Goal: Task Accomplishment & Management: Manage account settings

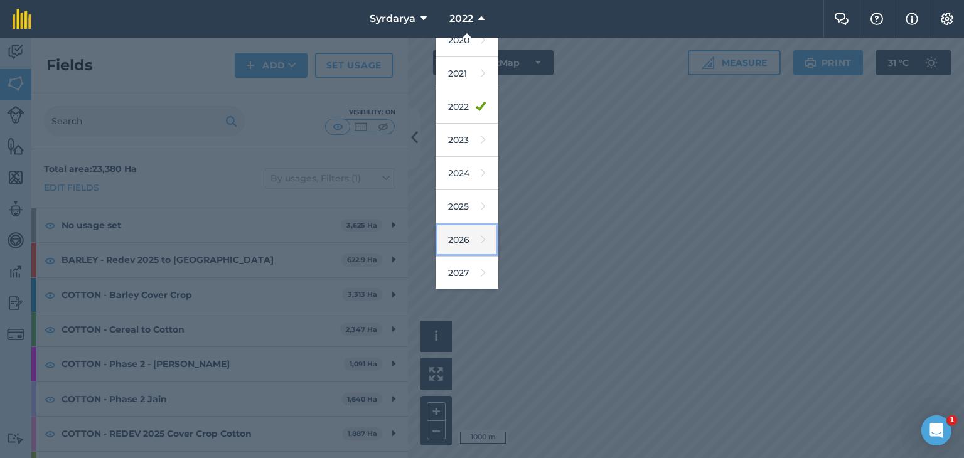
click at [459, 237] on link "2026" at bounding box center [467, 239] width 63 height 33
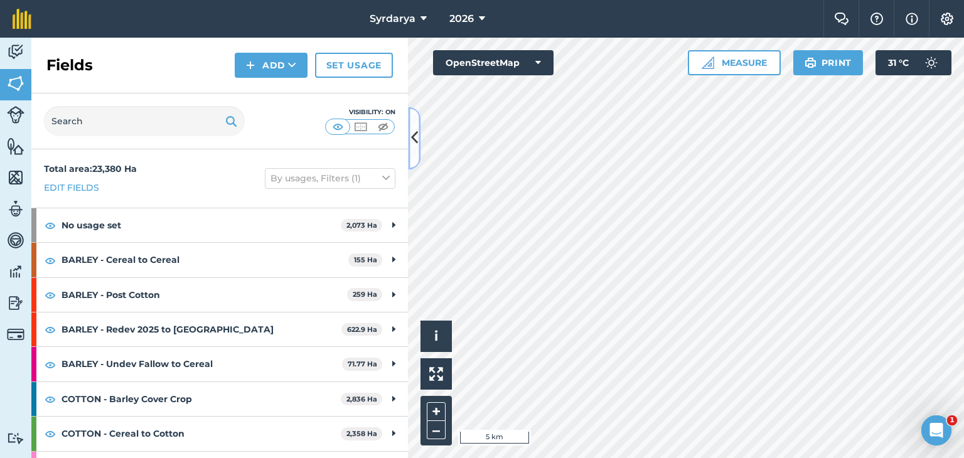
click at [415, 136] on icon at bounding box center [414, 138] width 7 height 22
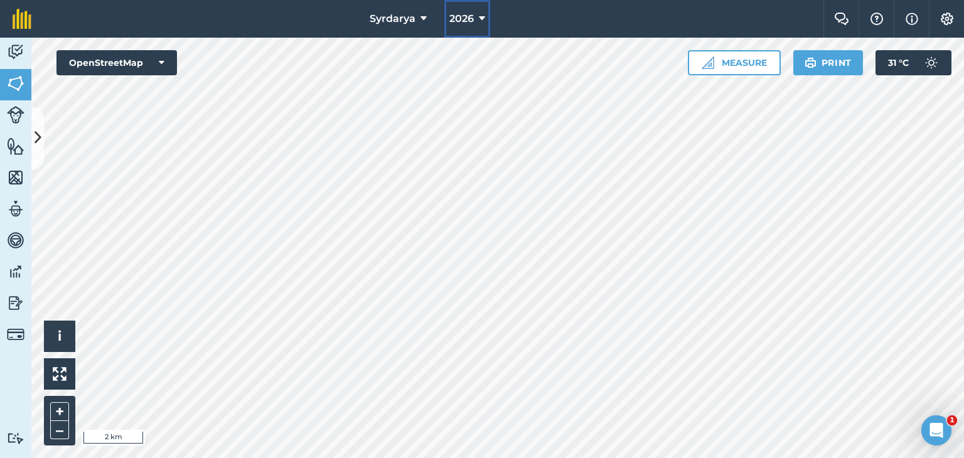
click at [476, 19] on button "2026" at bounding box center [467, 19] width 46 height 38
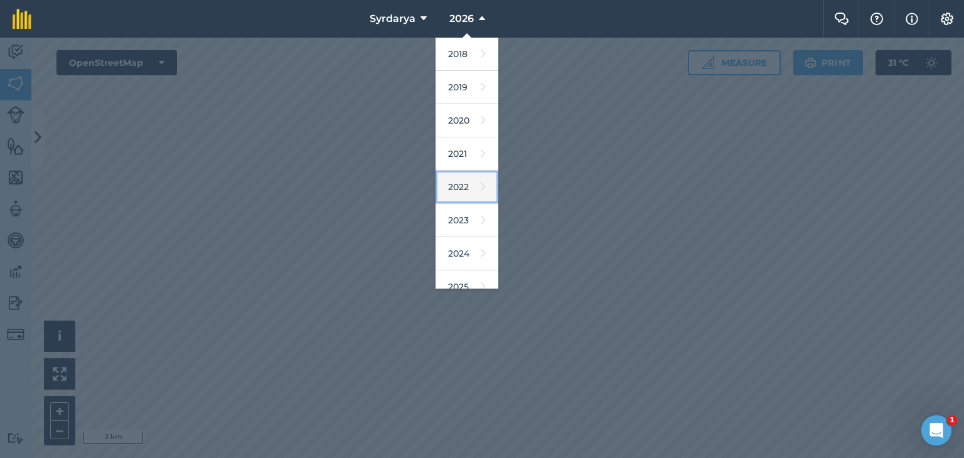
click at [459, 184] on link "2022" at bounding box center [467, 187] width 63 height 33
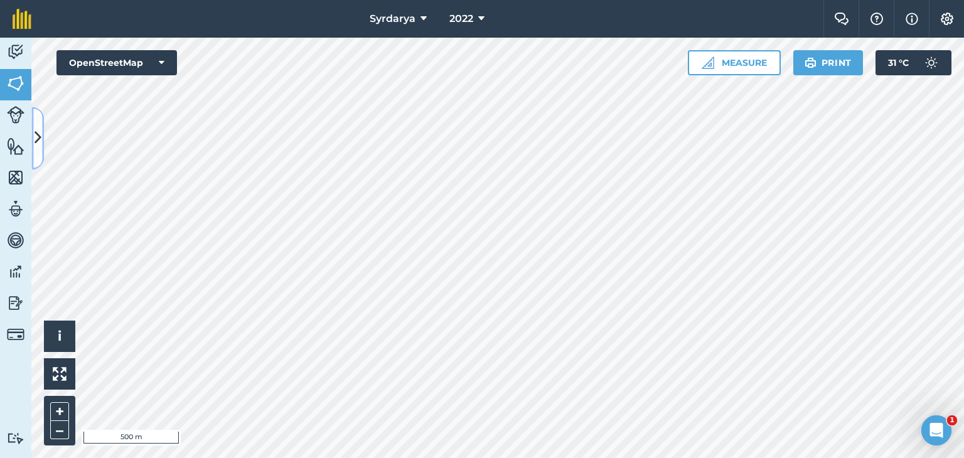
click at [35, 140] on icon at bounding box center [38, 138] width 7 height 22
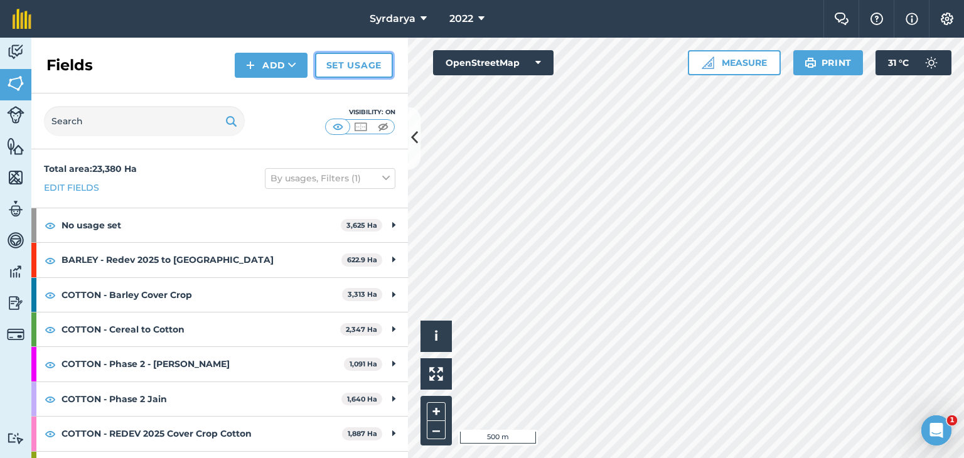
click at [341, 59] on link "Set usage" at bounding box center [354, 65] width 78 height 25
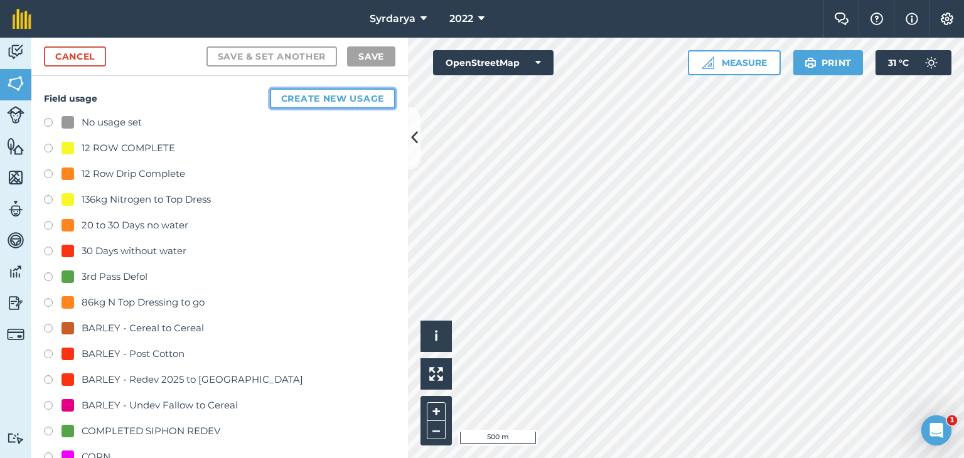
click at [303, 94] on button "Create new usage" at bounding box center [333, 98] width 126 height 20
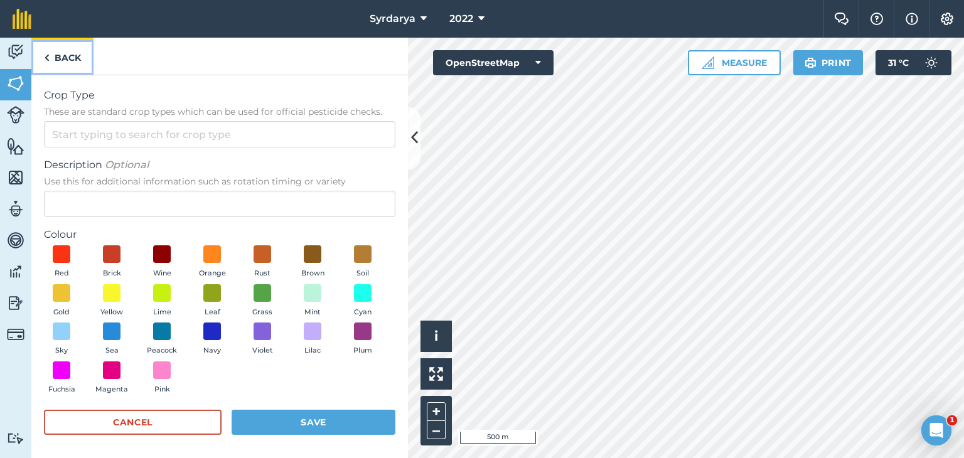
click at [47, 57] on img at bounding box center [47, 57] width 6 height 15
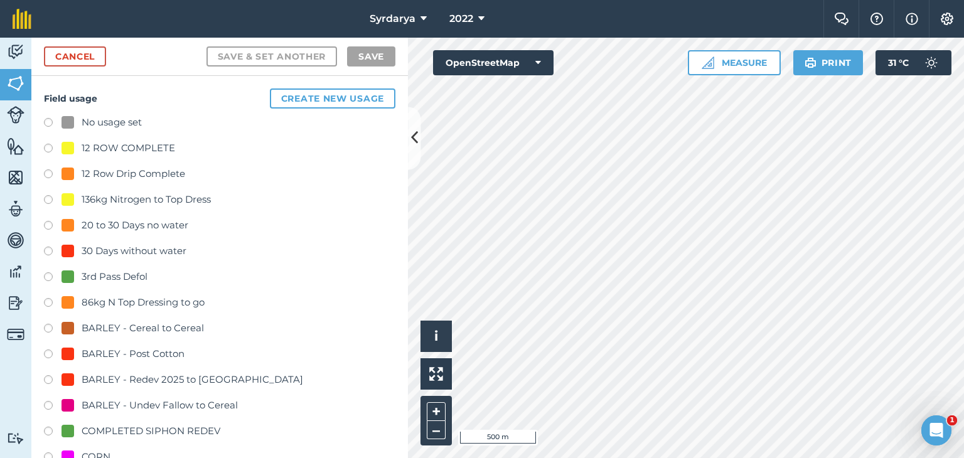
click at [48, 119] on label at bounding box center [53, 124] width 18 height 13
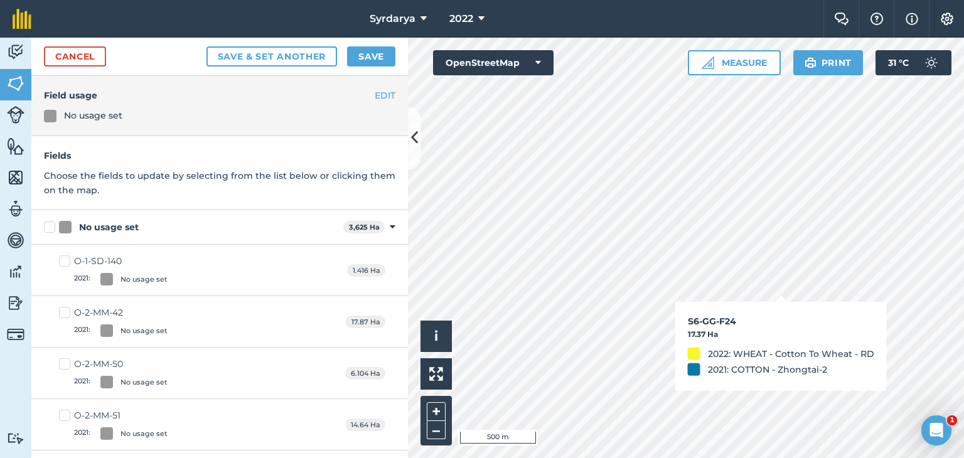
checkbox input "true"
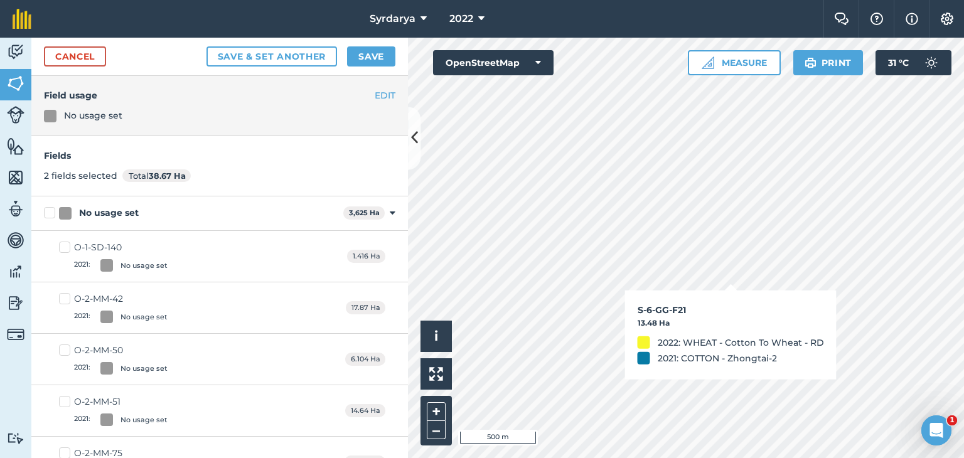
checkbox input "true"
checkbox input "false"
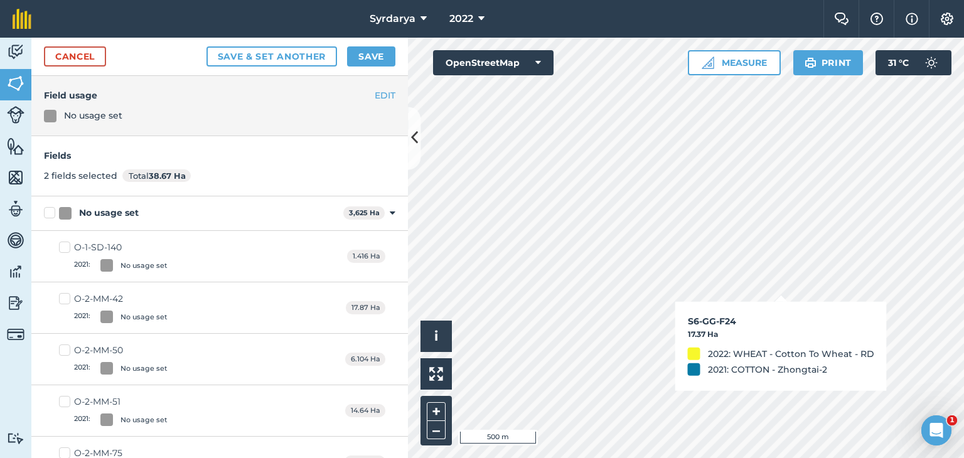
checkbox input "false"
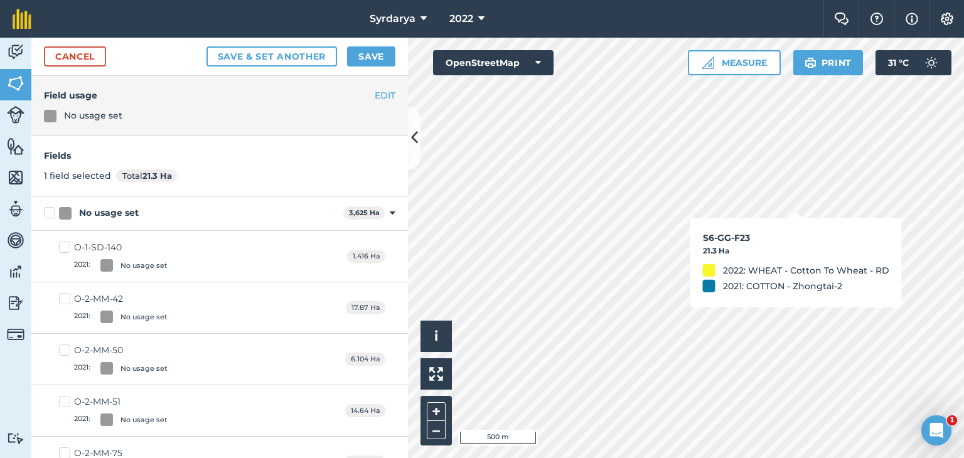
checkbox input "false"
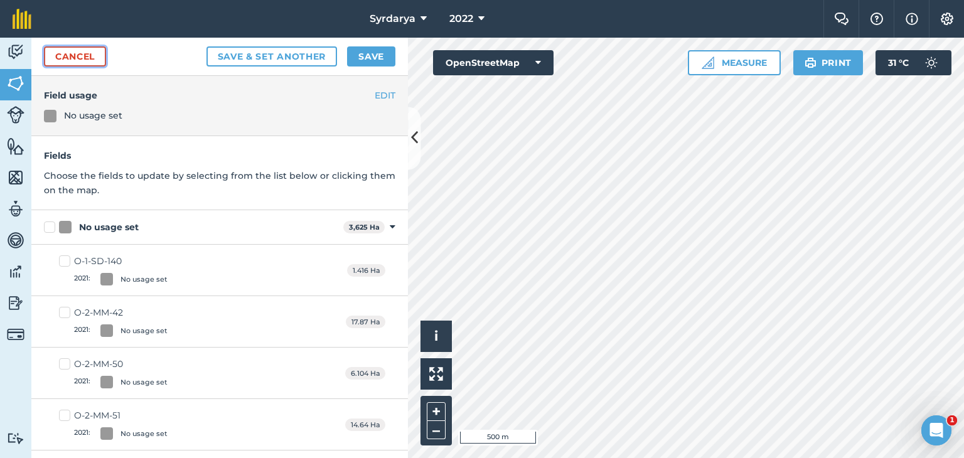
click at [64, 51] on link "Cancel" at bounding box center [75, 56] width 62 height 20
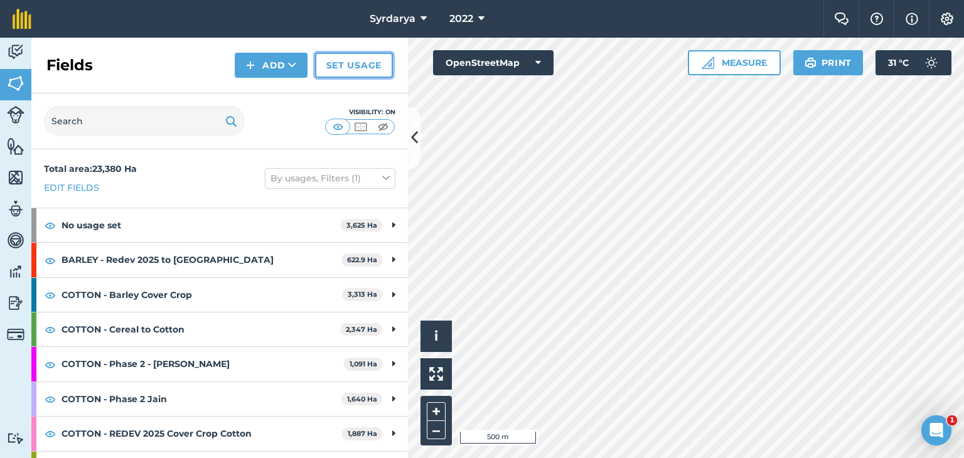
click at [357, 65] on link "Set usage" at bounding box center [354, 65] width 78 height 25
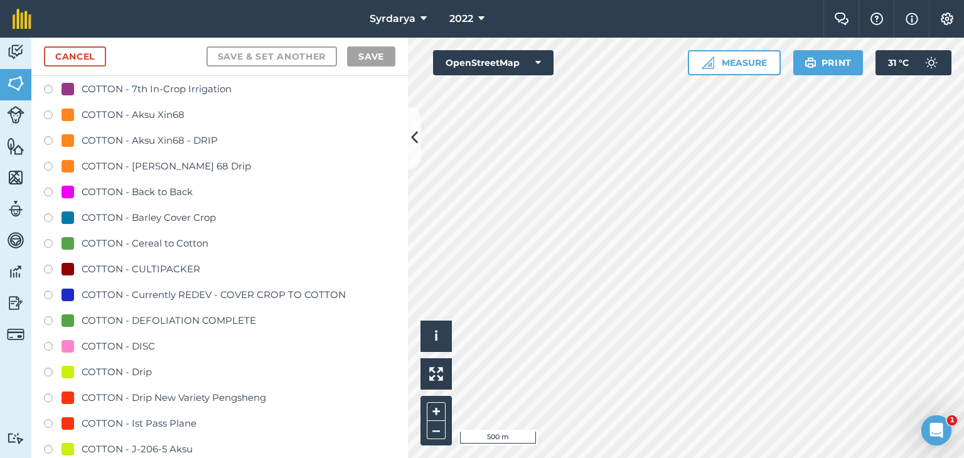
scroll to position [753, 0]
click at [46, 240] on label at bounding box center [53, 246] width 18 height 13
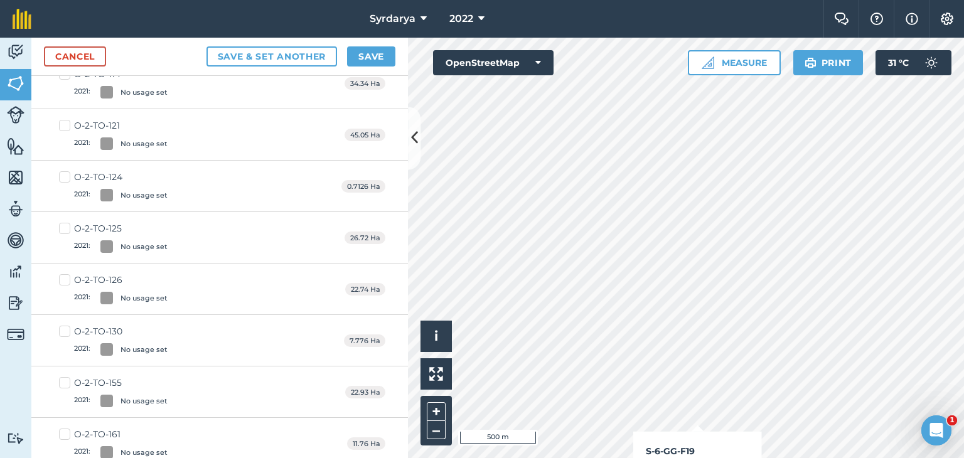
checkbox input "true"
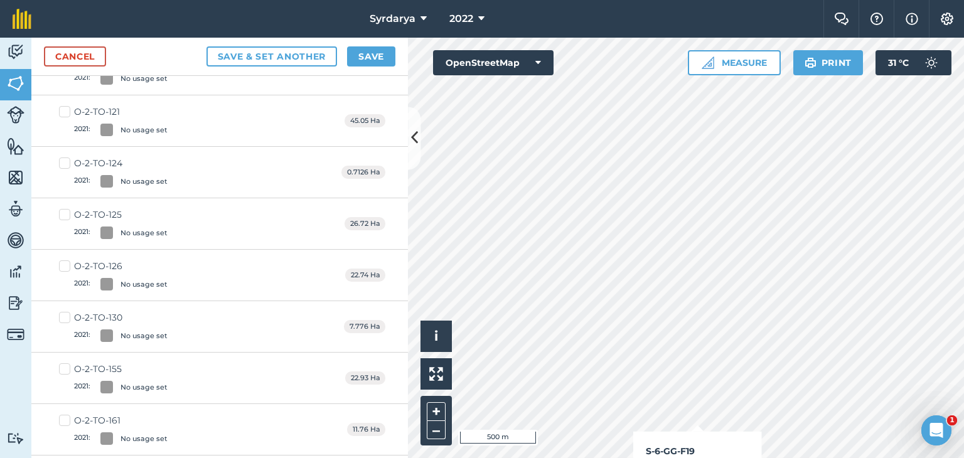
scroll to position [739, 0]
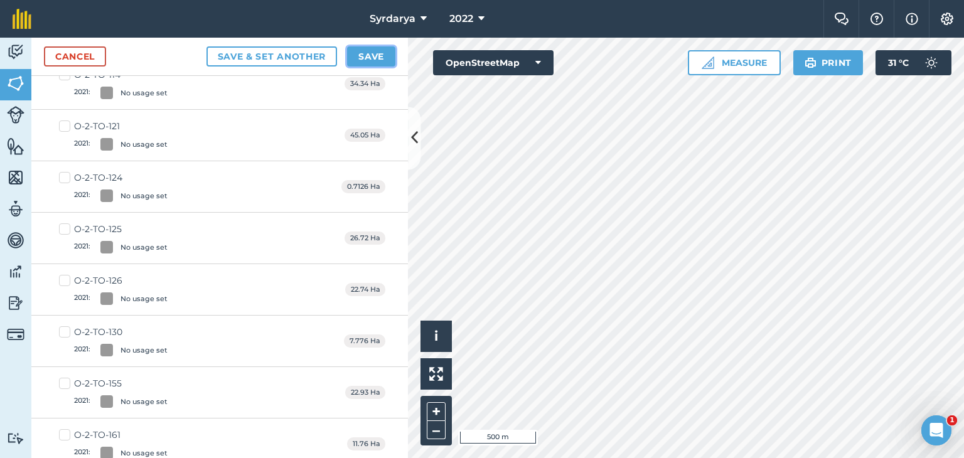
click at [367, 56] on button "Save" at bounding box center [371, 56] width 48 height 20
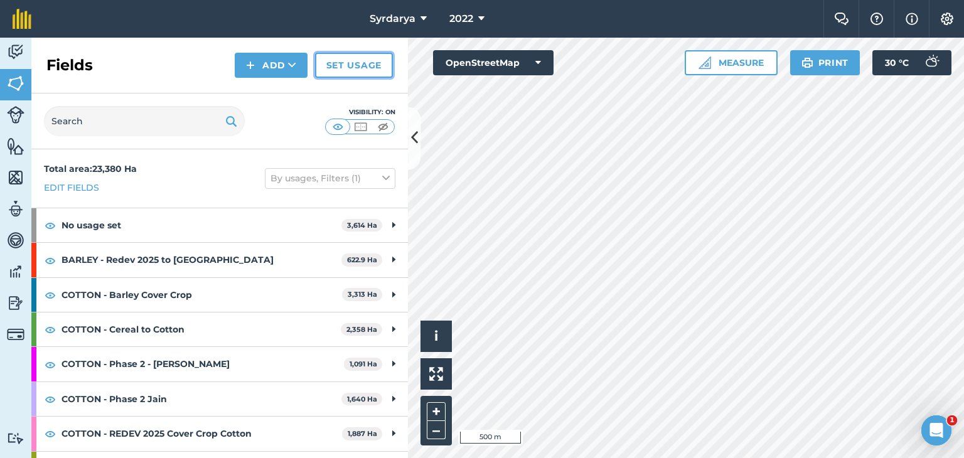
click at [344, 61] on link "Set usage" at bounding box center [354, 65] width 78 height 25
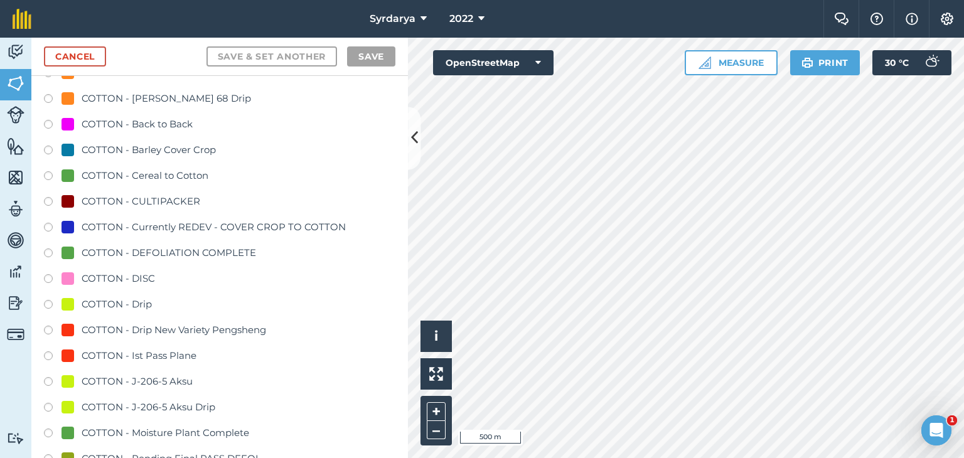
scroll to position [816, 0]
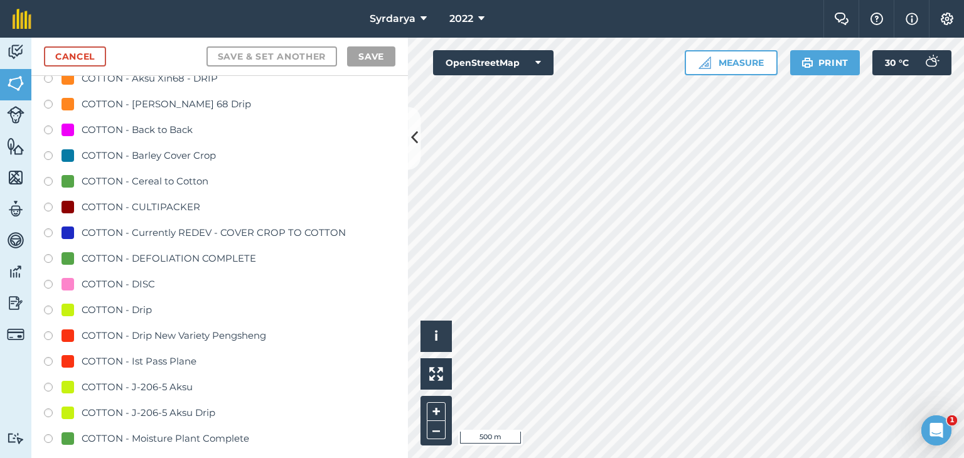
click at [48, 154] on label at bounding box center [53, 157] width 18 height 13
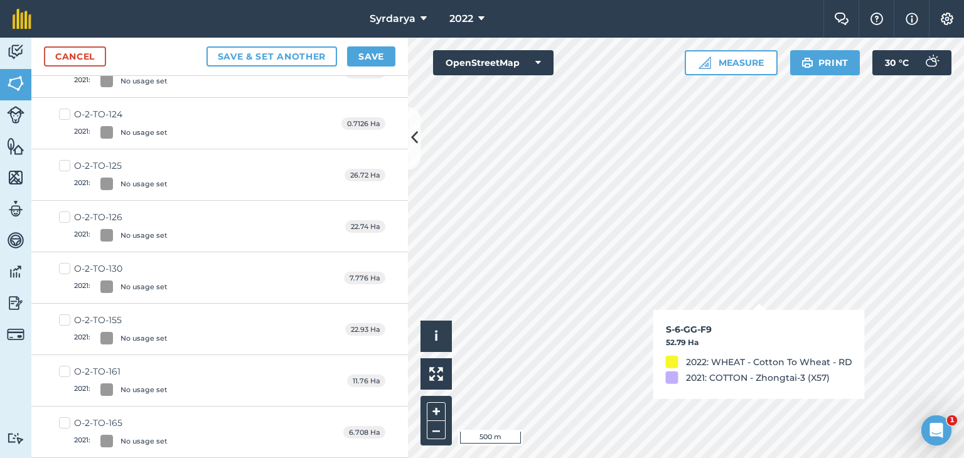
checkbox input "true"
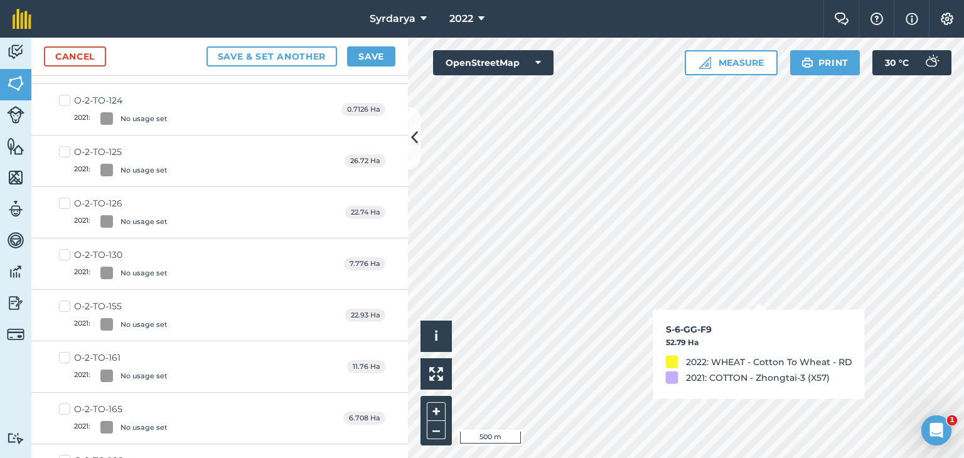
scroll to position [801, 0]
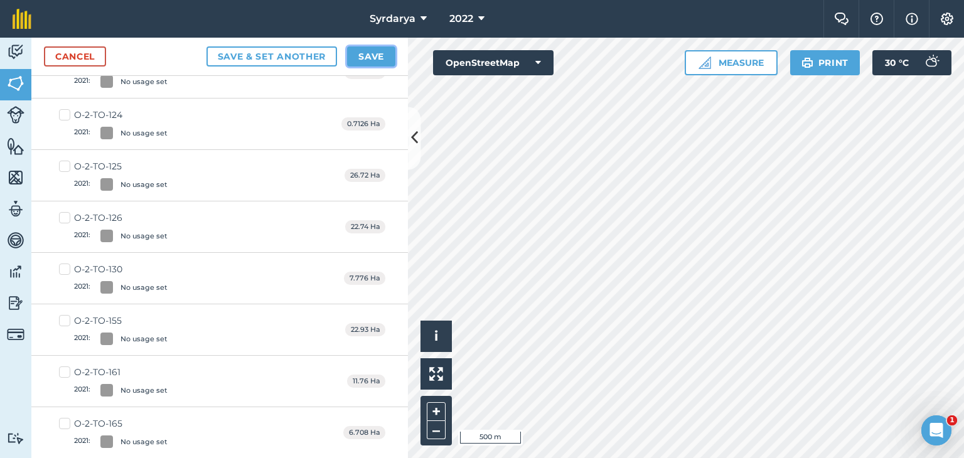
click at [363, 54] on button "Save" at bounding box center [371, 56] width 48 height 20
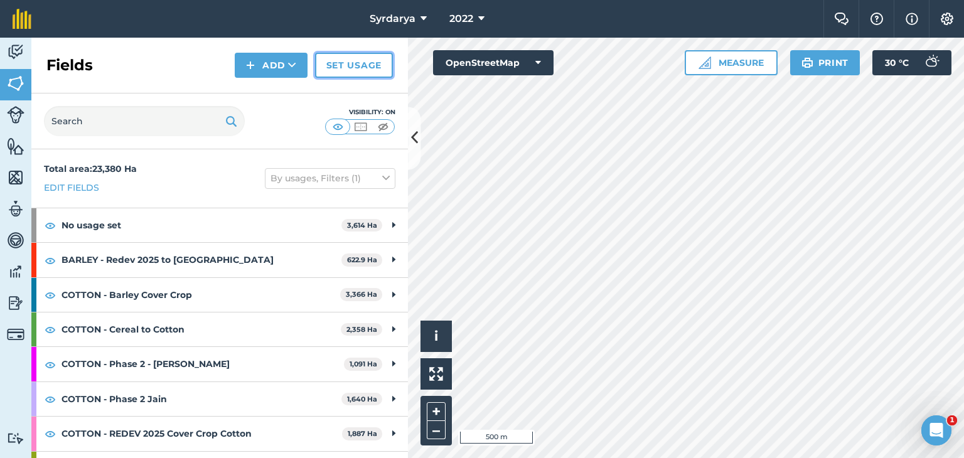
click at [350, 60] on link "Set usage" at bounding box center [354, 65] width 78 height 25
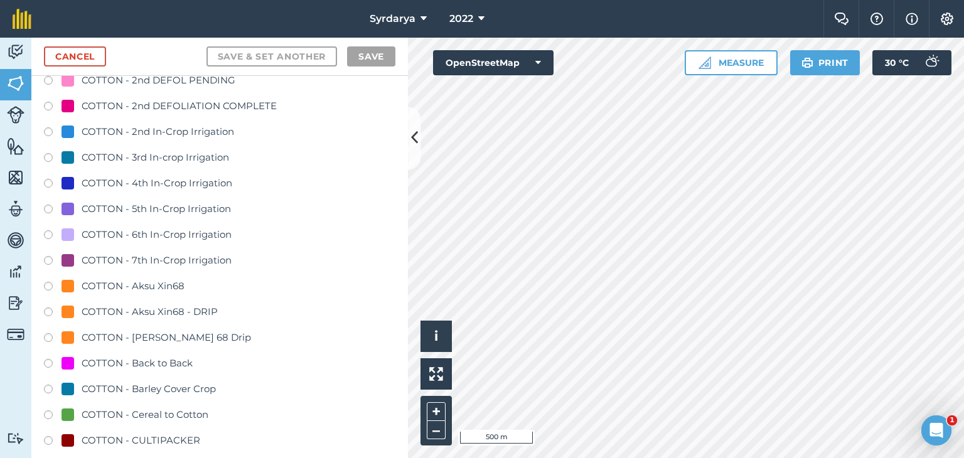
scroll to position [690, 0]
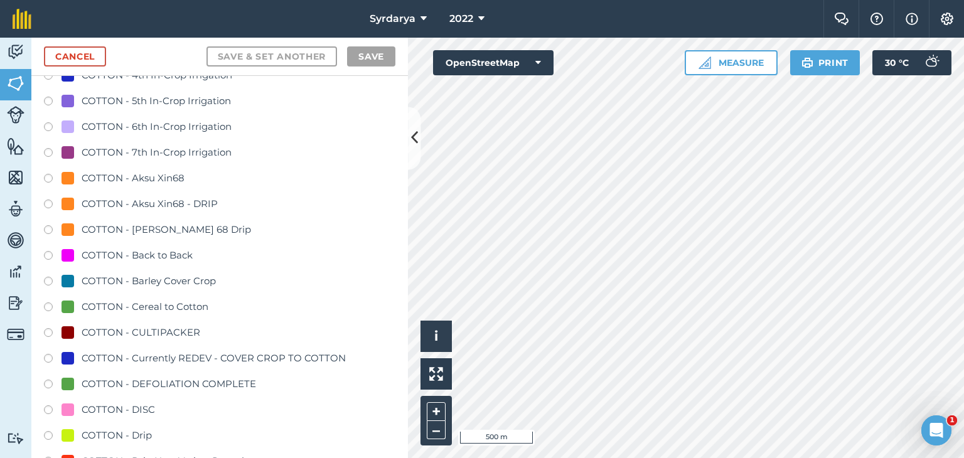
click at [48, 279] on label at bounding box center [53, 283] width 18 height 13
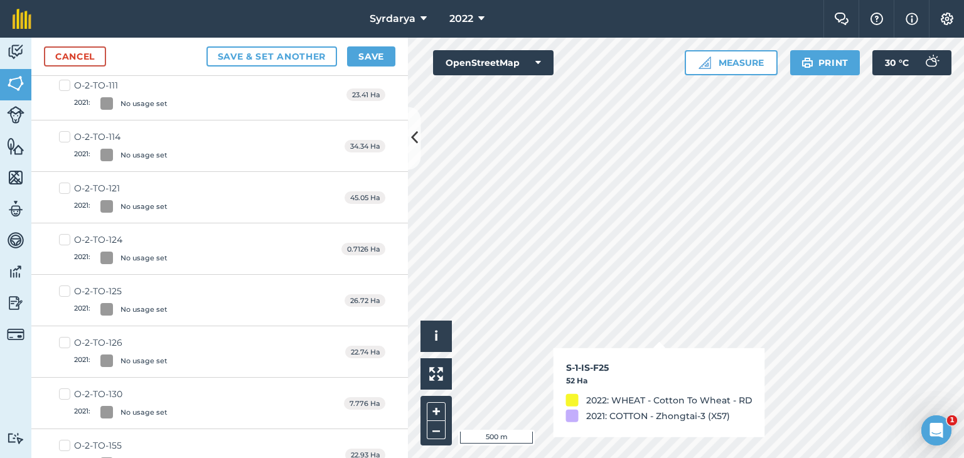
checkbox input "true"
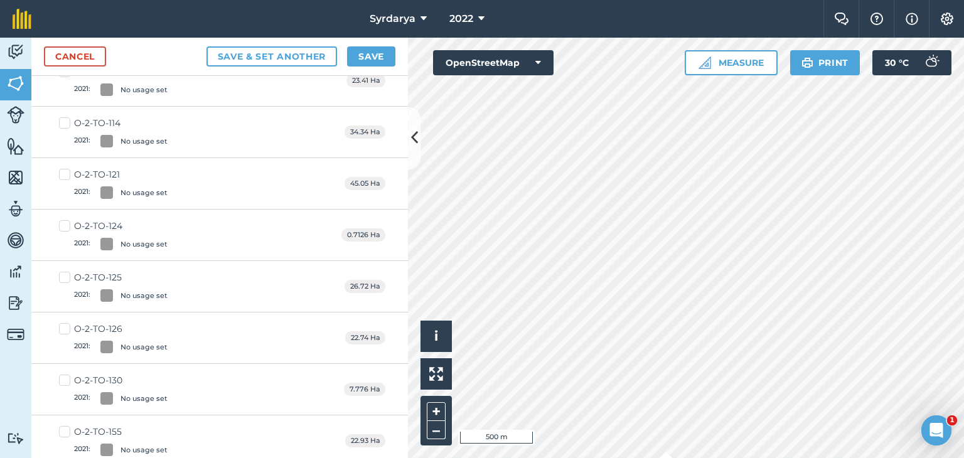
scroll to position [676, 0]
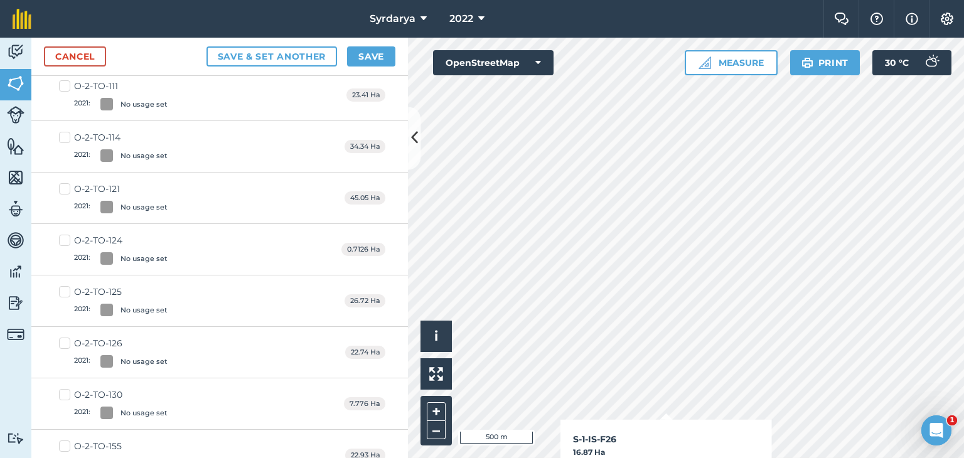
checkbox input "true"
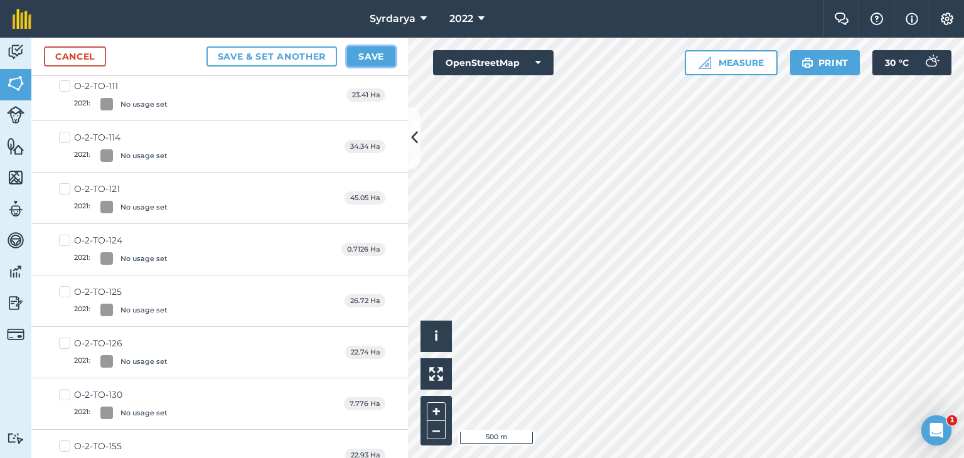
click at [384, 56] on button "Save" at bounding box center [371, 56] width 48 height 20
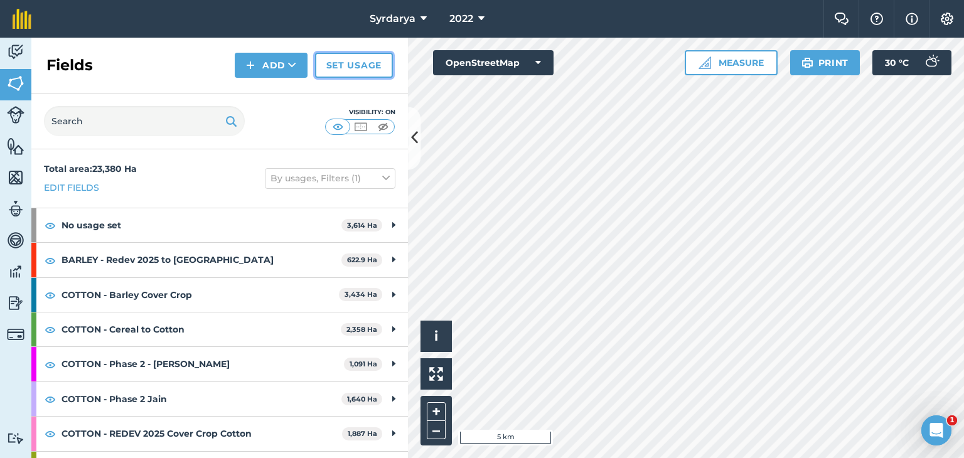
click at [338, 65] on link "Set usage" at bounding box center [354, 65] width 78 height 25
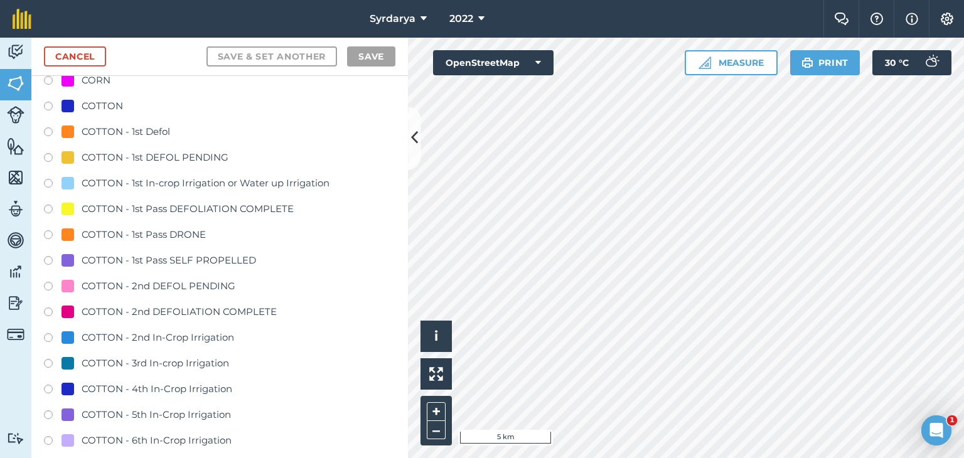
scroll to position [188, 0]
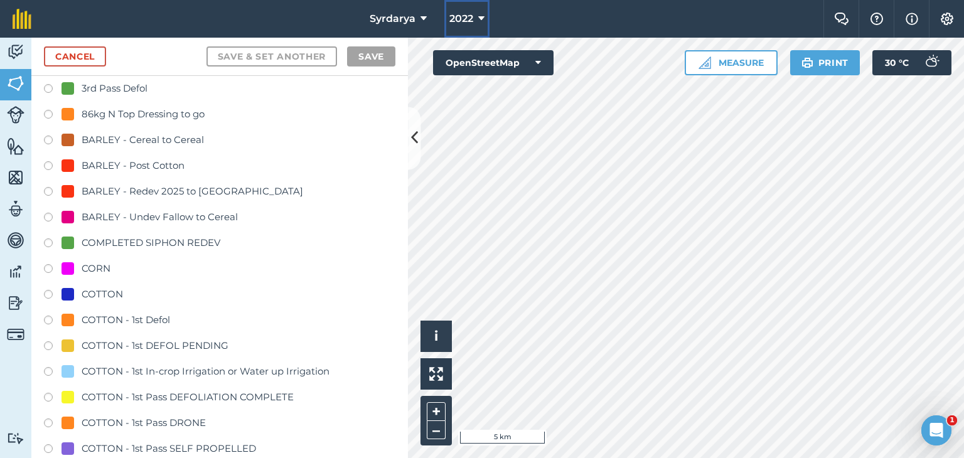
click at [466, 20] on span "2022" at bounding box center [461, 18] width 24 height 15
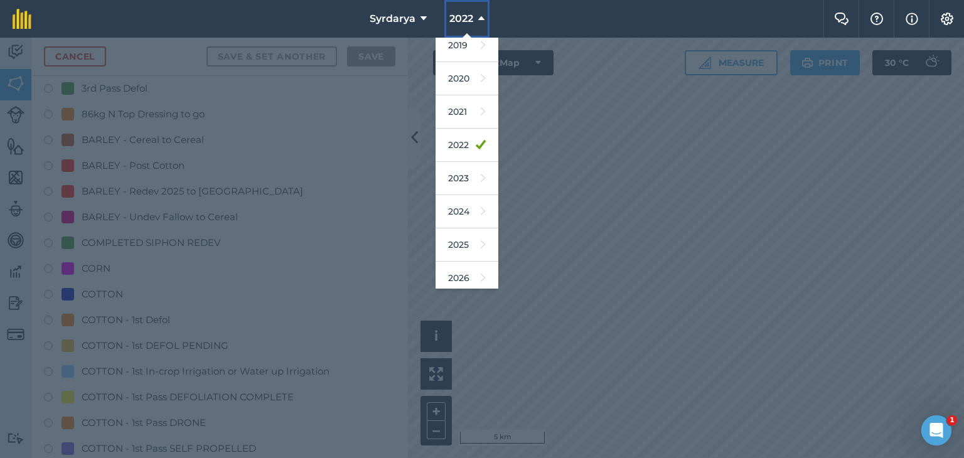
scroll to position [80, 0]
click at [459, 233] on link "2026" at bounding box center [467, 239] width 63 height 33
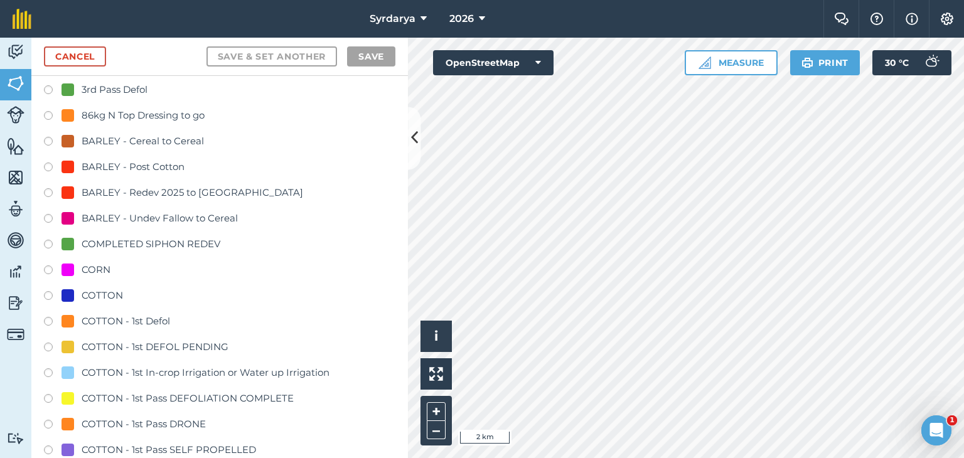
scroll to position [188, 0]
click at [46, 163] on label at bounding box center [53, 167] width 18 height 13
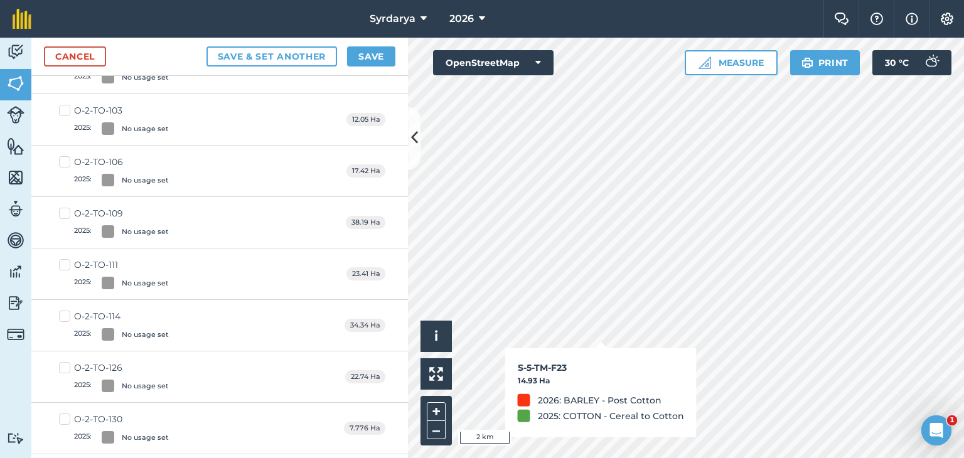
scroll to position [174, 0]
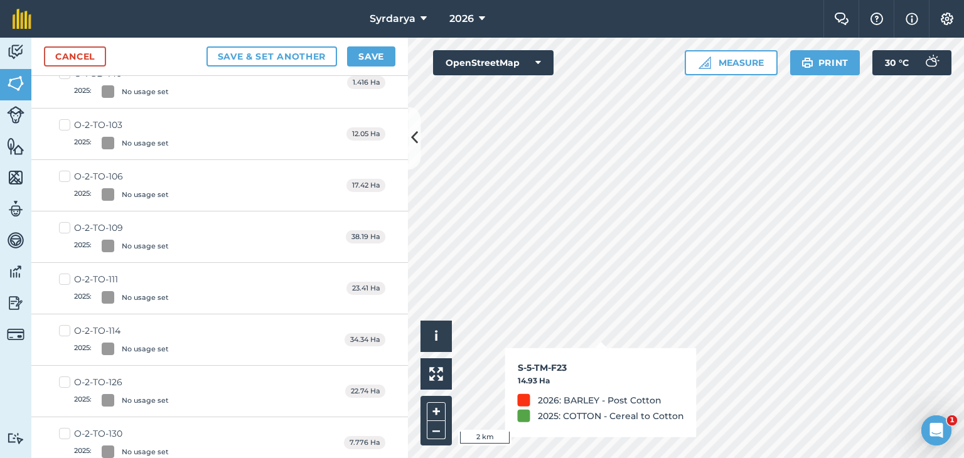
checkbox input "false"
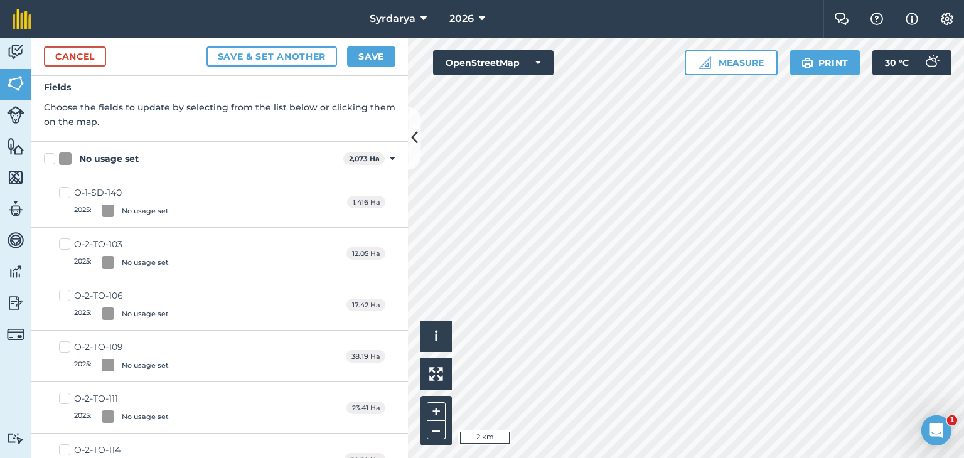
scroll to position [0, 0]
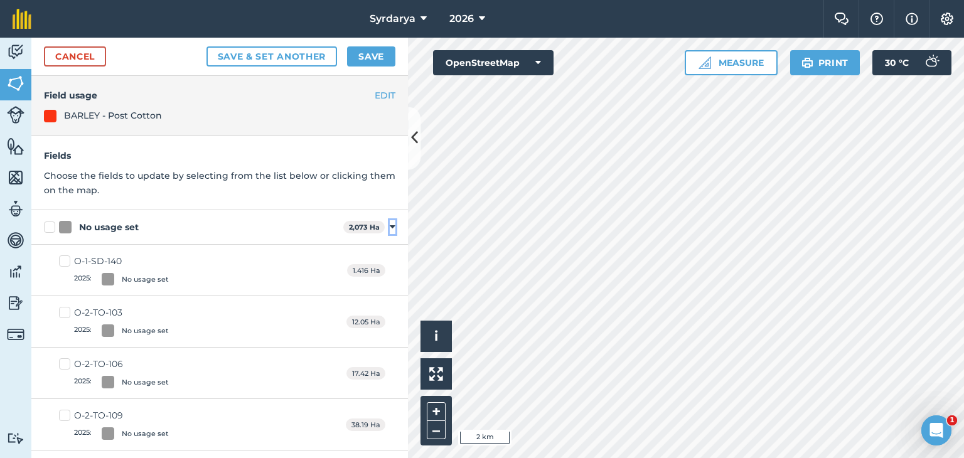
drag, startPoint x: 384, startPoint y: 224, endPoint x: 382, endPoint y: 232, distance: 7.9
click at [390, 225] on icon at bounding box center [393, 227] width 6 height 11
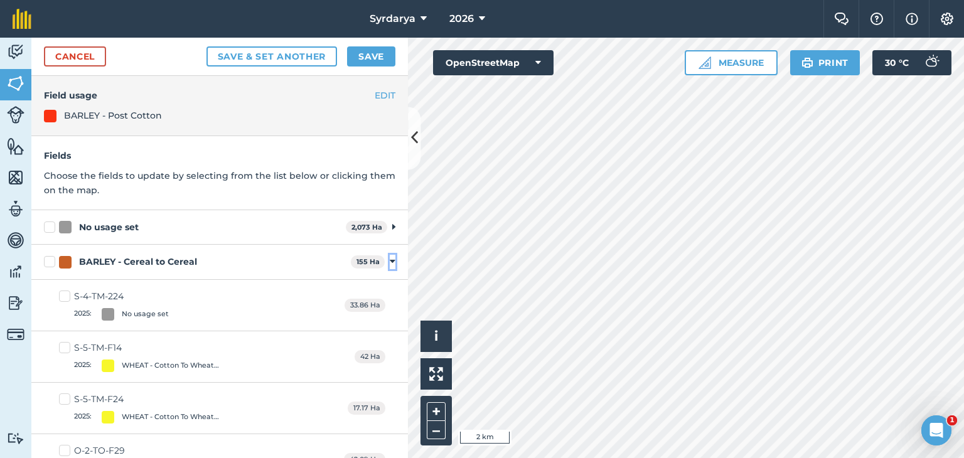
click at [390, 260] on icon at bounding box center [393, 261] width 6 height 11
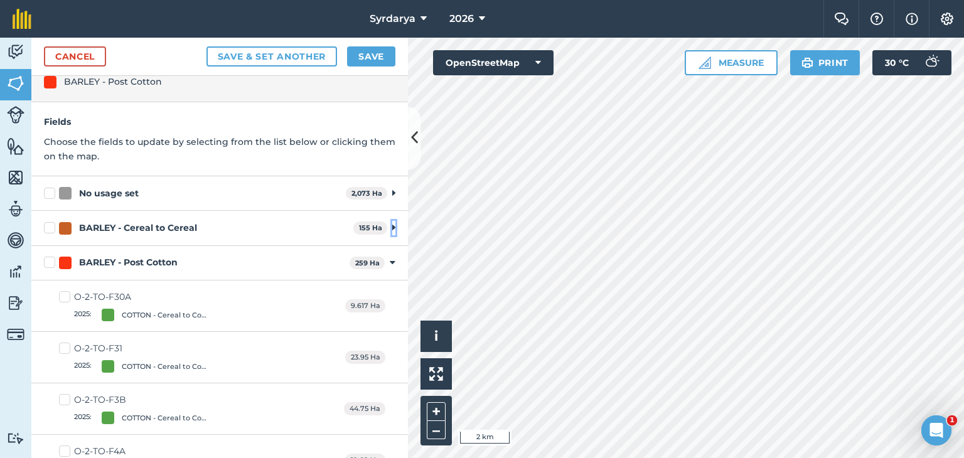
scroll to position [63, 0]
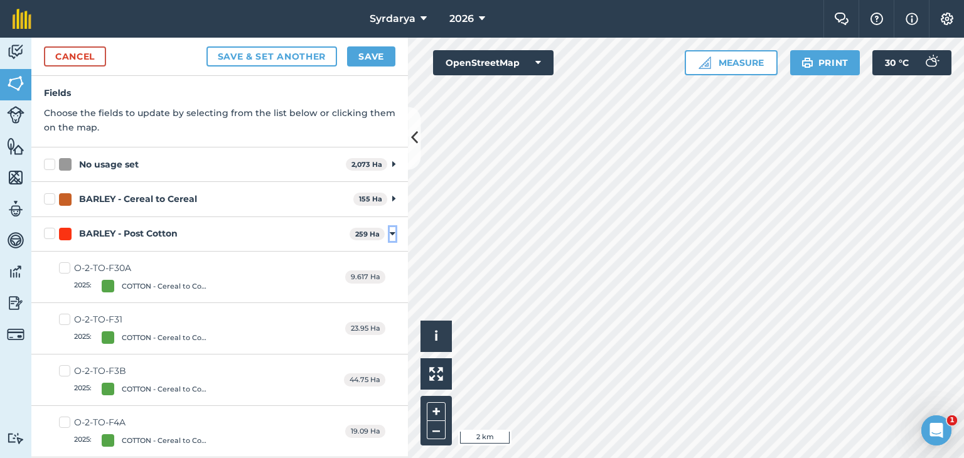
click at [390, 233] on icon at bounding box center [393, 233] width 6 height 11
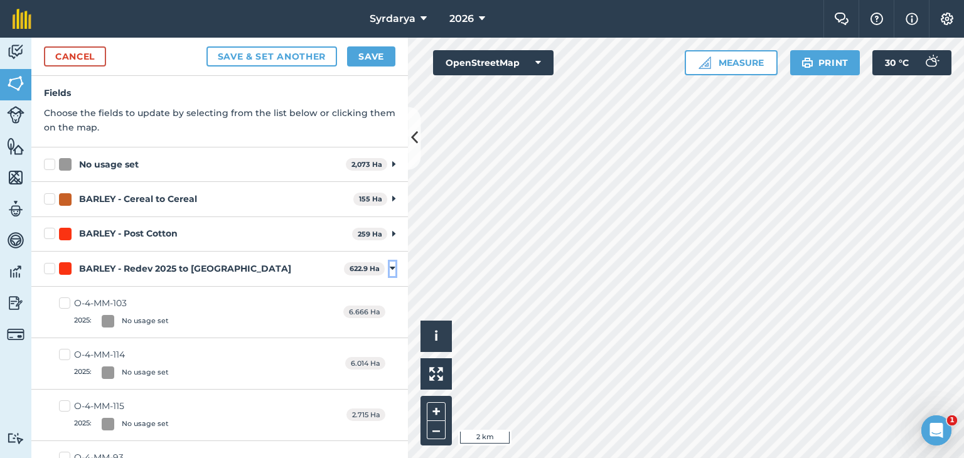
click at [390, 269] on icon at bounding box center [393, 268] width 6 height 11
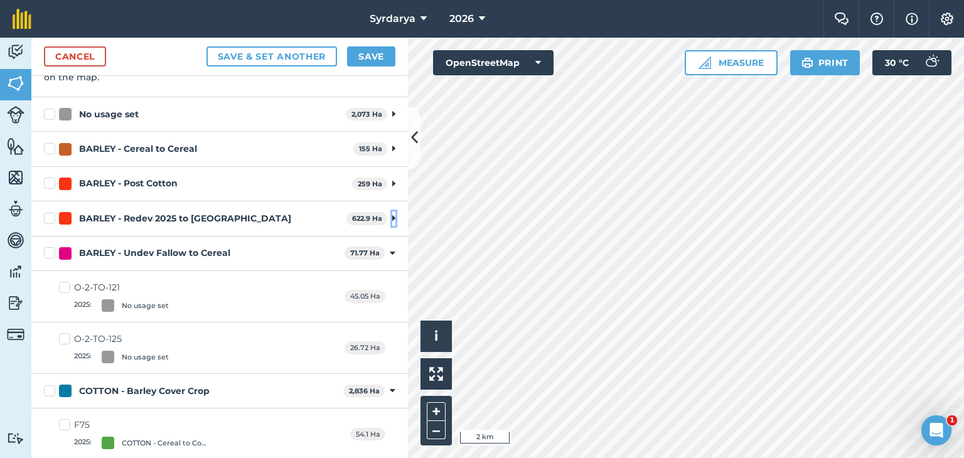
scroll to position [188, 0]
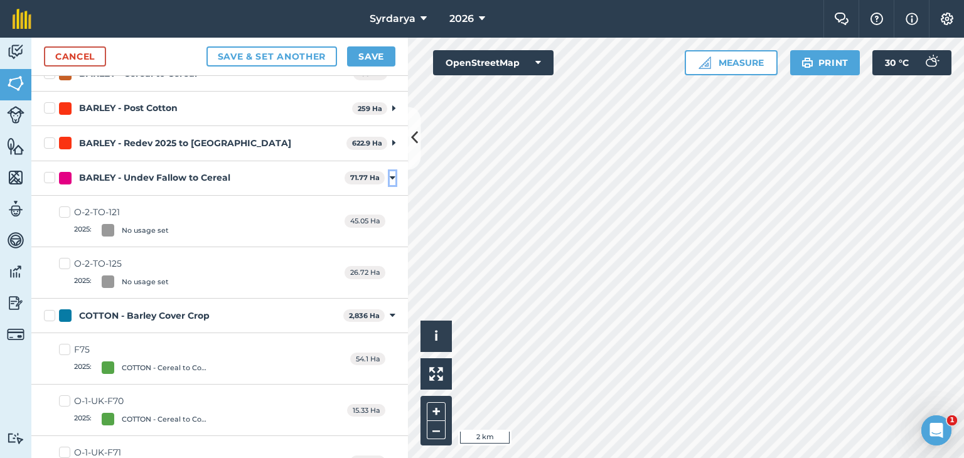
click at [390, 176] on icon at bounding box center [393, 178] width 6 height 11
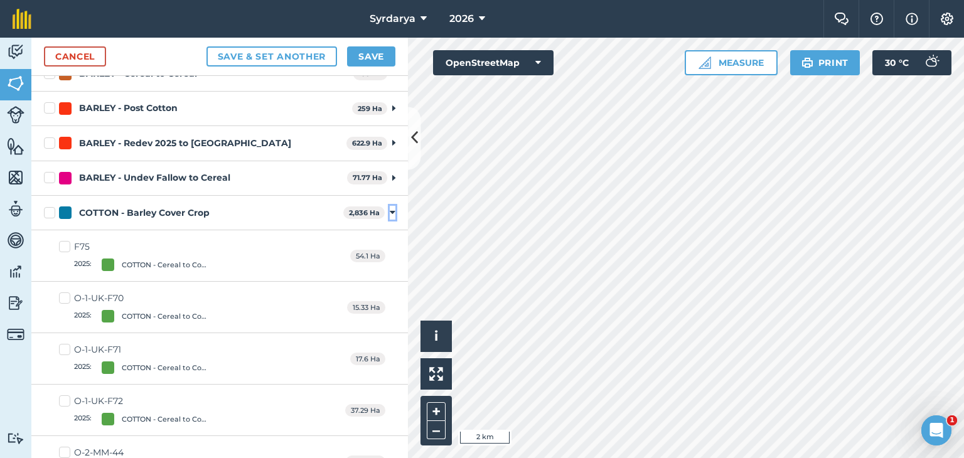
click at [390, 212] on icon at bounding box center [393, 212] width 6 height 11
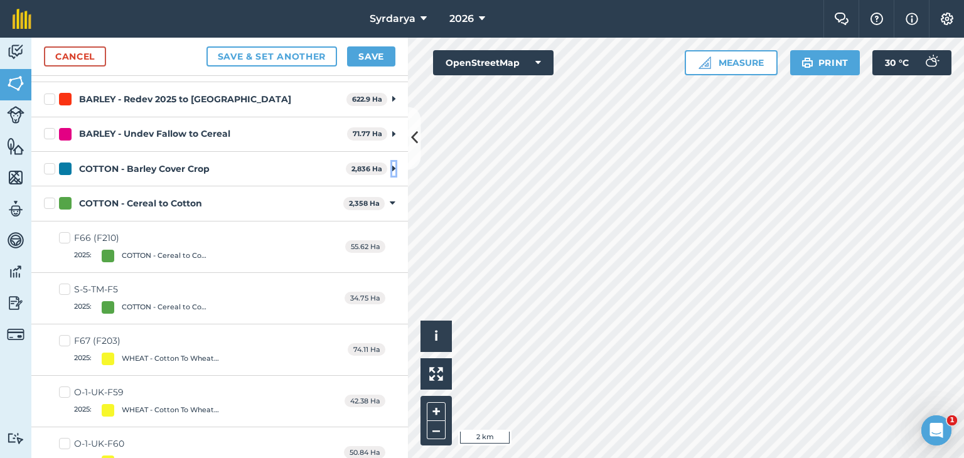
scroll to position [251, 0]
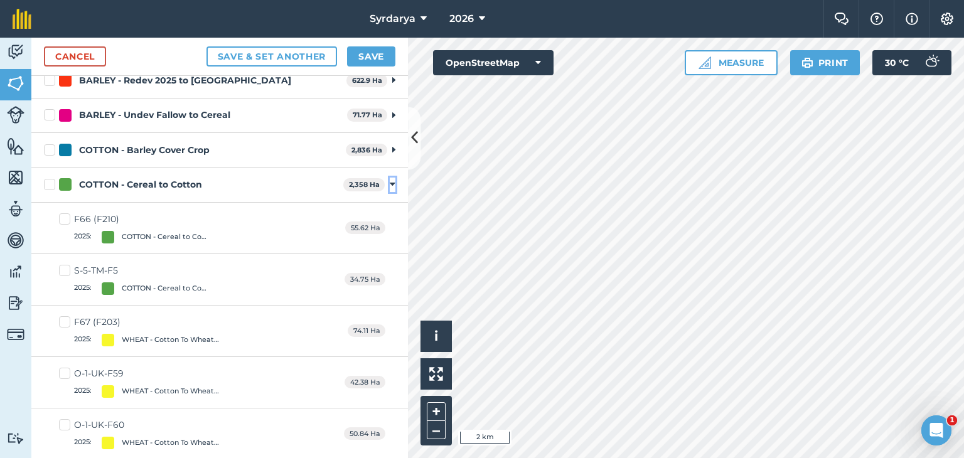
click at [390, 185] on icon at bounding box center [393, 184] width 6 height 11
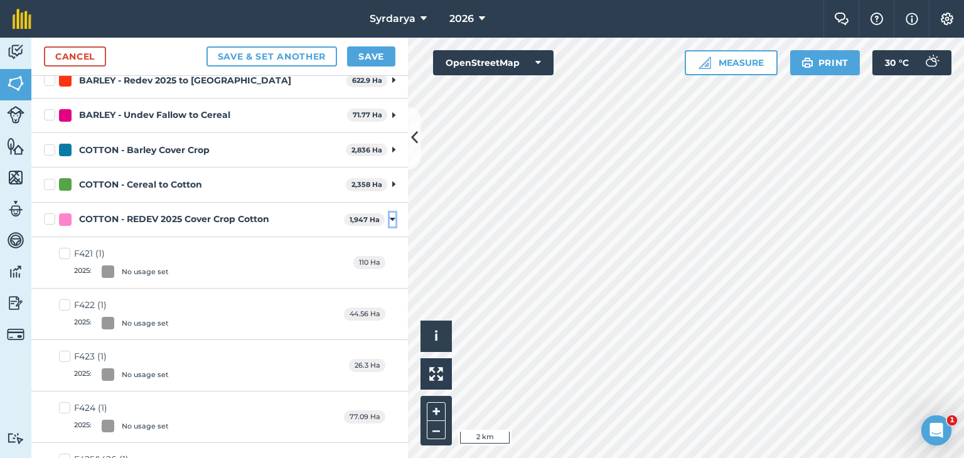
click at [390, 215] on icon at bounding box center [393, 219] width 6 height 11
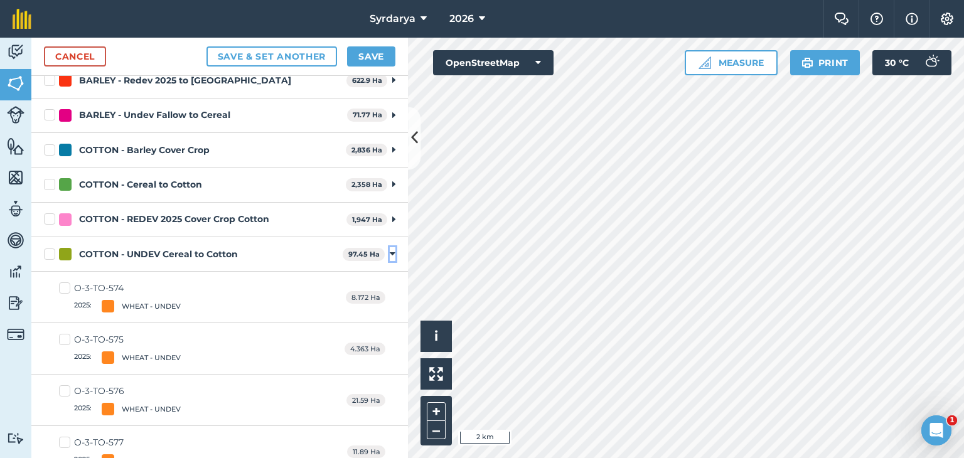
click at [390, 249] on icon at bounding box center [393, 254] width 6 height 11
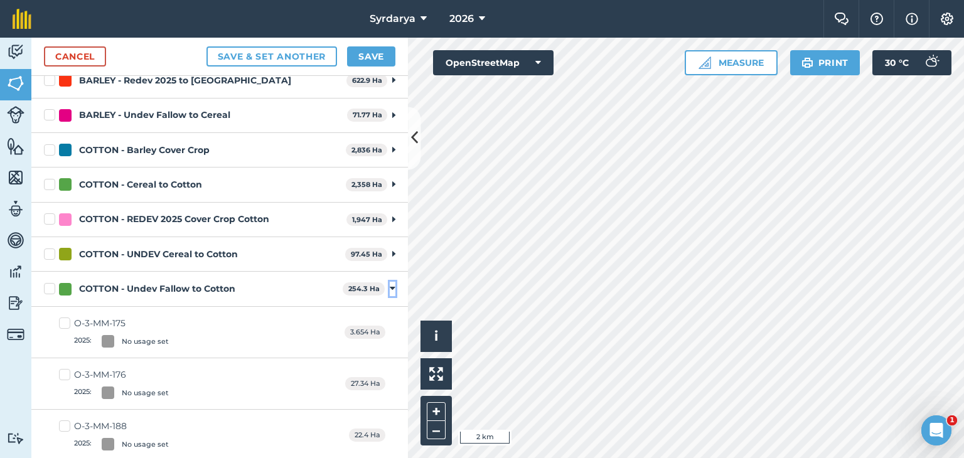
click at [390, 284] on icon at bounding box center [393, 288] width 6 height 11
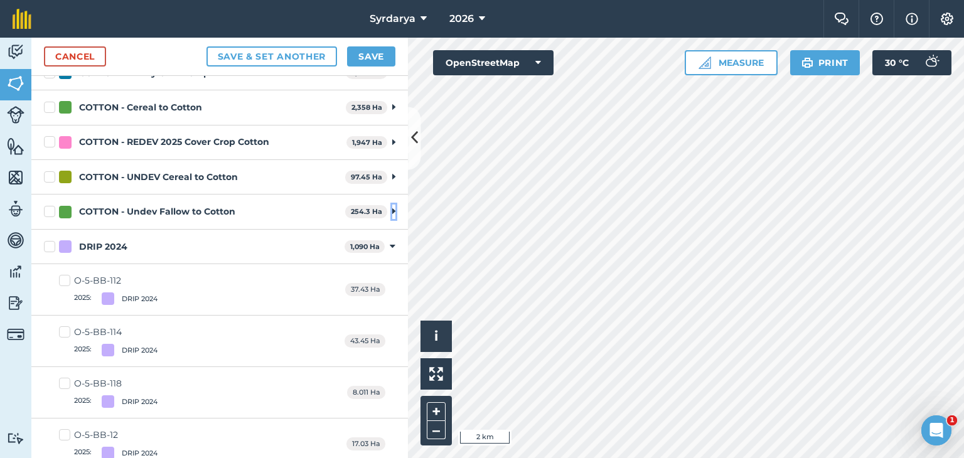
scroll to position [377, 0]
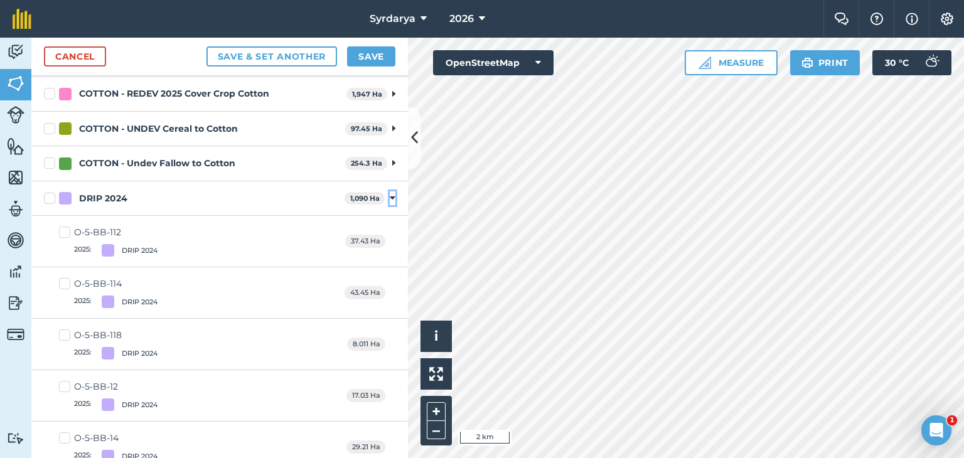
click at [390, 193] on icon at bounding box center [393, 198] width 6 height 11
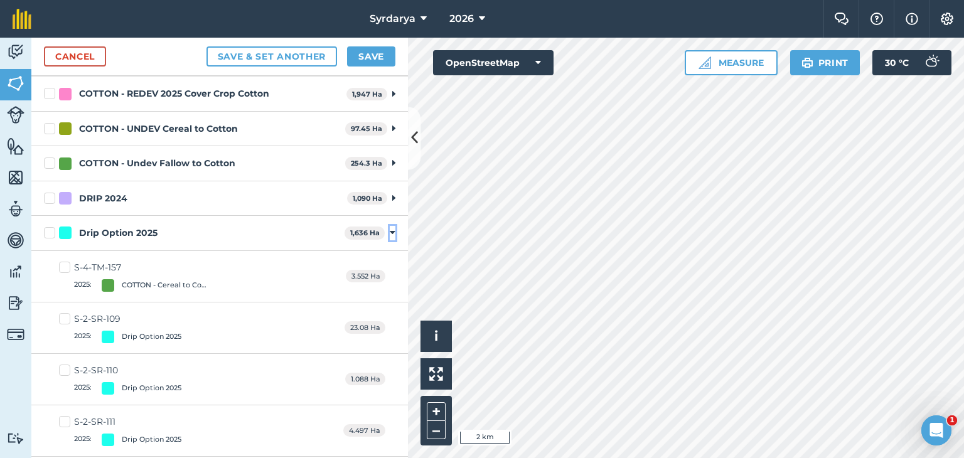
click at [390, 229] on icon at bounding box center [393, 232] width 6 height 11
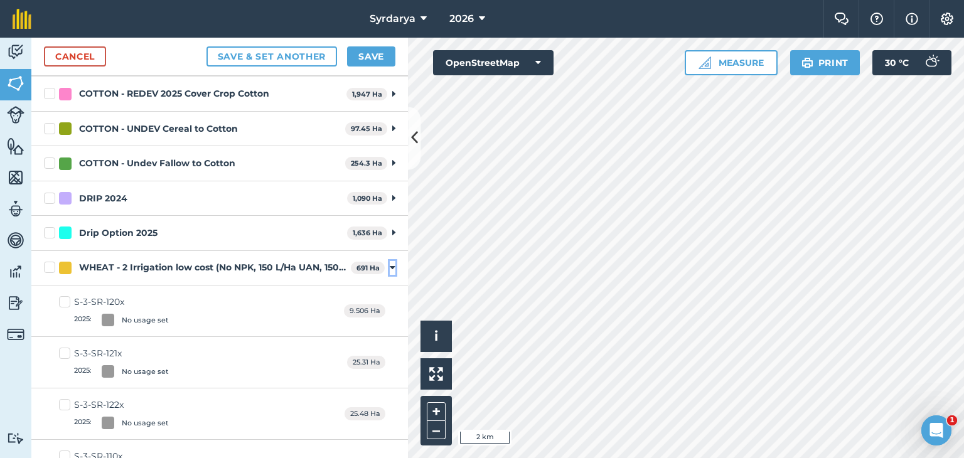
click at [390, 267] on icon at bounding box center [393, 267] width 6 height 11
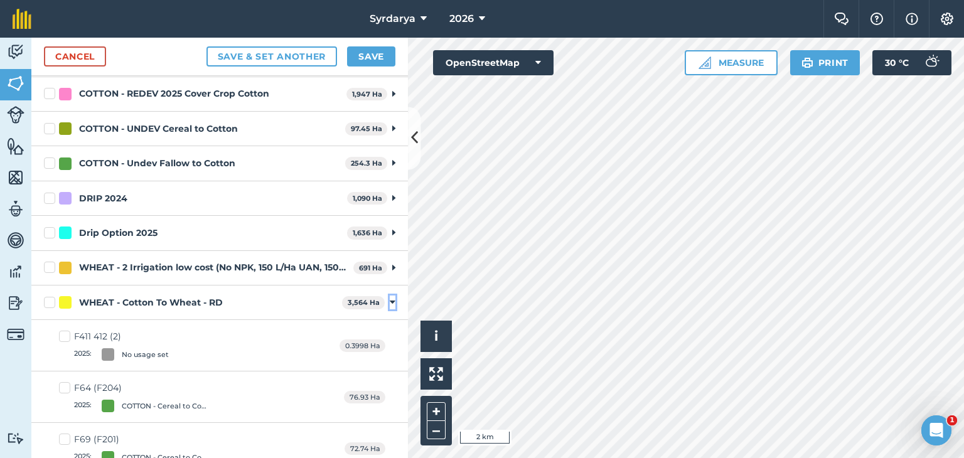
click at [390, 301] on icon at bounding box center [393, 302] width 6 height 11
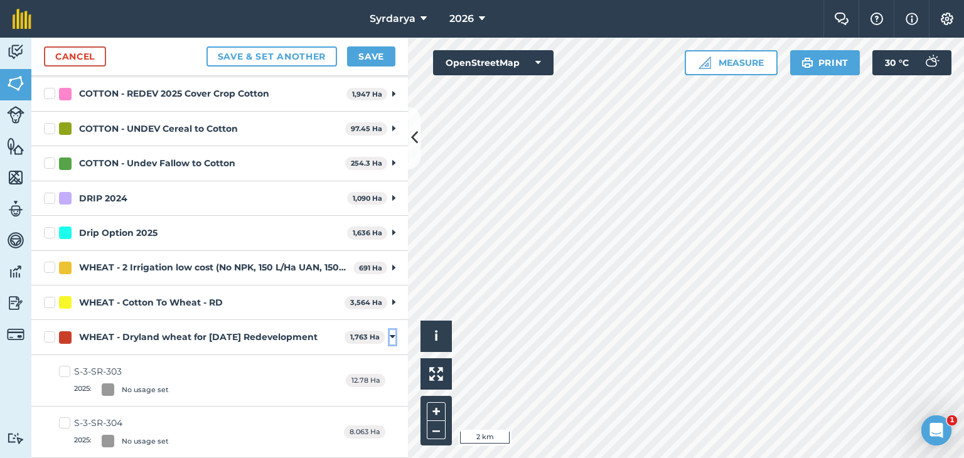
click at [390, 334] on icon at bounding box center [393, 336] width 6 height 11
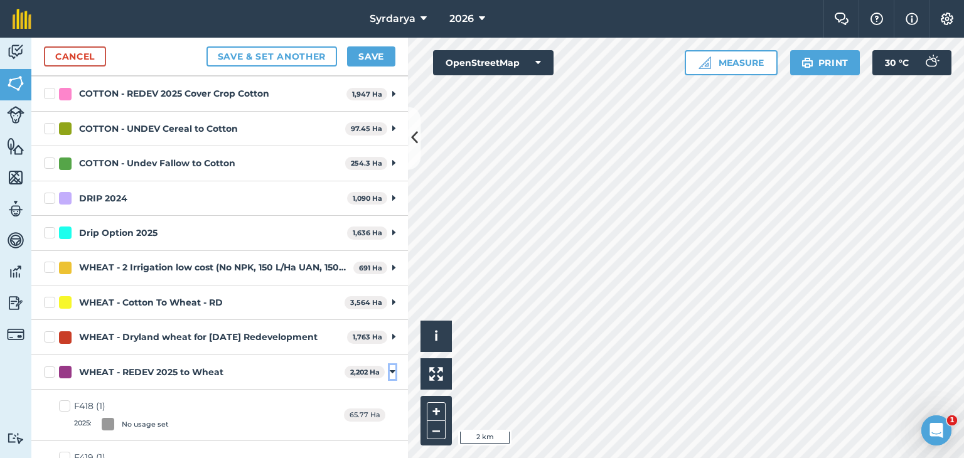
click at [390, 368] on icon at bounding box center [393, 372] width 6 height 11
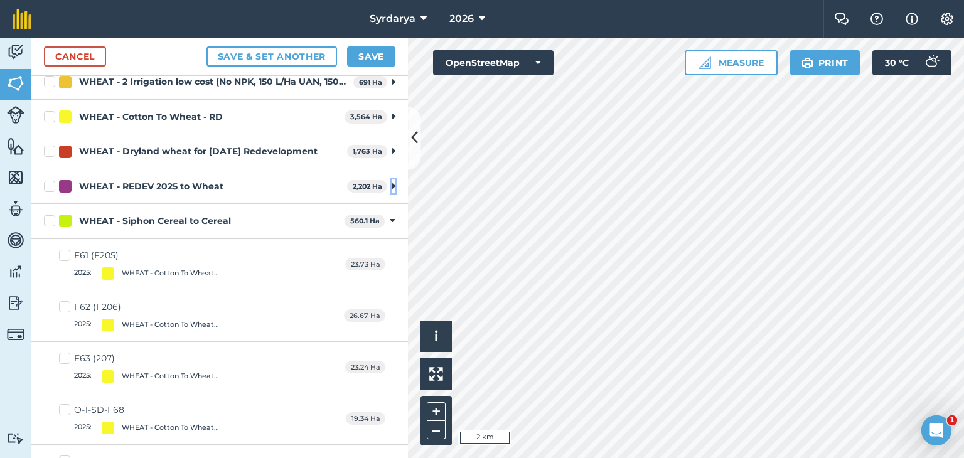
scroll to position [565, 0]
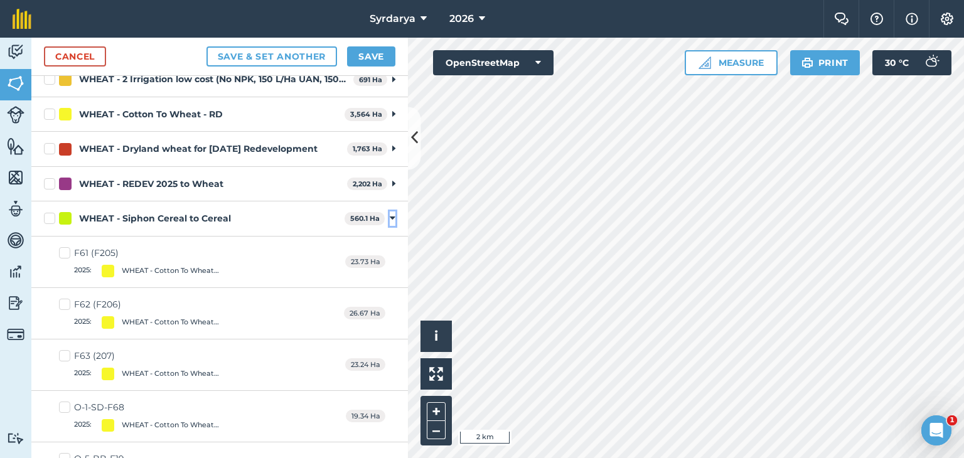
click at [390, 215] on icon at bounding box center [393, 218] width 6 height 11
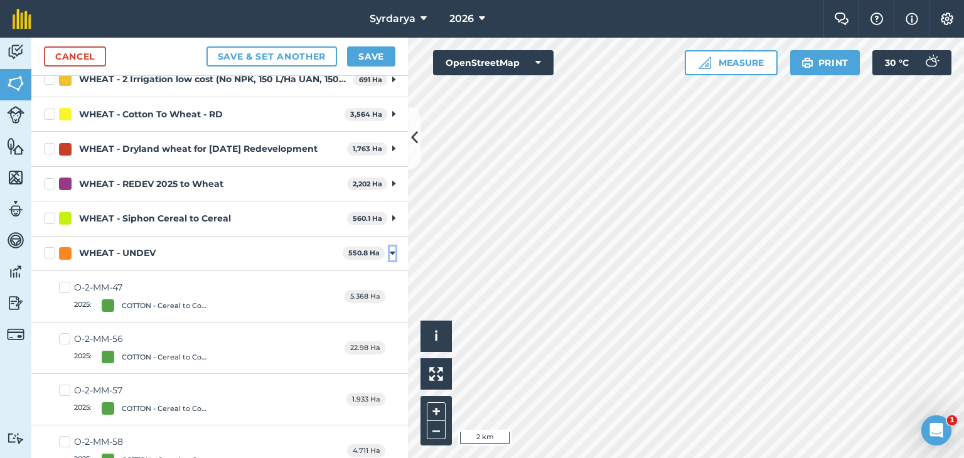
click at [390, 248] on icon at bounding box center [393, 253] width 6 height 11
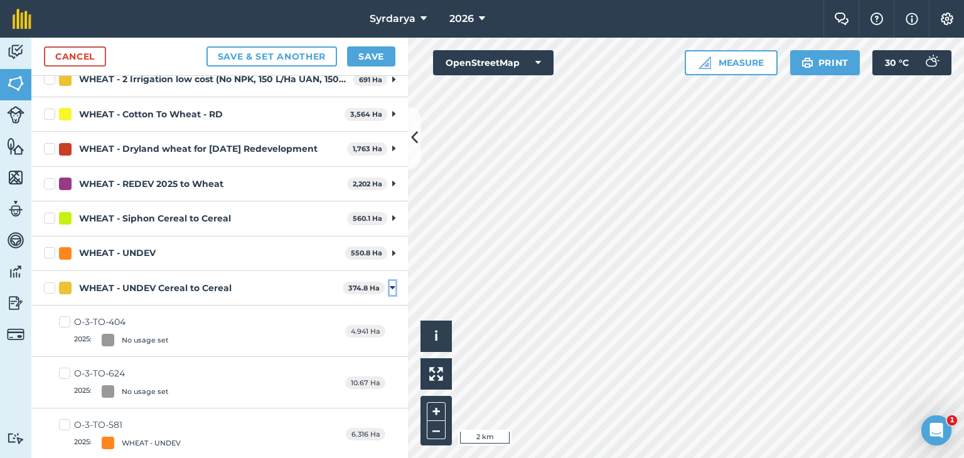
click at [390, 284] on icon at bounding box center [393, 287] width 6 height 11
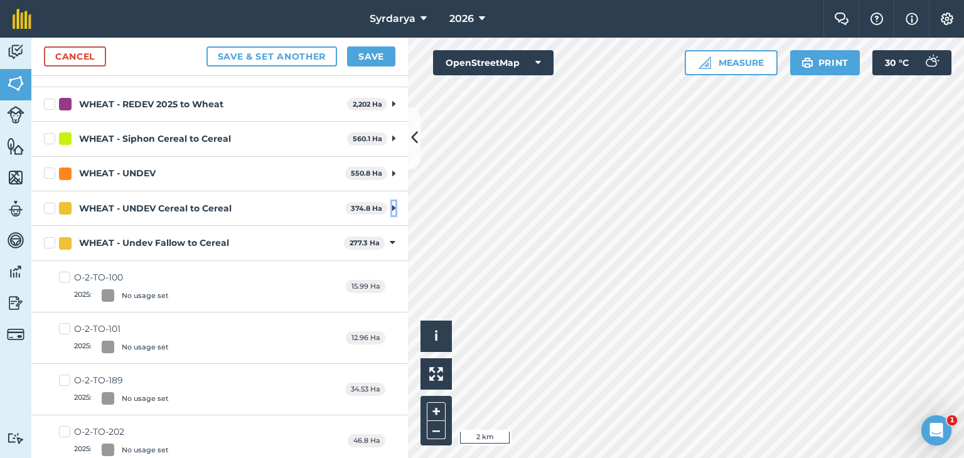
scroll to position [753, 0]
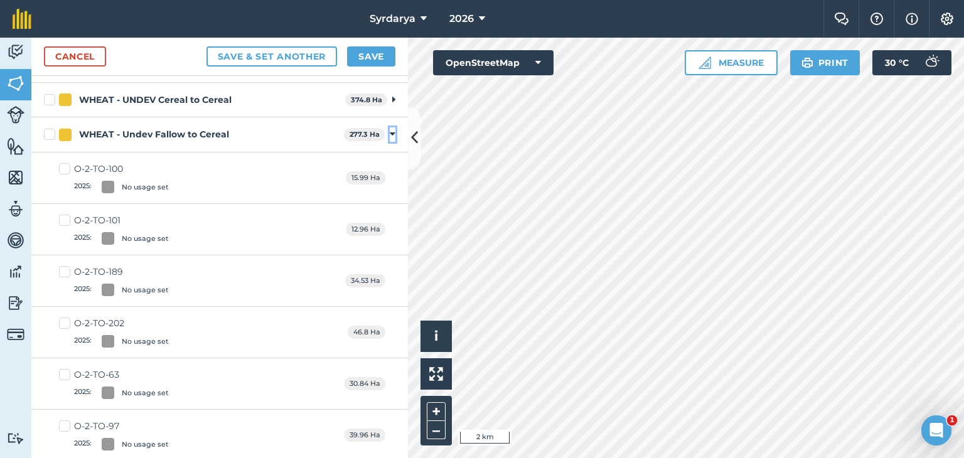
click at [390, 131] on icon at bounding box center [393, 134] width 6 height 11
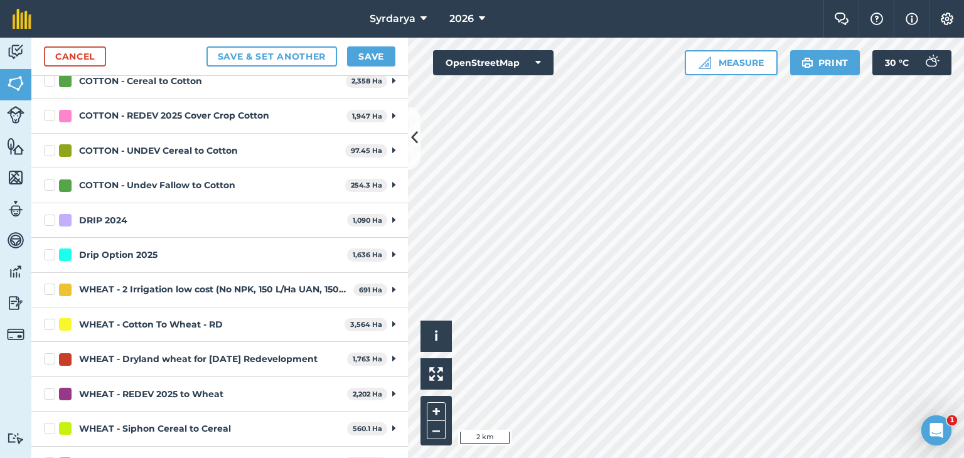
scroll to position [131, 0]
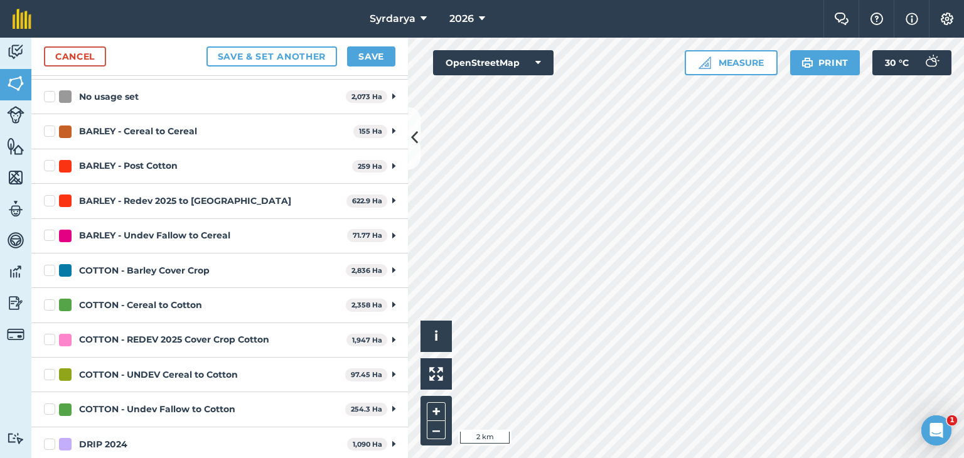
click at [48, 164] on label "BARLEY - Post Cotton" at bounding box center [195, 165] width 303 height 13
click at [48, 164] on input "BARLEY - Post Cotton" at bounding box center [48, 163] width 8 height 8
checkbox input "true"
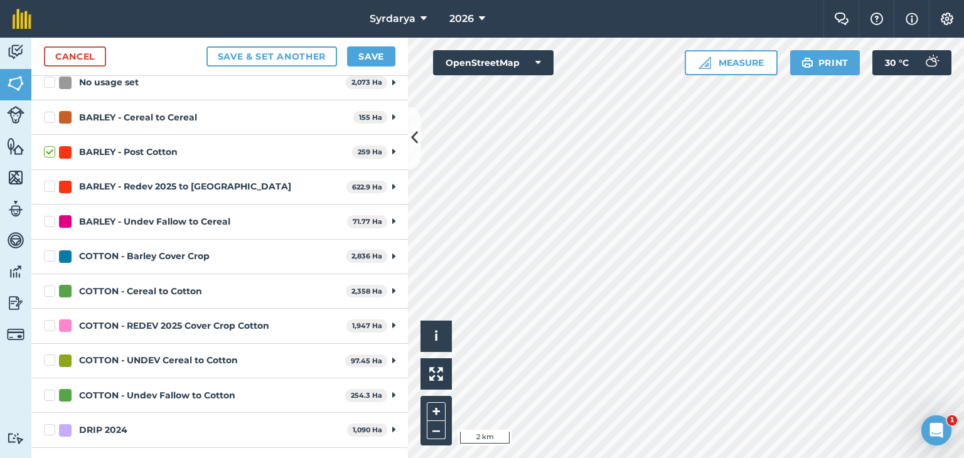
click at [50, 181] on label "BARLEY - Redev 2025 to [GEOGRAPHIC_DATA]" at bounding box center [192, 186] width 297 height 13
click at [50, 181] on input "BARLEY - Redev 2025 to [GEOGRAPHIC_DATA]" at bounding box center [48, 184] width 8 height 8
checkbox input "true"
click at [50, 217] on label "BARLEY - Undev Fallow to Cereal" at bounding box center [193, 221] width 298 height 13
click at [50, 217] on input "BARLEY - Undev Fallow to Cereal" at bounding box center [48, 219] width 8 height 8
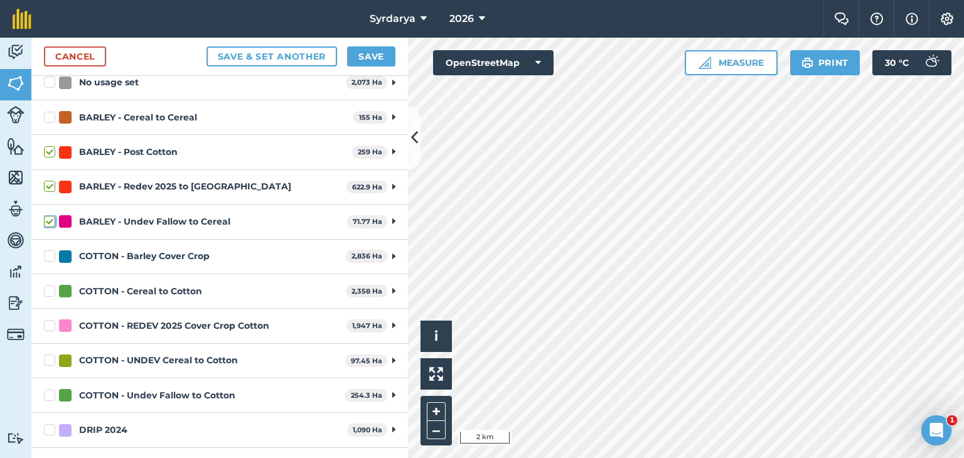
checkbox input "true"
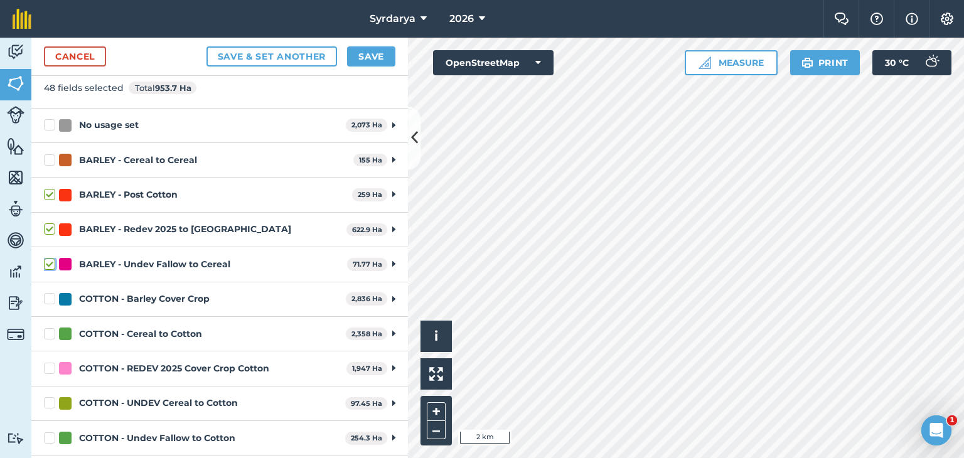
scroll to position [68, 0]
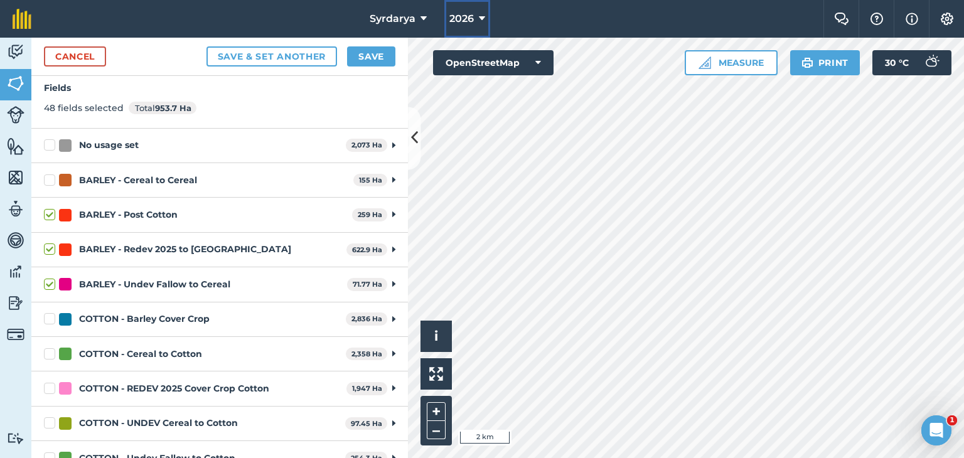
click at [467, 13] on span "2026" at bounding box center [461, 18] width 24 height 15
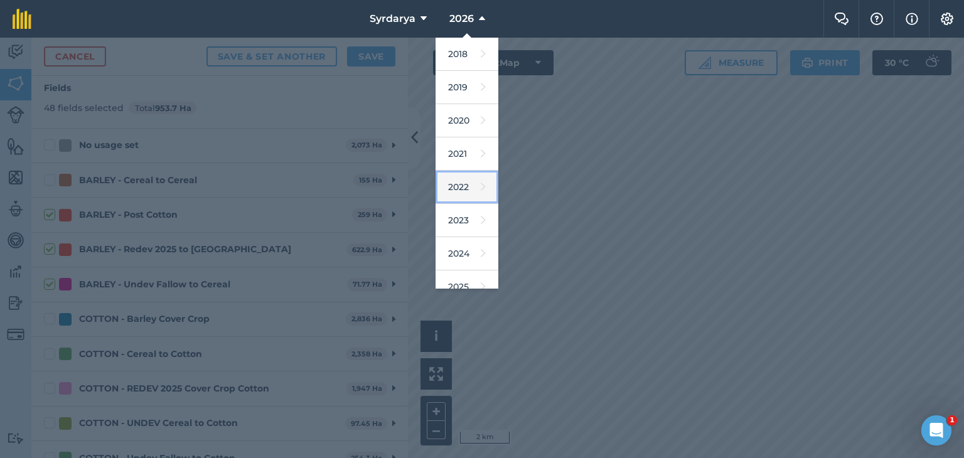
click at [459, 179] on link "2022" at bounding box center [467, 187] width 63 height 33
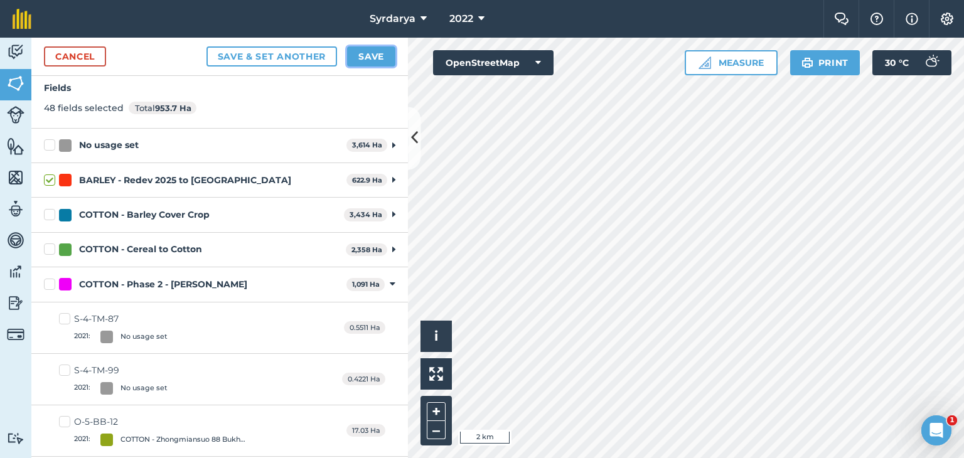
click at [373, 55] on button "Save" at bounding box center [371, 56] width 48 height 20
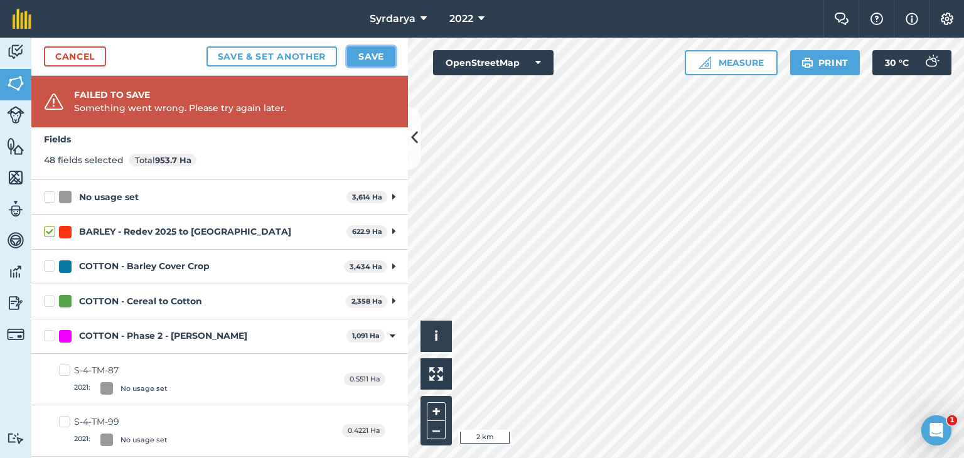
click at [373, 53] on button "Save" at bounding box center [371, 56] width 48 height 20
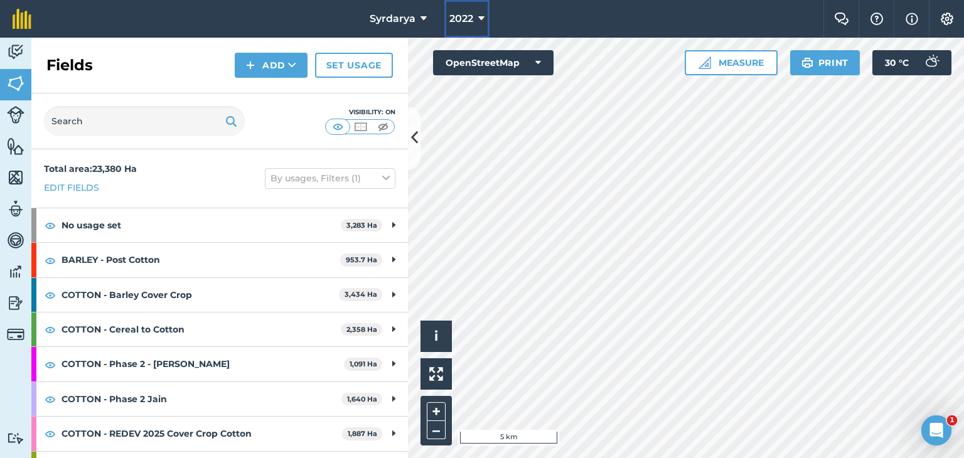
click at [466, 18] on span "2022" at bounding box center [461, 18] width 24 height 15
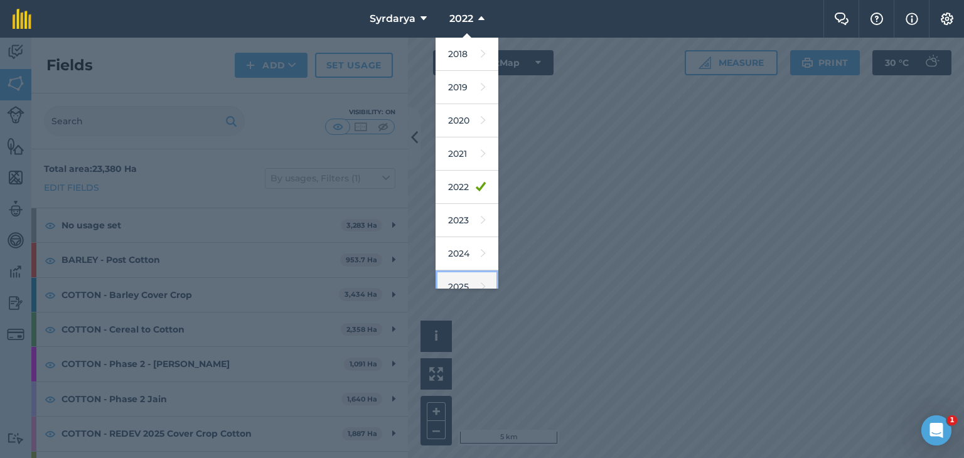
click at [463, 278] on link "2025" at bounding box center [467, 287] width 63 height 33
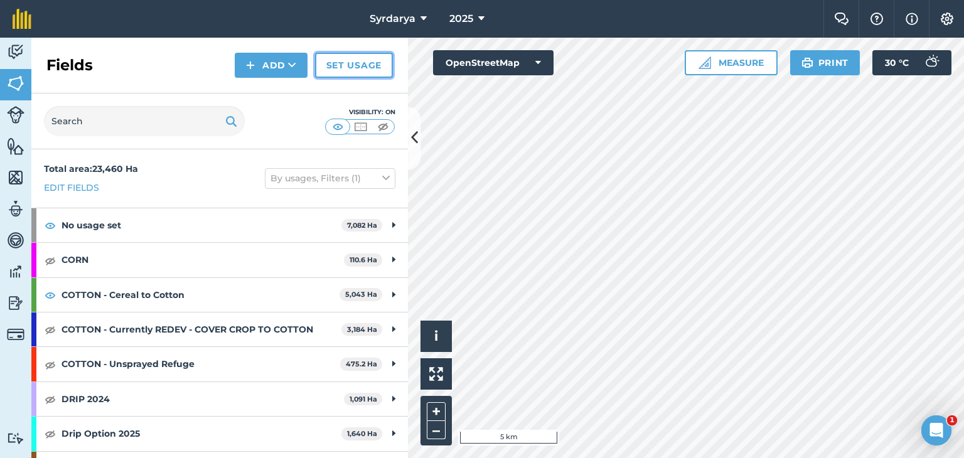
click at [374, 62] on link "Set usage" at bounding box center [354, 65] width 78 height 25
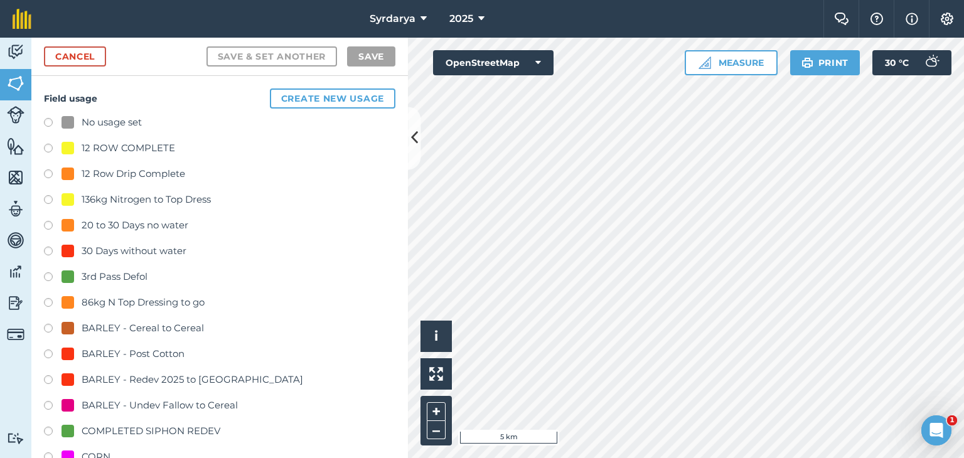
click at [47, 121] on label at bounding box center [53, 124] width 18 height 13
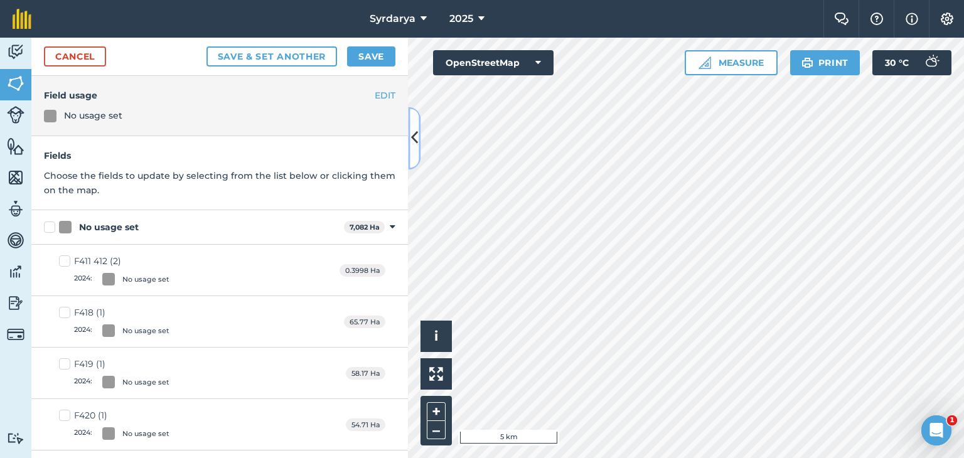
click at [414, 131] on icon at bounding box center [414, 138] width 7 height 22
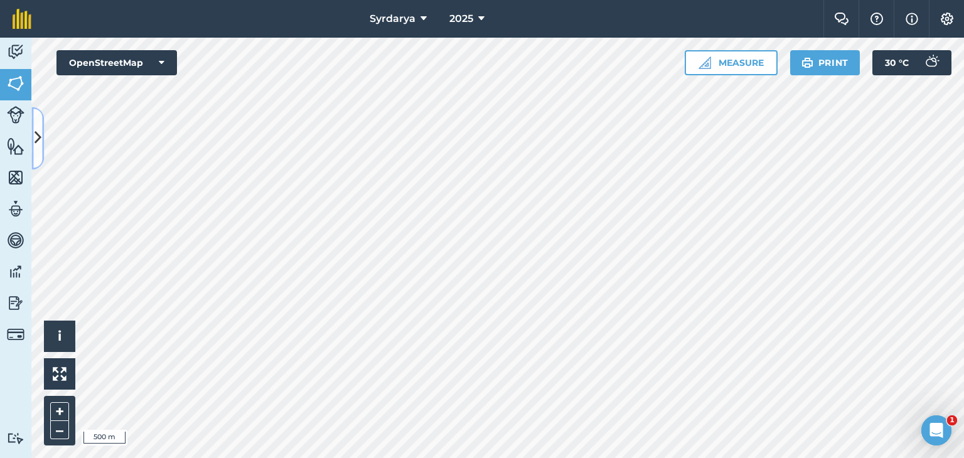
click at [38, 144] on icon at bounding box center [38, 138] width 7 height 22
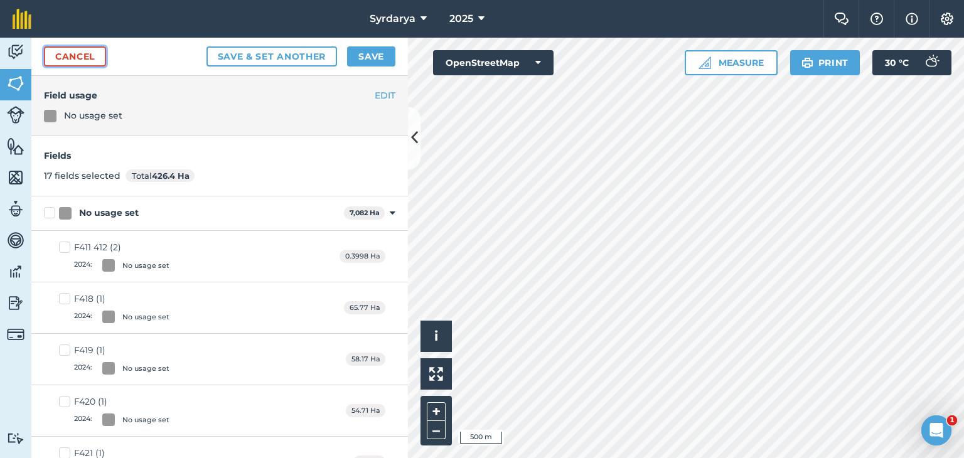
click at [80, 61] on link "Cancel" at bounding box center [75, 56] width 62 height 20
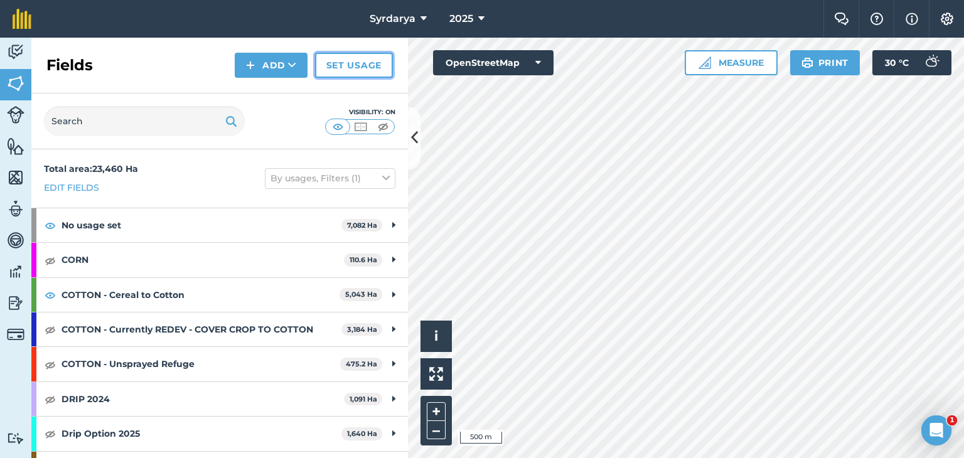
click at [379, 63] on link "Set usage" at bounding box center [354, 65] width 78 height 25
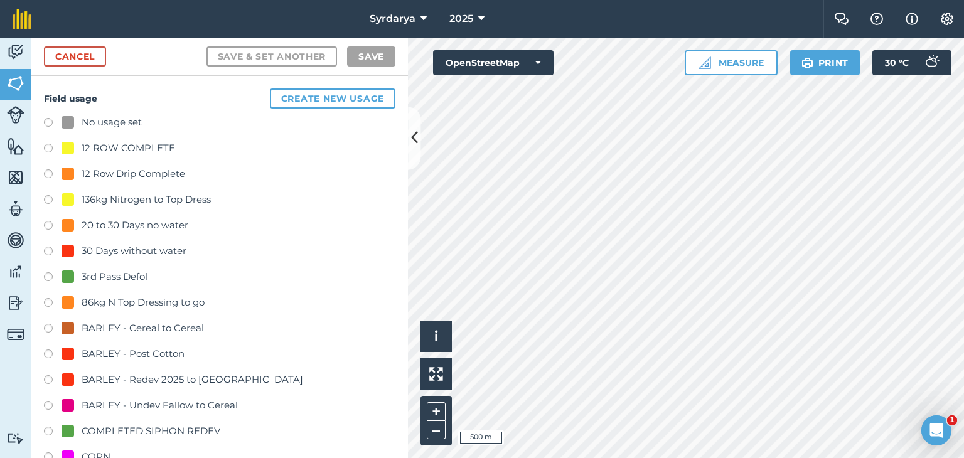
click at [48, 122] on label at bounding box center [53, 124] width 18 height 13
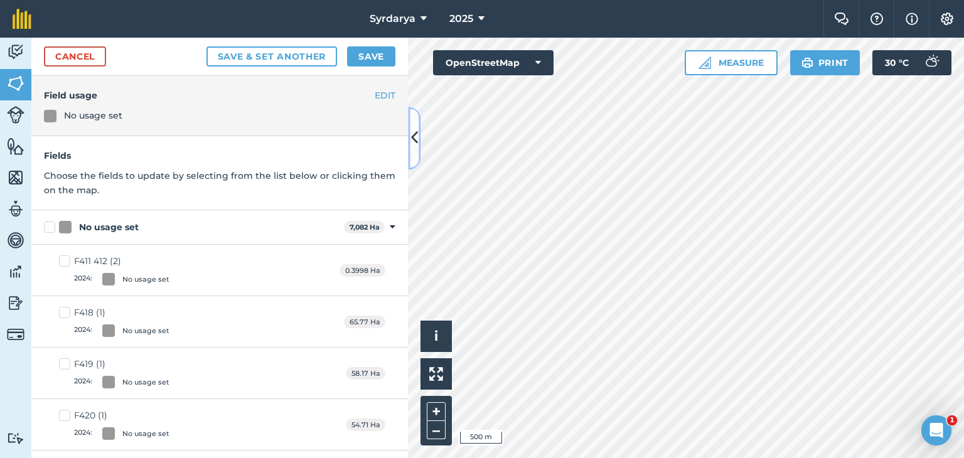
click at [415, 134] on icon at bounding box center [414, 138] width 7 height 22
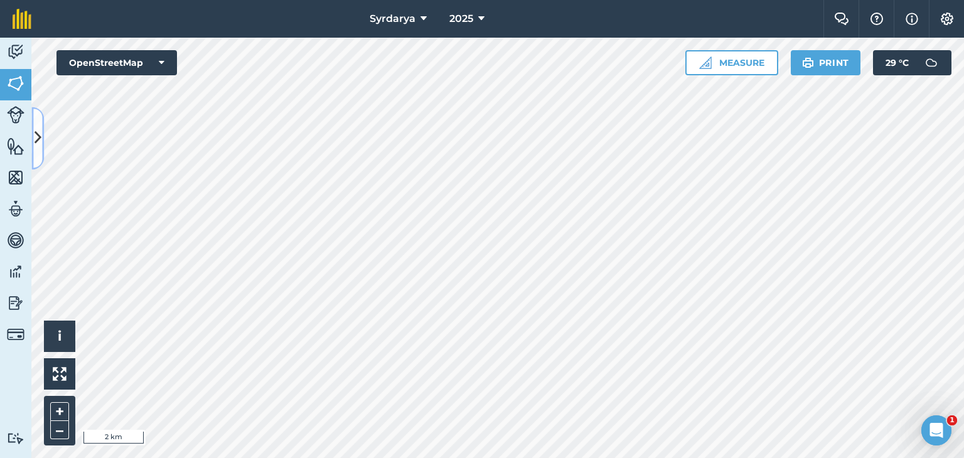
click at [36, 129] on icon at bounding box center [38, 138] width 7 height 22
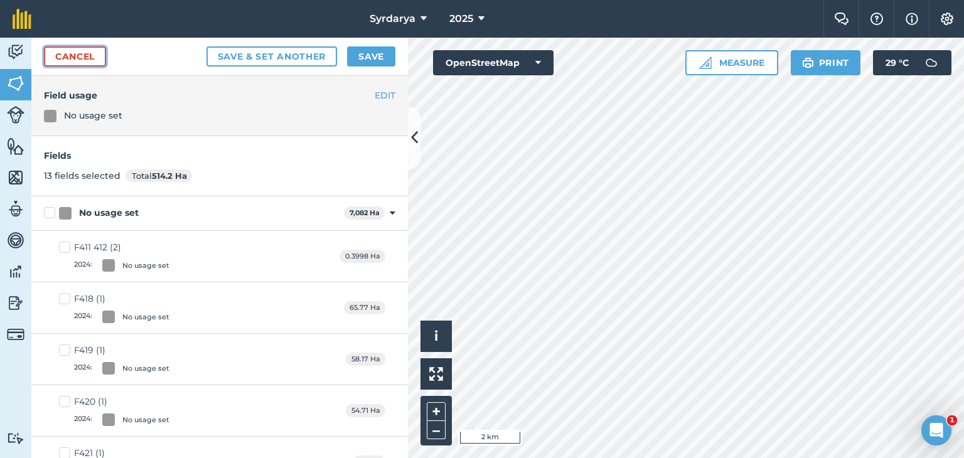
click at [73, 53] on link "Cancel" at bounding box center [75, 56] width 62 height 20
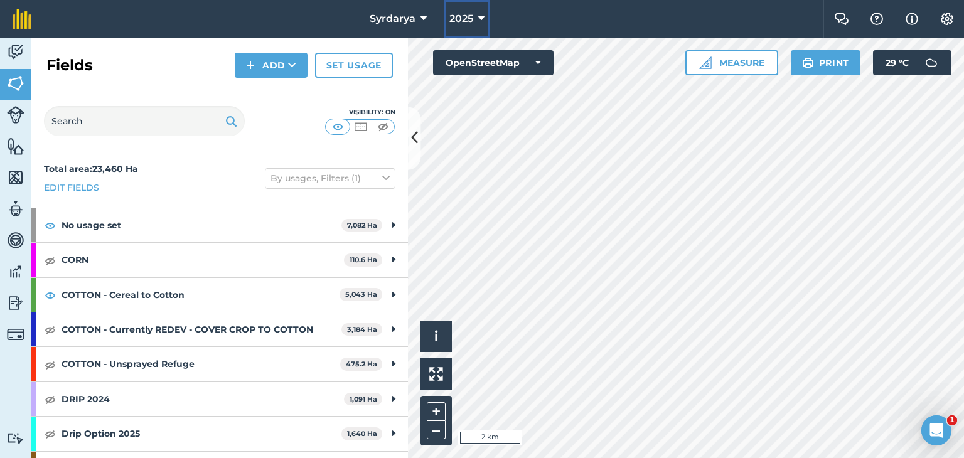
click at [481, 16] on icon at bounding box center [481, 18] width 6 height 15
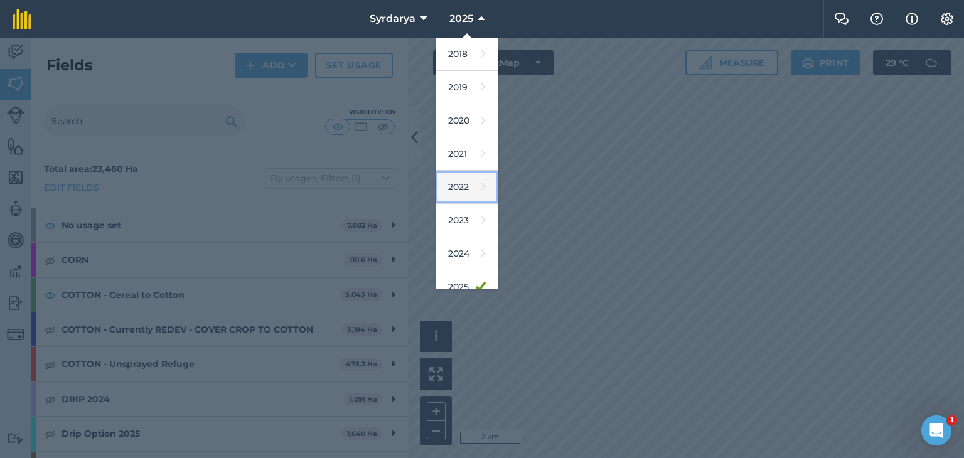
click at [462, 182] on link "2022" at bounding box center [467, 187] width 63 height 33
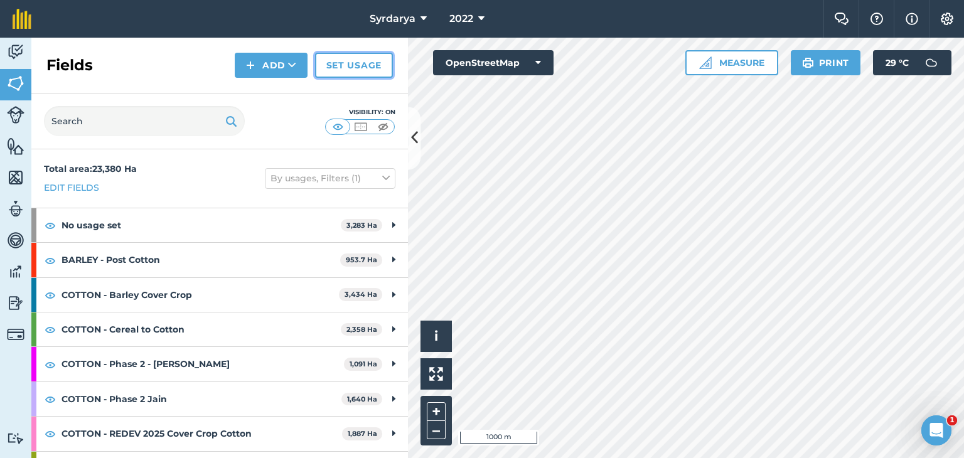
click at [360, 66] on link "Set usage" at bounding box center [354, 65] width 78 height 25
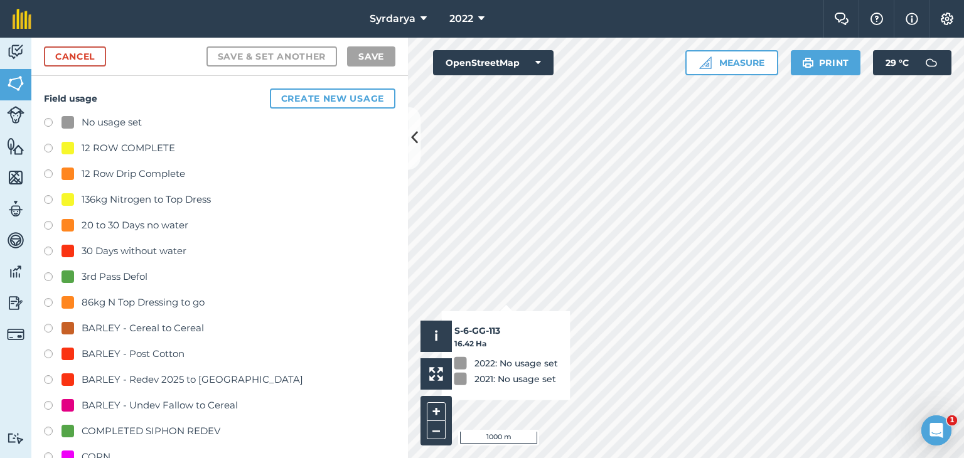
checkbox input "true"
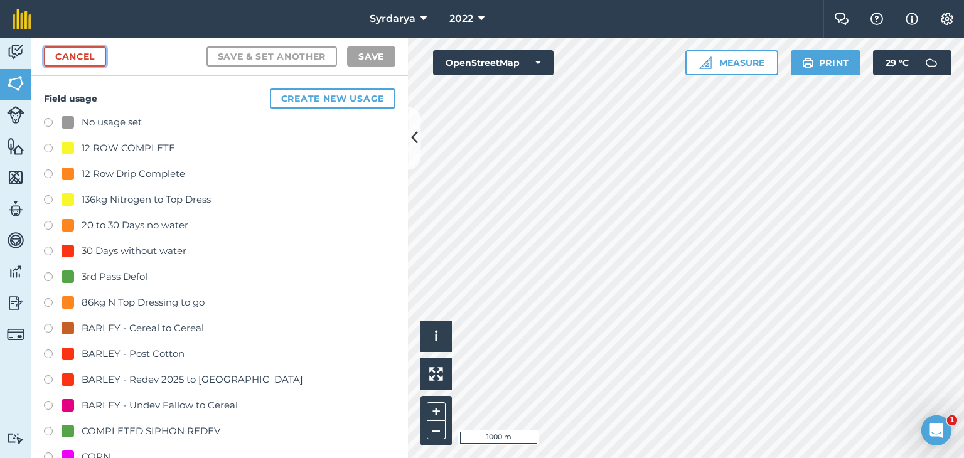
click at [70, 56] on link "Cancel" at bounding box center [75, 56] width 62 height 20
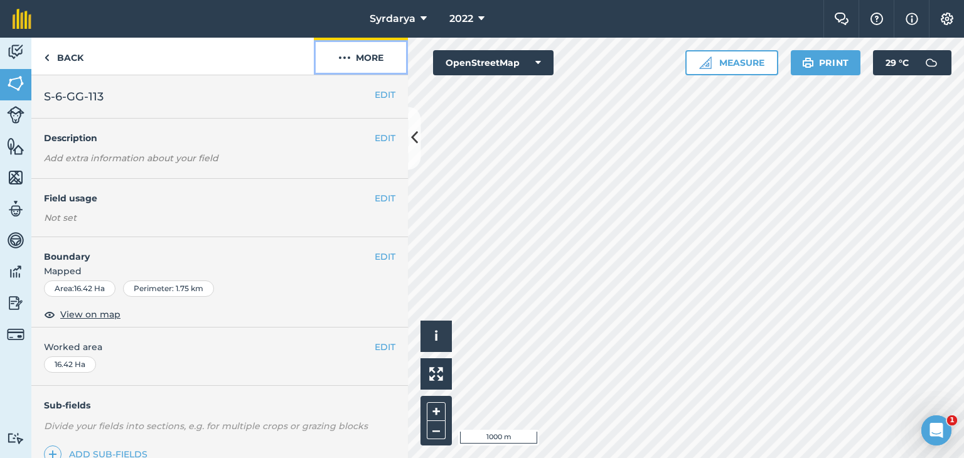
click at [341, 58] on img at bounding box center [344, 57] width 13 height 15
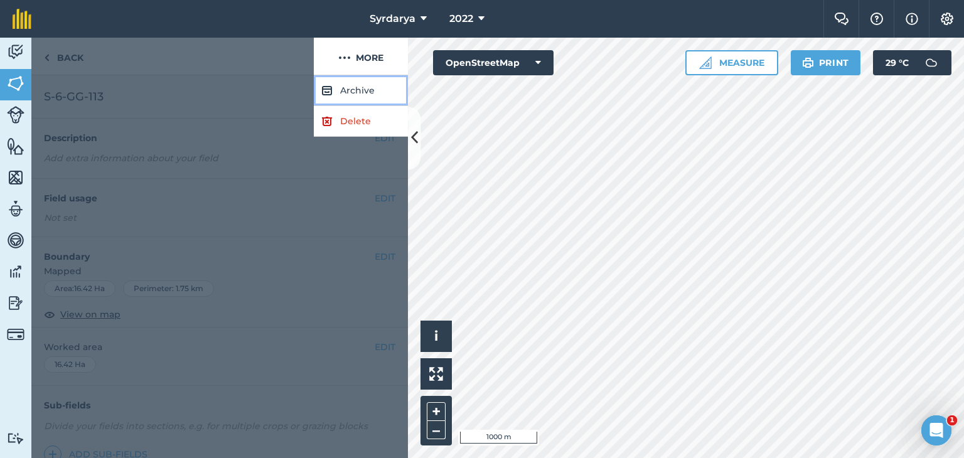
click at [344, 94] on button "Archive" at bounding box center [361, 90] width 94 height 31
click at [361, 96] on button "Archive" at bounding box center [361, 90] width 94 height 31
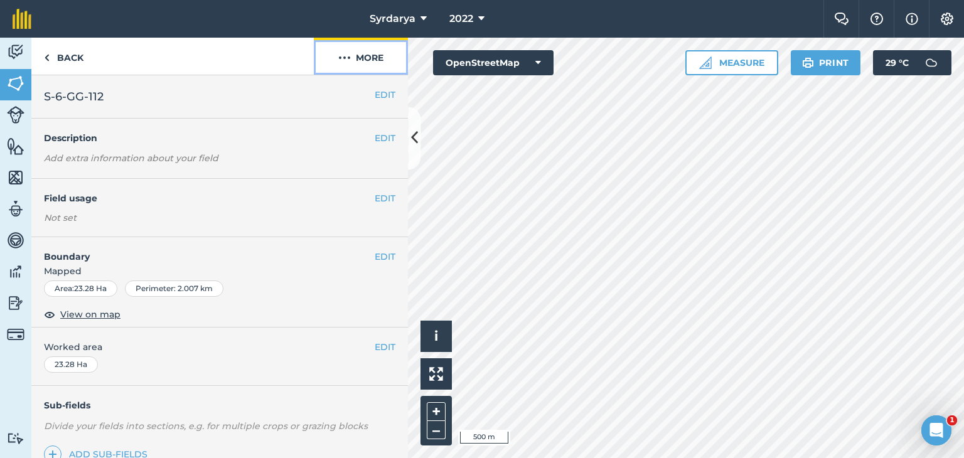
click at [344, 58] on img at bounding box center [344, 57] width 13 height 15
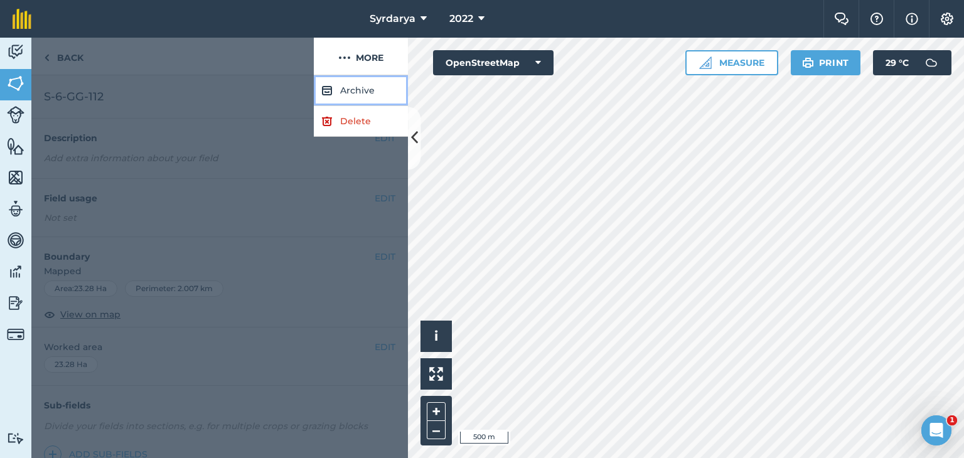
click at [354, 85] on button "Archive" at bounding box center [361, 90] width 94 height 31
click at [348, 86] on button "Archive" at bounding box center [361, 90] width 94 height 31
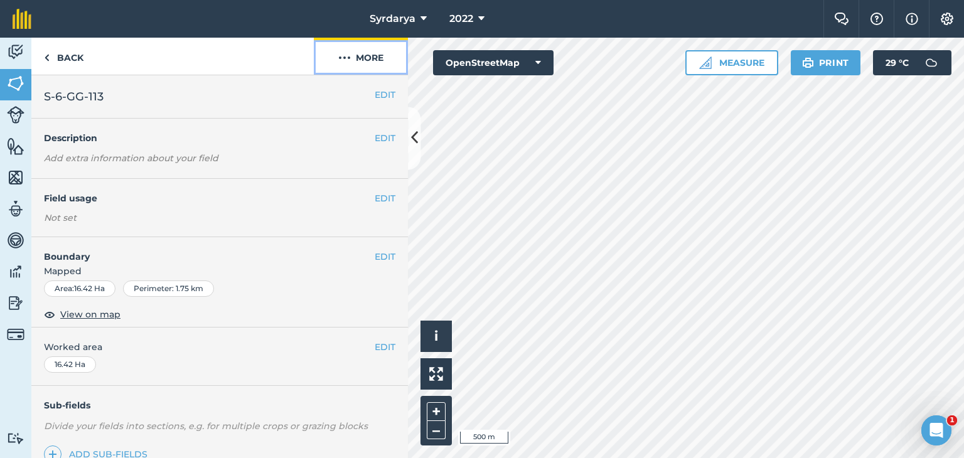
click at [341, 55] on img at bounding box center [344, 57] width 13 height 15
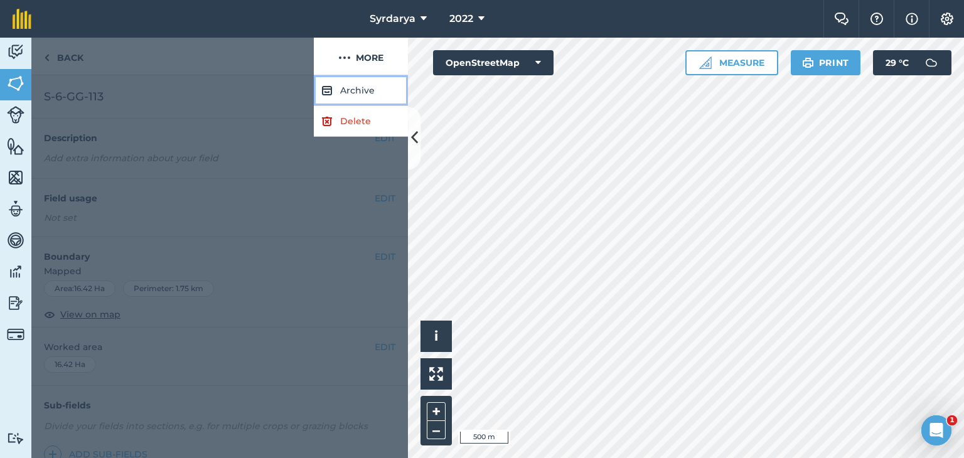
click at [349, 90] on button "Archive" at bounding box center [361, 90] width 94 height 31
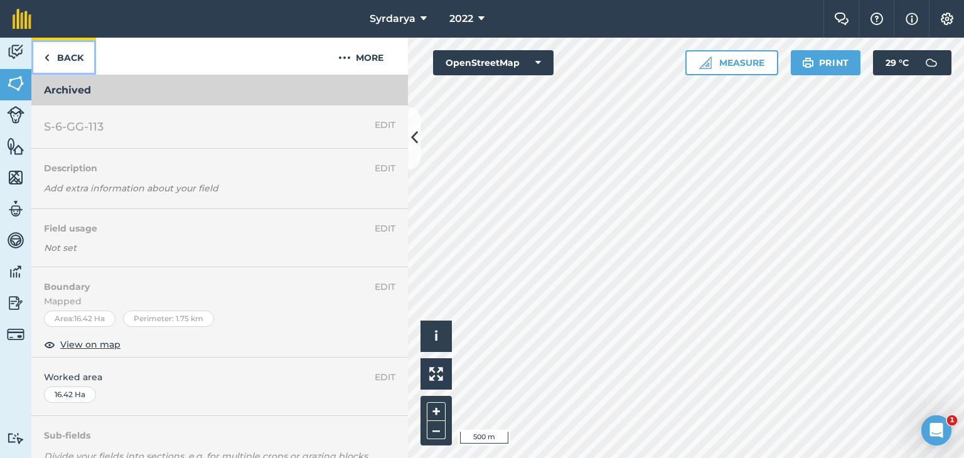
click at [46, 59] on img at bounding box center [47, 57] width 6 height 15
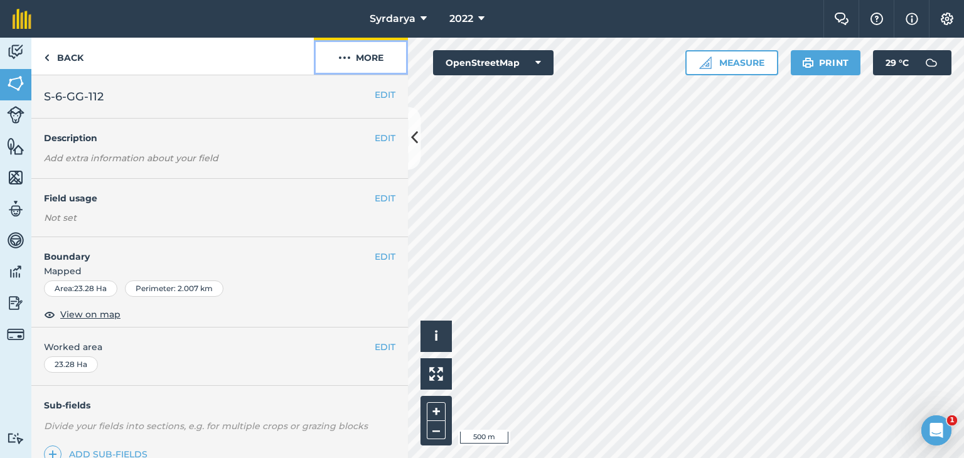
click at [336, 59] on button "More" at bounding box center [361, 56] width 94 height 37
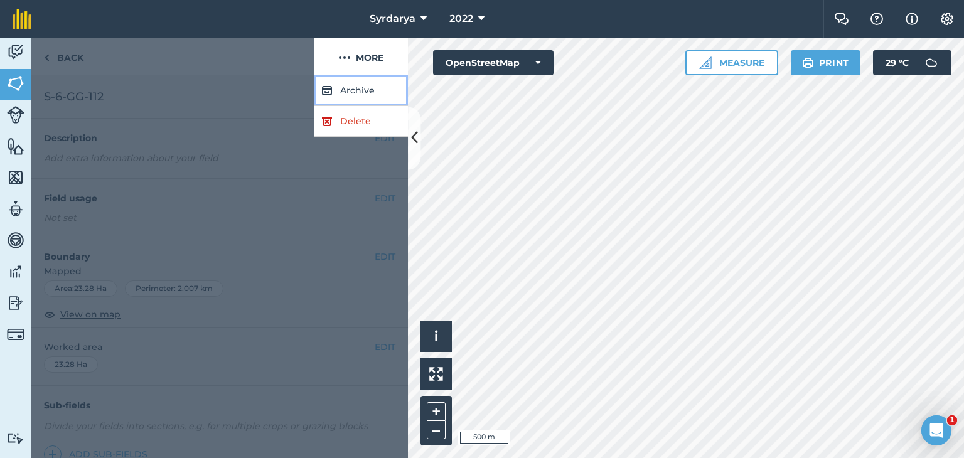
click at [353, 90] on button "Archive" at bounding box center [361, 90] width 94 height 31
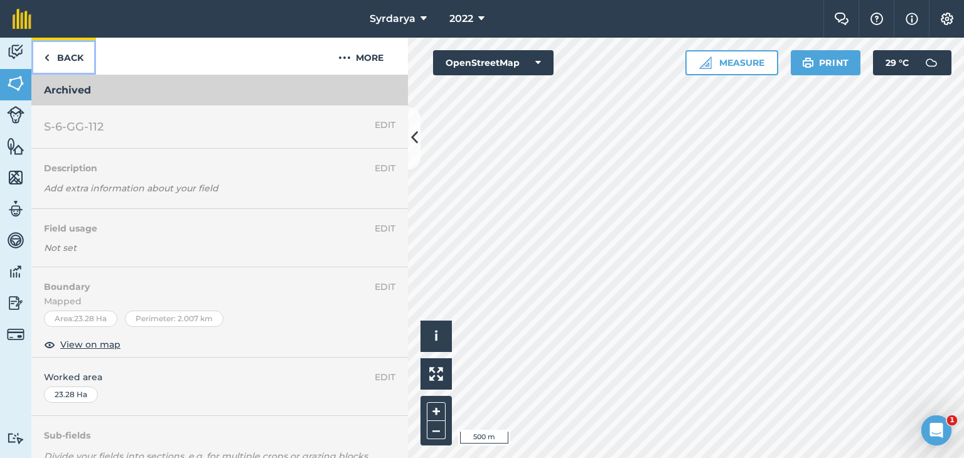
click at [60, 61] on link "Back" at bounding box center [63, 56] width 65 height 37
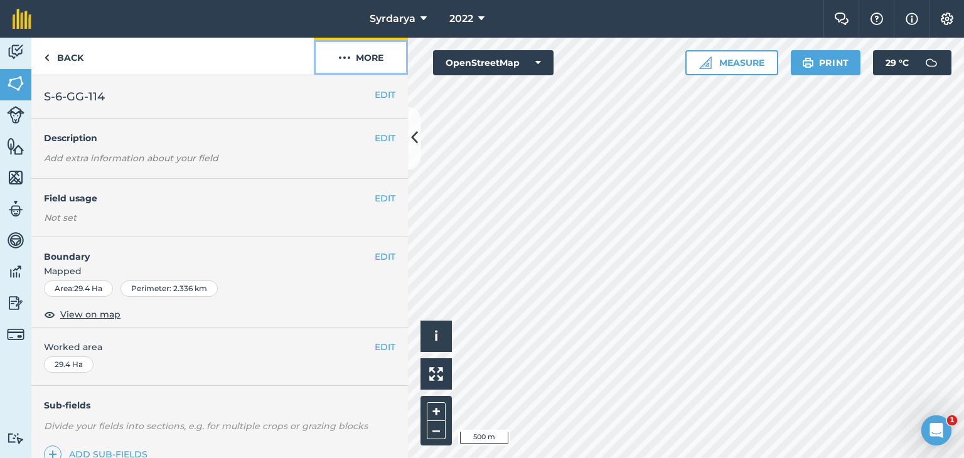
click at [341, 60] on img at bounding box center [344, 57] width 13 height 15
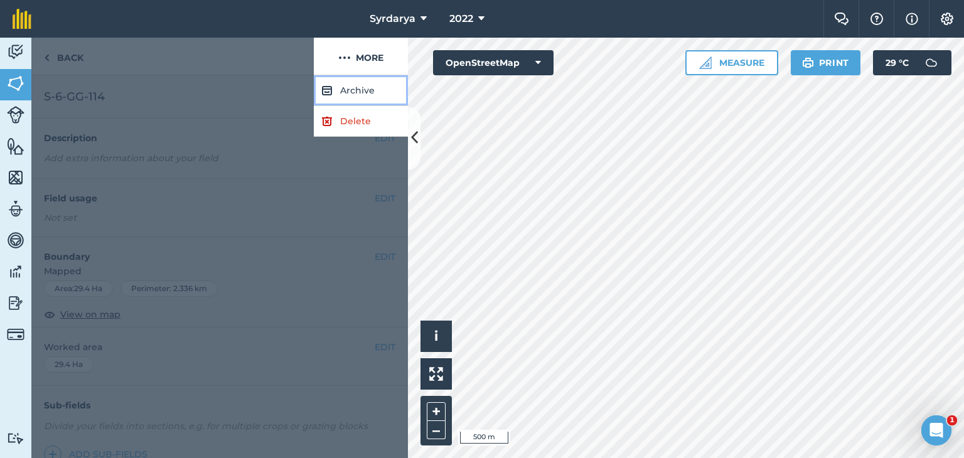
click at [357, 91] on button "Archive" at bounding box center [361, 90] width 94 height 31
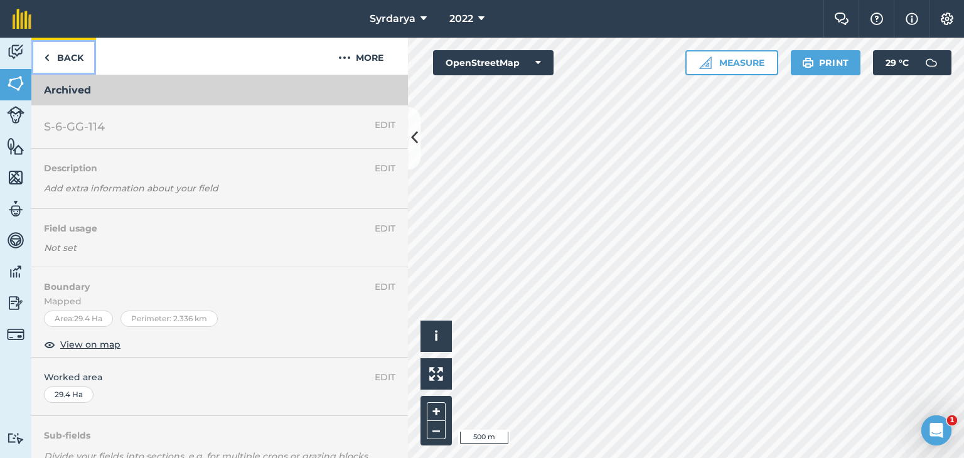
click at [70, 53] on link "Back" at bounding box center [63, 56] width 65 height 37
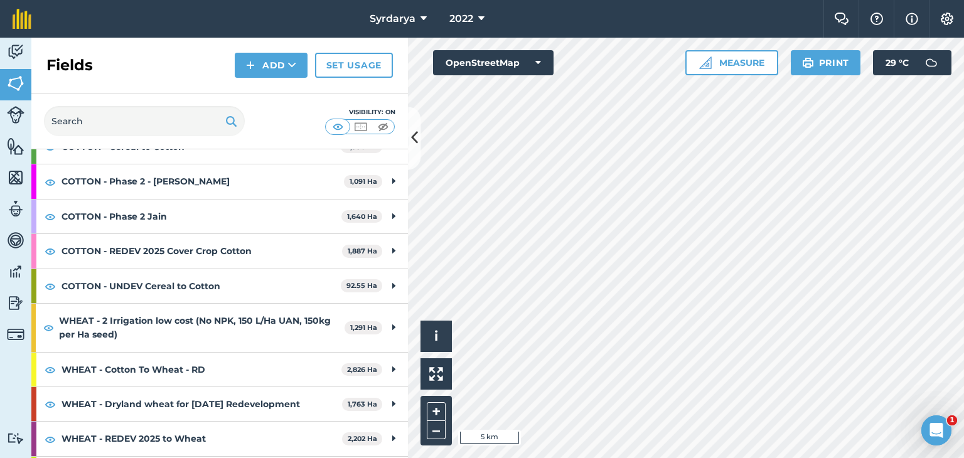
scroll to position [213, 0]
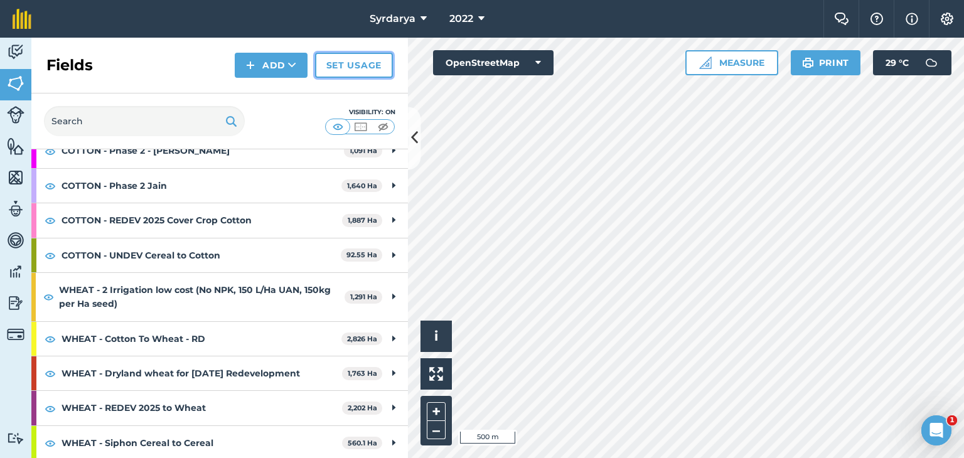
click at [357, 56] on link "Set usage" at bounding box center [354, 65] width 78 height 25
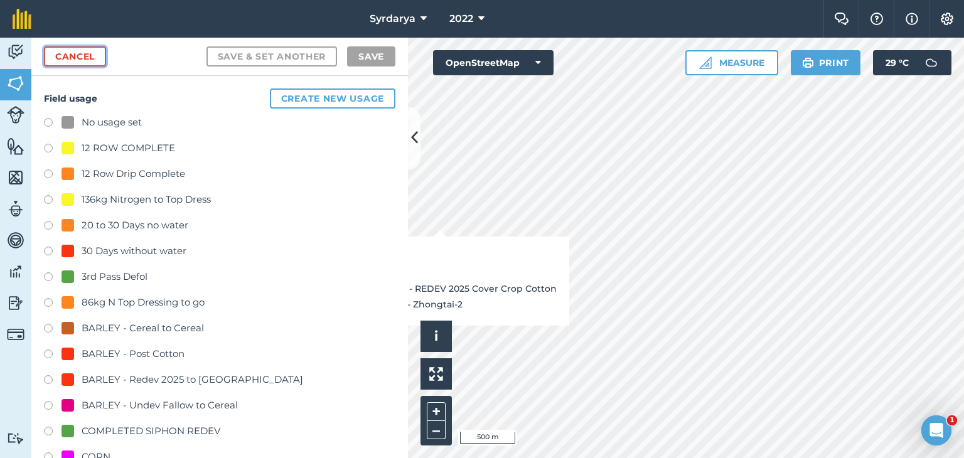
click at [82, 56] on link "Cancel" at bounding box center [75, 56] width 62 height 20
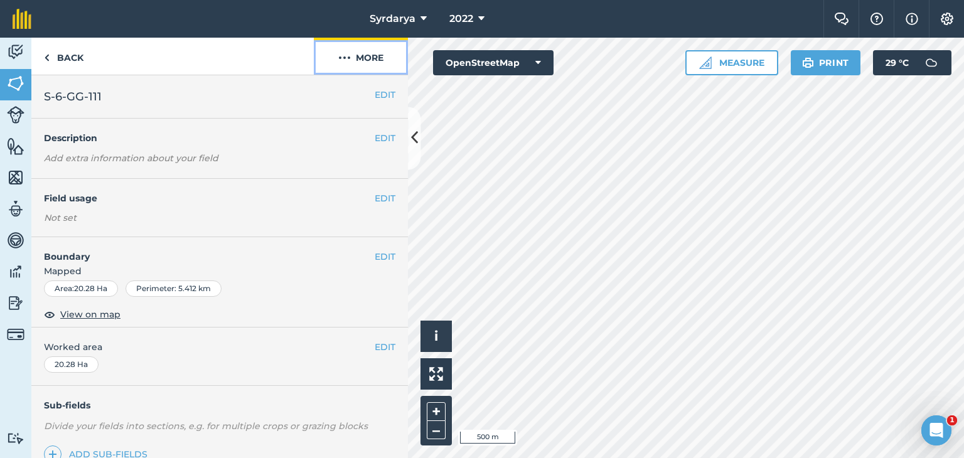
click at [341, 51] on img at bounding box center [344, 57] width 13 height 15
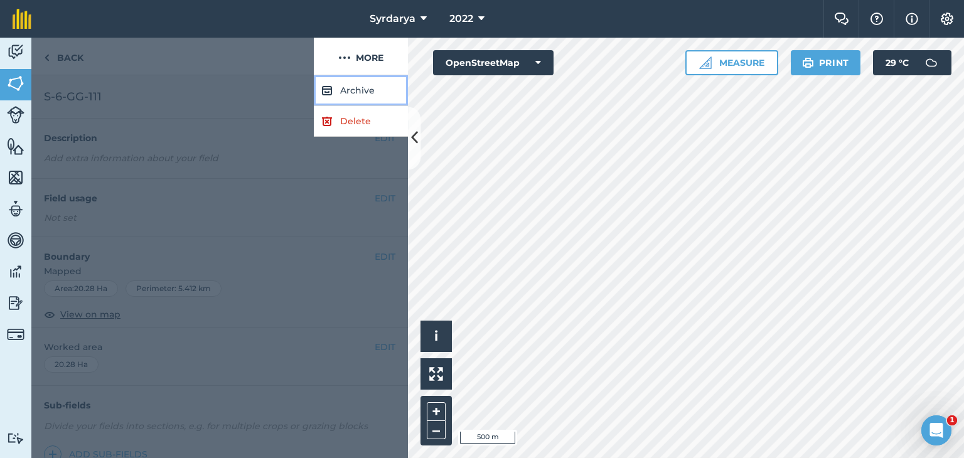
click at [351, 87] on button "Archive" at bounding box center [361, 90] width 94 height 31
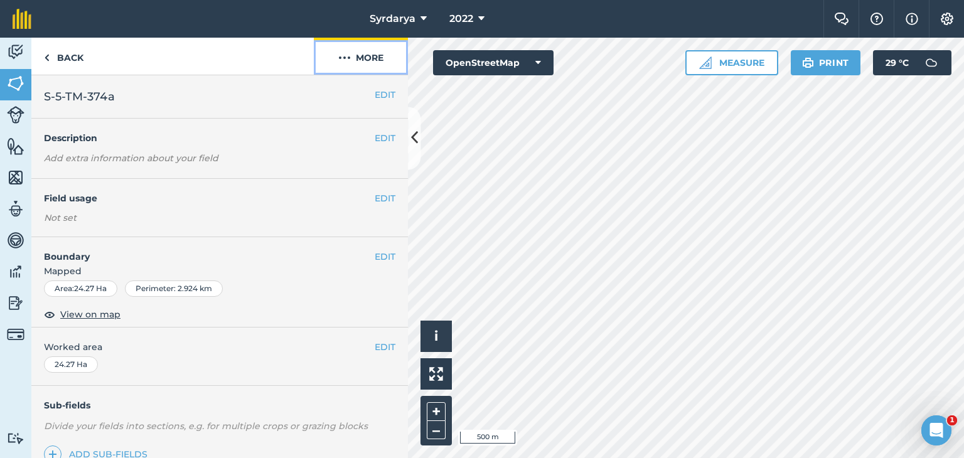
click at [345, 55] on img at bounding box center [344, 57] width 13 height 15
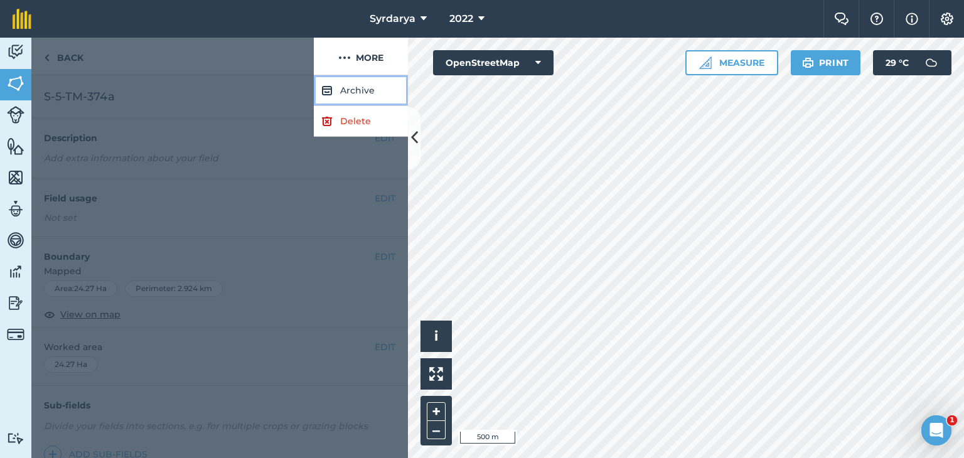
click at [344, 92] on button "Archive" at bounding box center [361, 90] width 94 height 31
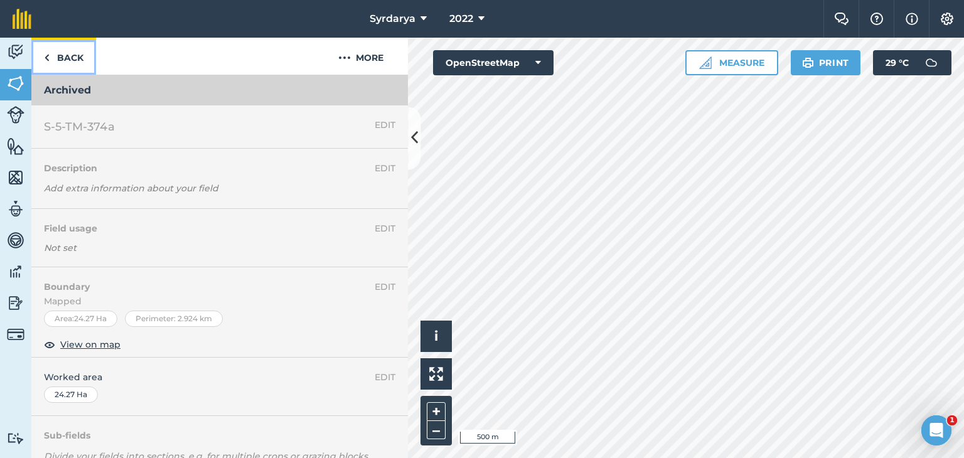
click at [48, 56] on img at bounding box center [47, 57] width 6 height 15
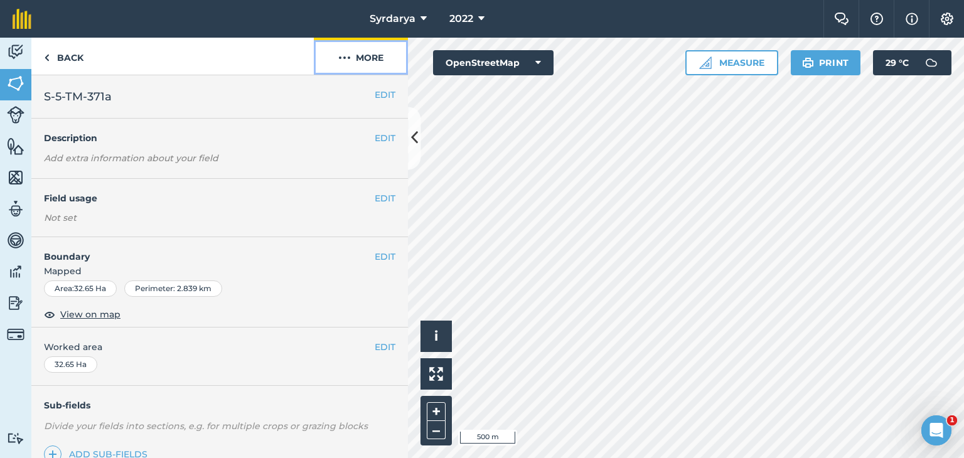
click at [344, 56] on img at bounding box center [344, 57] width 13 height 15
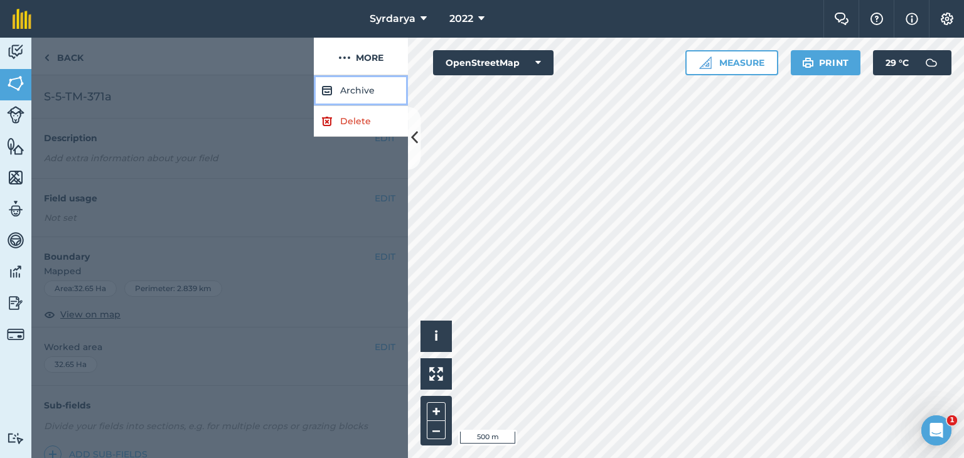
click at [343, 87] on button "Archive" at bounding box center [361, 90] width 94 height 31
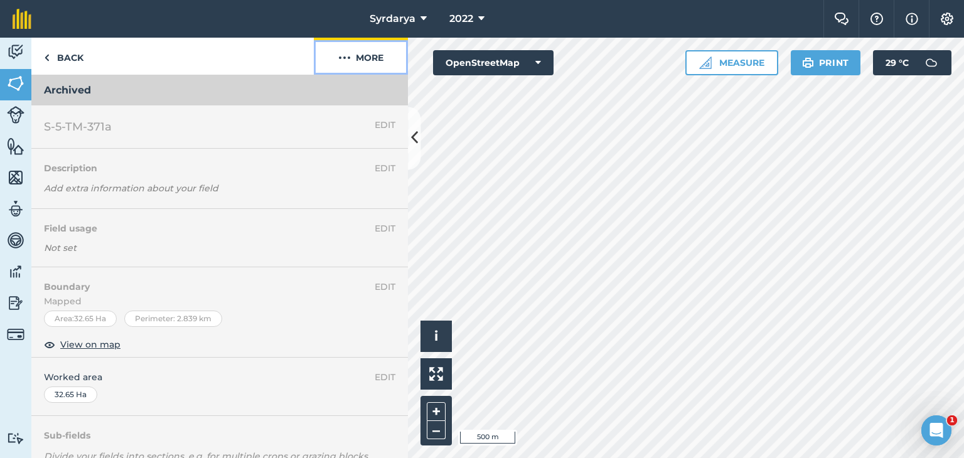
click at [345, 56] on img at bounding box center [344, 57] width 13 height 15
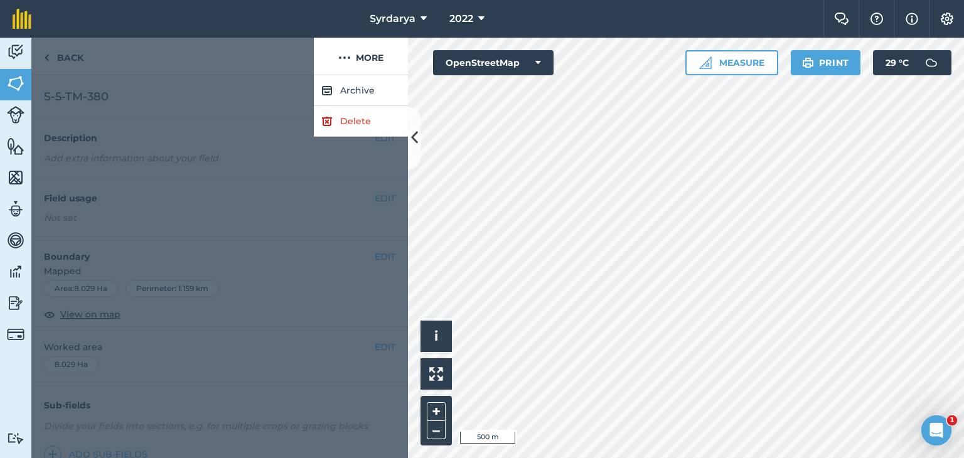
click at [55, 60] on div at bounding box center [172, 57] width 282 height 38
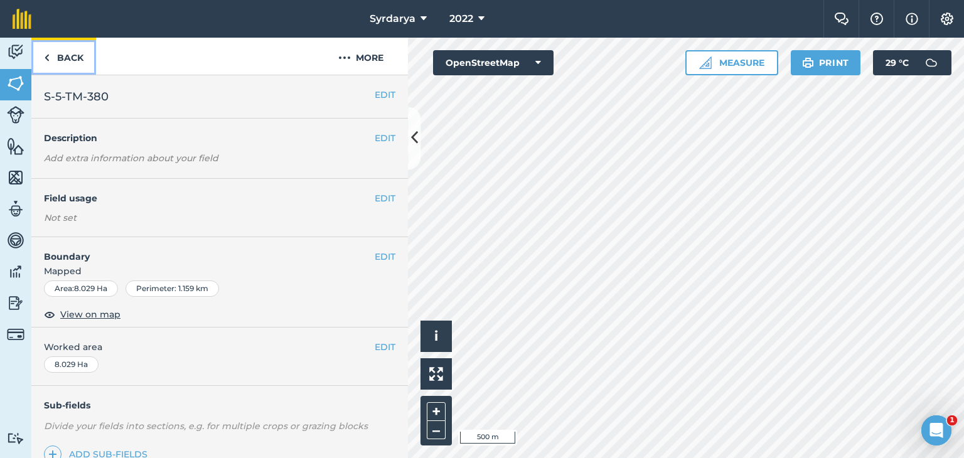
click at [50, 55] on link "Back" at bounding box center [63, 56] width 65 height 37
click at [340, 58] on img at bounding box center [344, 57] width 13 height 15
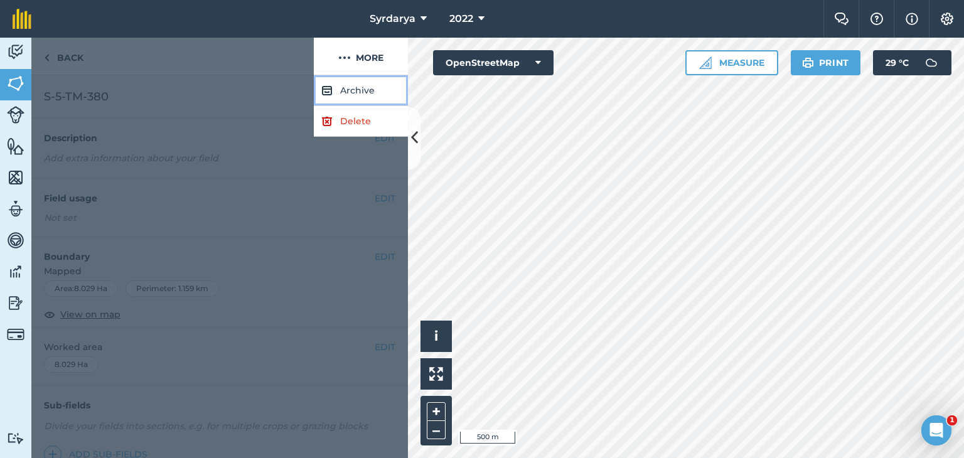
click at [349, 97] on button "Archive" at bounding box center [361, 90] width 94 height 31
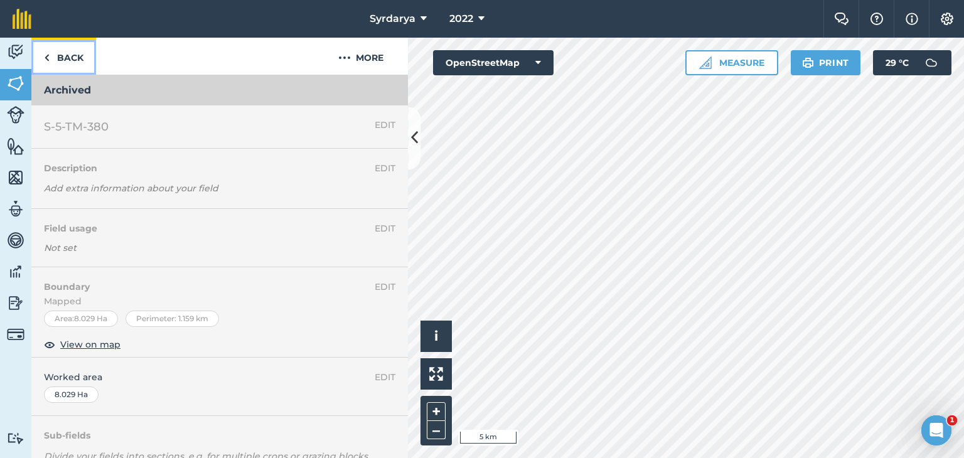
click at [47, 56] on img at bounding box center [47, 57] width 6 height 15
click at [44, 55] on img at bounding box center [47, 57] width 6 height 15
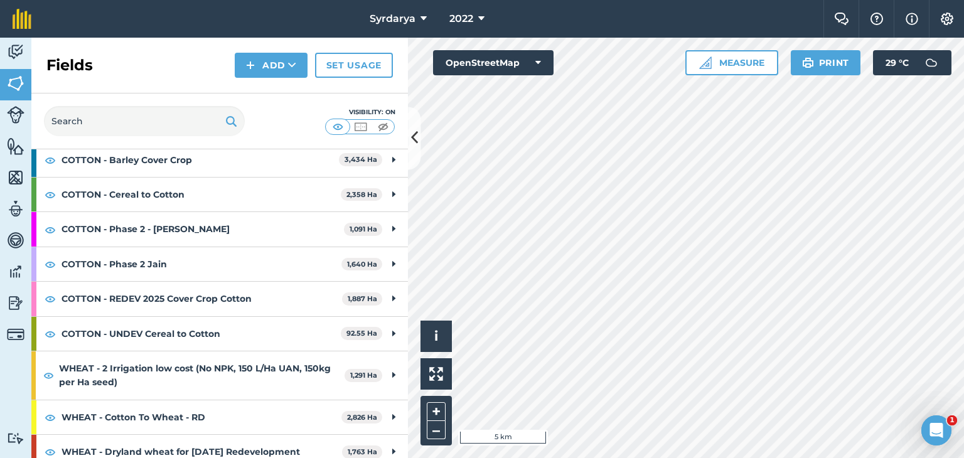
scroll to position [213, 0]
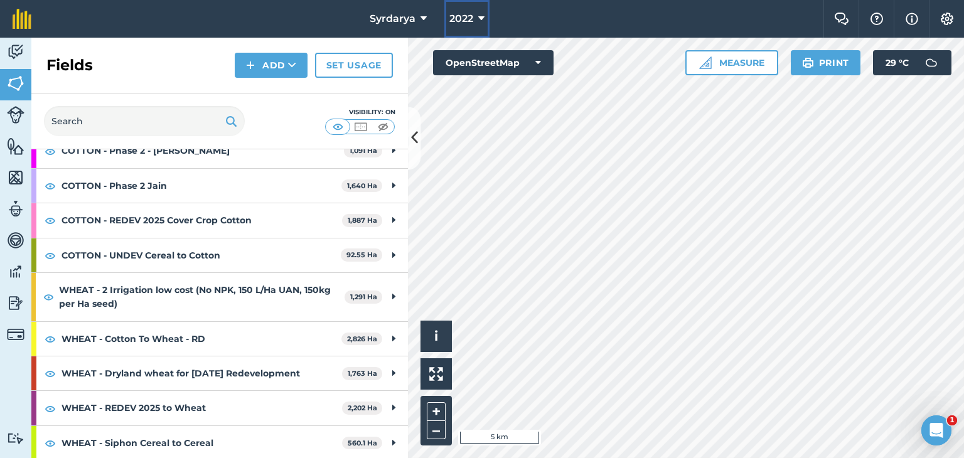
click at [468, 17] on span "2022" at bounding box center [461, 18] width 24 height 15
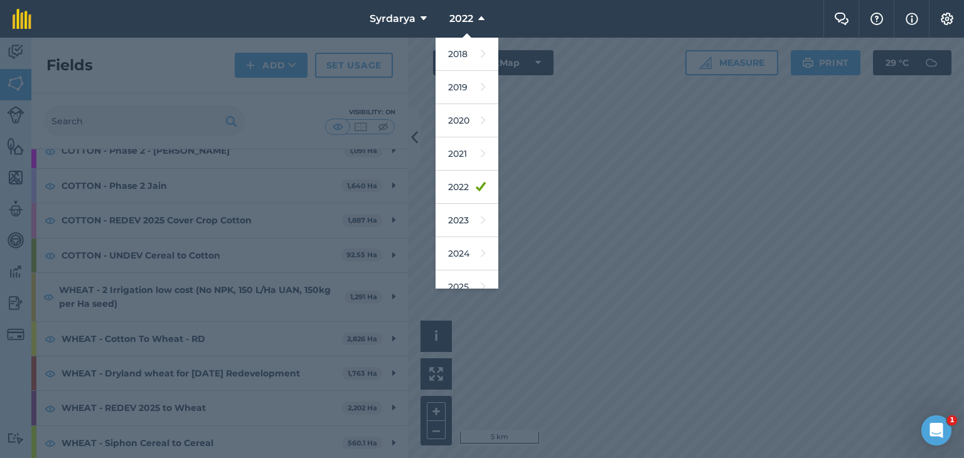
click at [829, 244] on div at bounding box center [482, 248] width 964 height 421
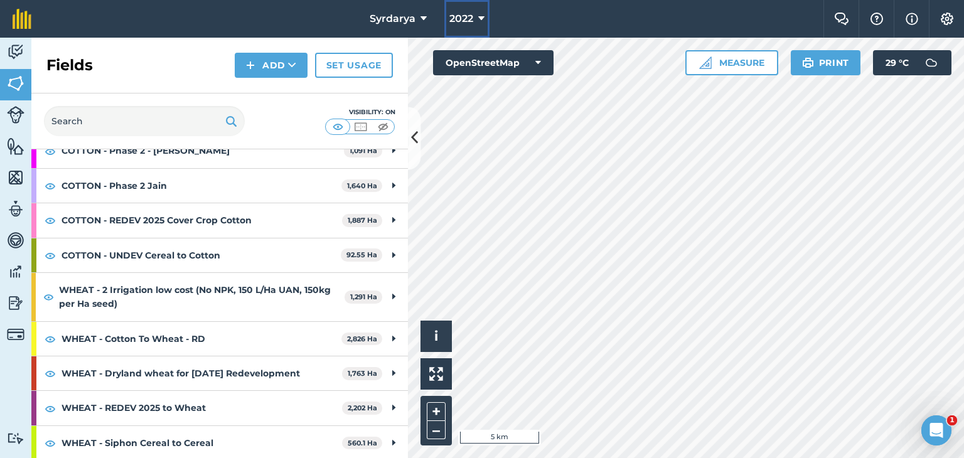
click at [457, 14] on span "2022" at bounding box center [461, 18] width 24 height 15
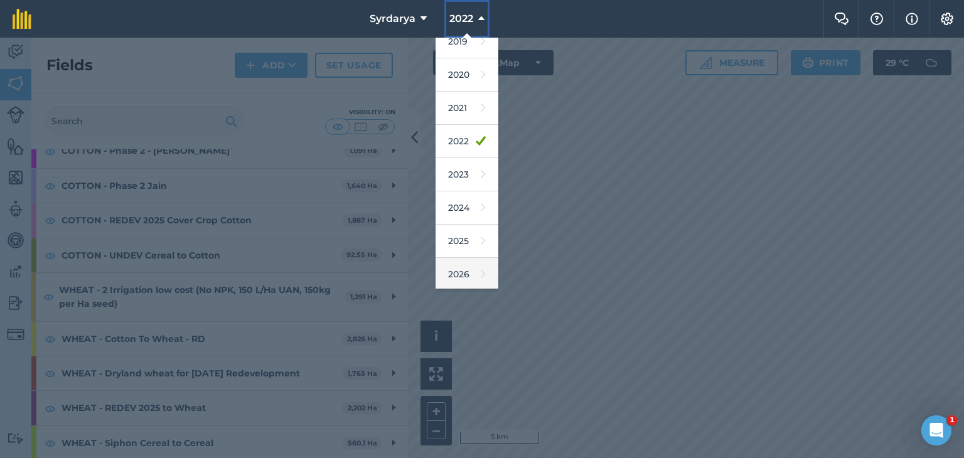
scroll to position [80, 0]
click at [462, 240] on link "2026" at bounding box center [467, 239] width 63 height 33
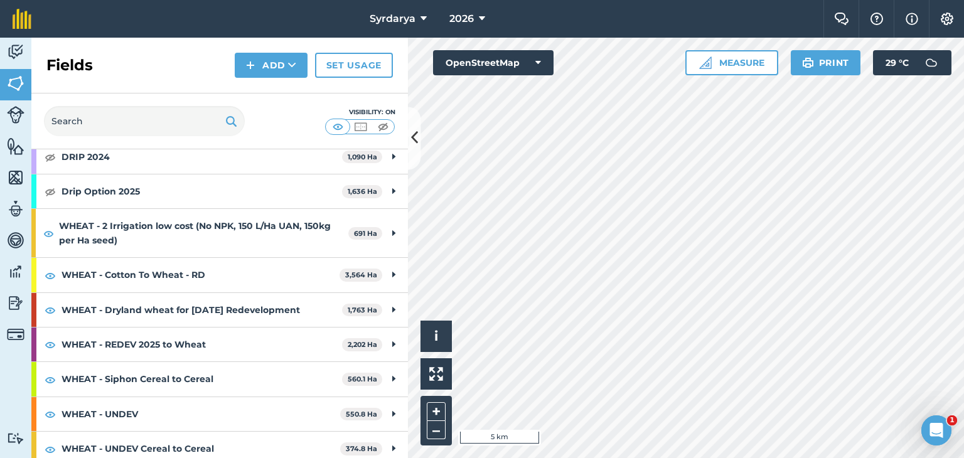
scroll to position [456, 0]
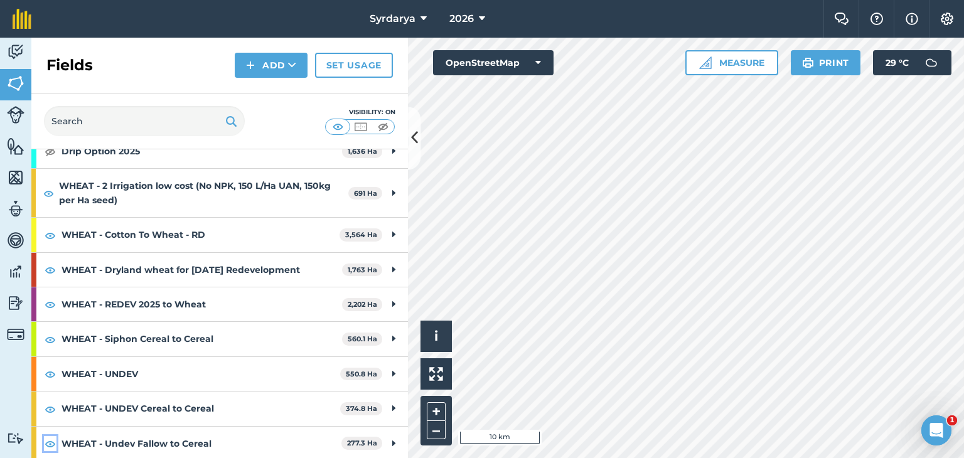
click at [50, 443] on img at bounding box center [50, 443] width 11 height 15
click at [50, 407] on img at bounding box center [50, 409] width 11 height 15
click at [454, 18] on span "2026" at bounding box center [461, 18] width 24 height 15
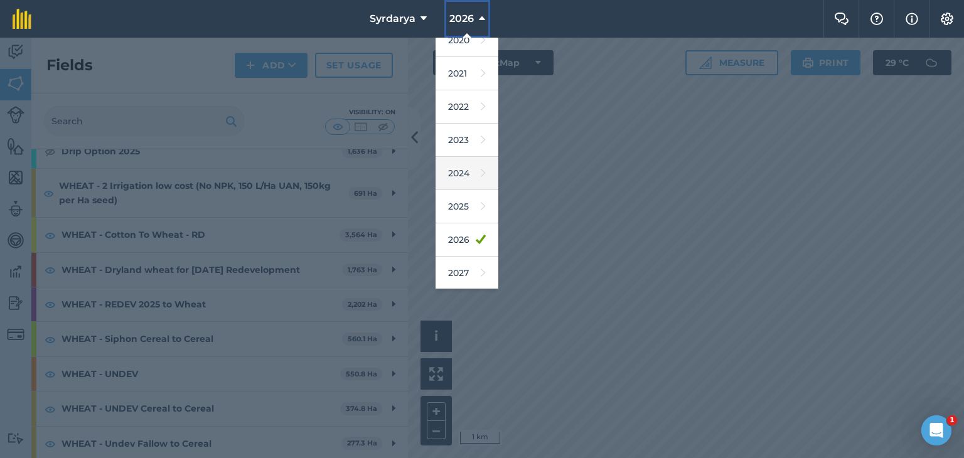
scroll to position [0, 0]
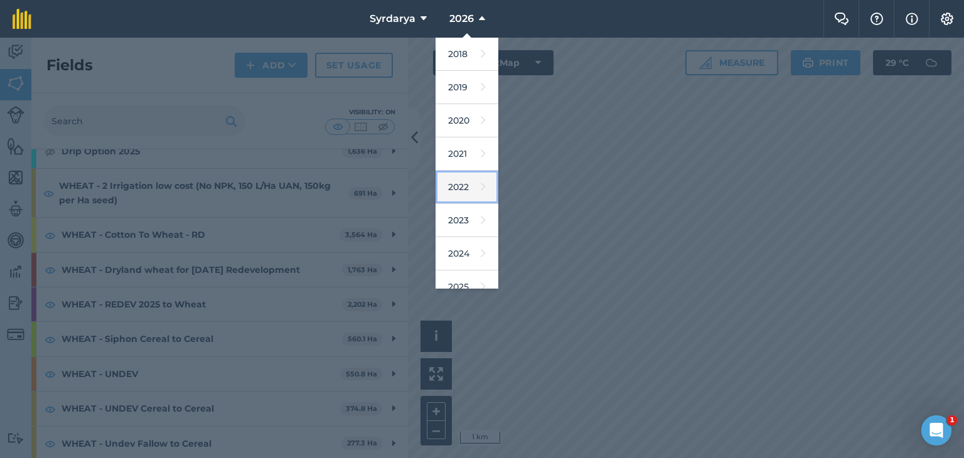
click at [462, 189] on link "2022" at bounding box center [467, 187] width 63 height 33
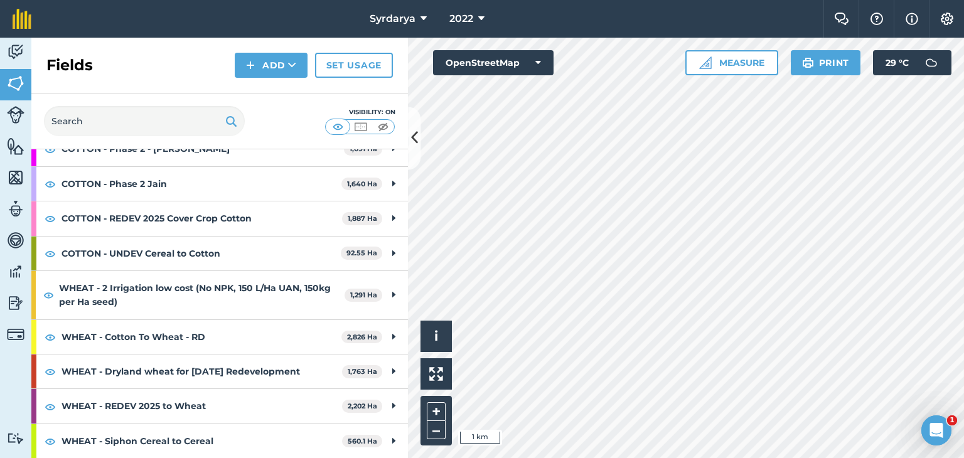
scroll to position [213, 0]
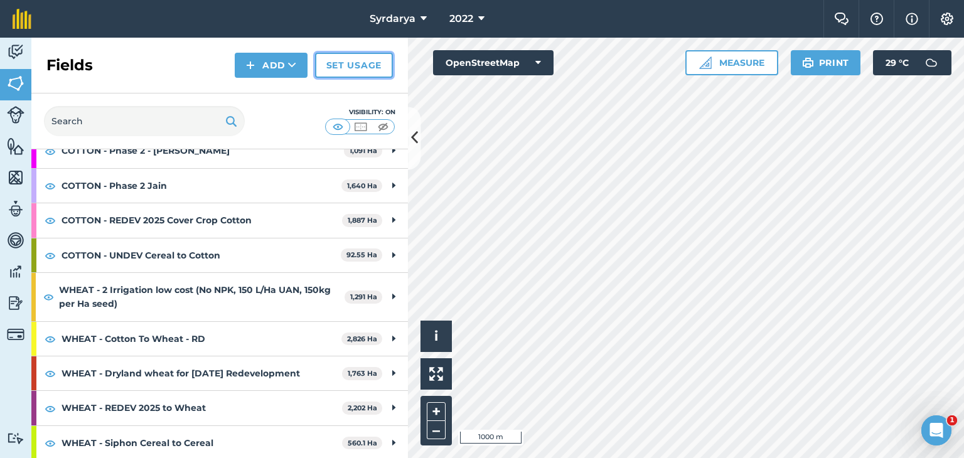
click at [348, 70] on link "Set usage" at bounding box center [354, 65] width 78 height 25
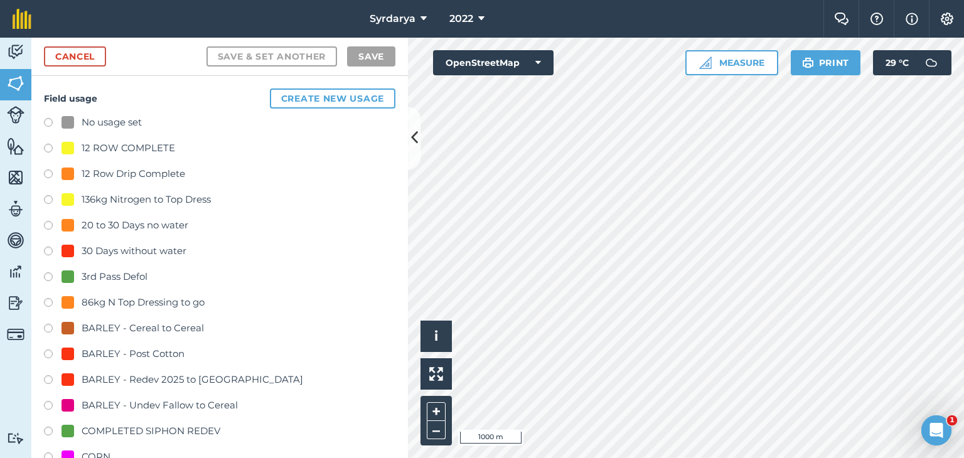
click at [46, 121] on label at bounding box center [53, 124] width 18 height 13
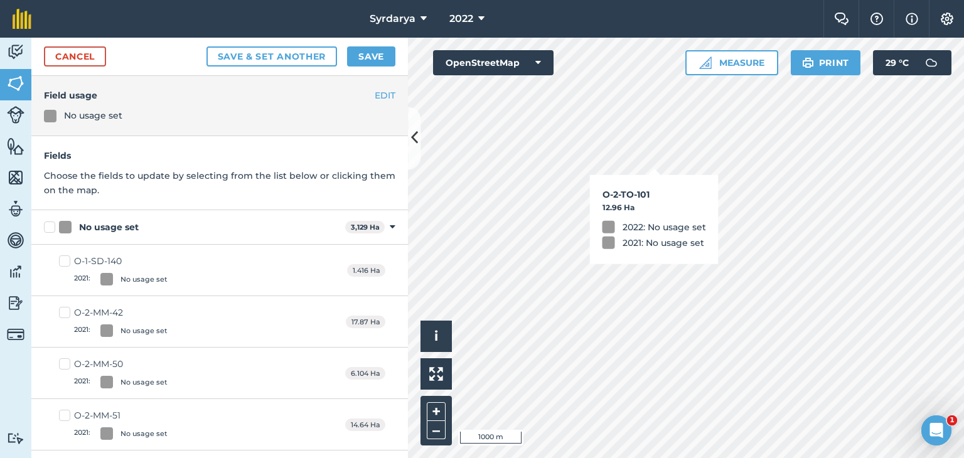
checkbox input "true"
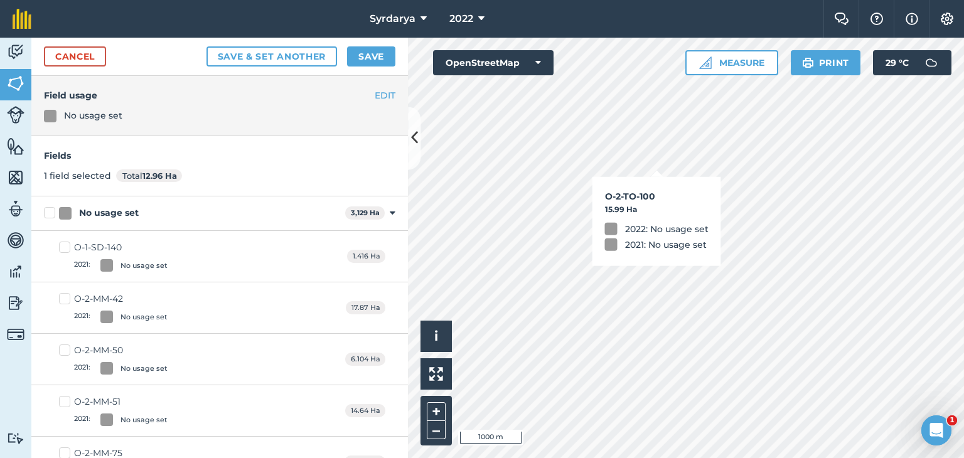
checkbox input "true"
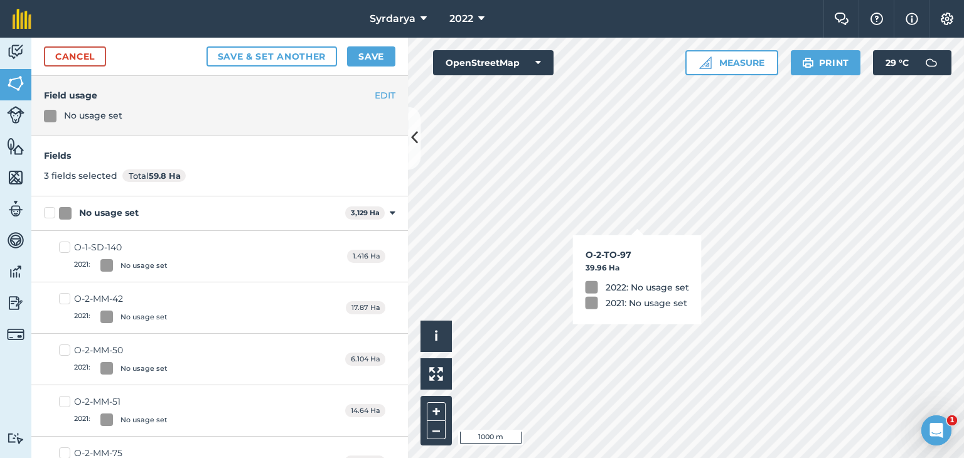
checkbox input "true"
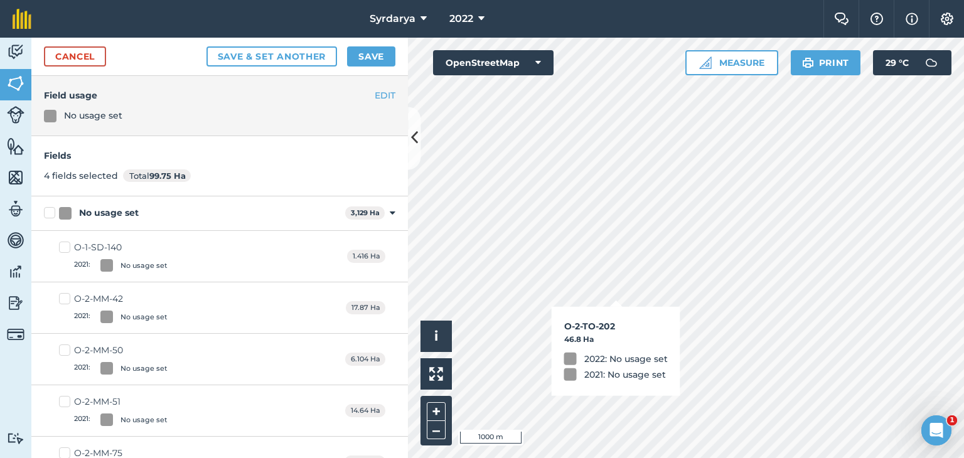
checkbox input "true"
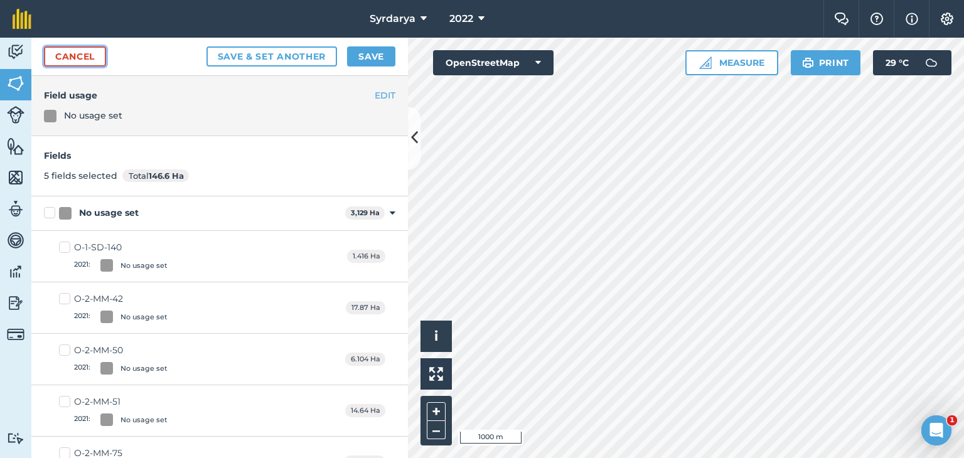
drag, startPoint x: 75, startPoint y: 62, endPoint x: 474, endPoint y: 3, distance: 403.4
click at [75, 62] on link "Cancel" at bounding box center [75, 56] width 62 height 20
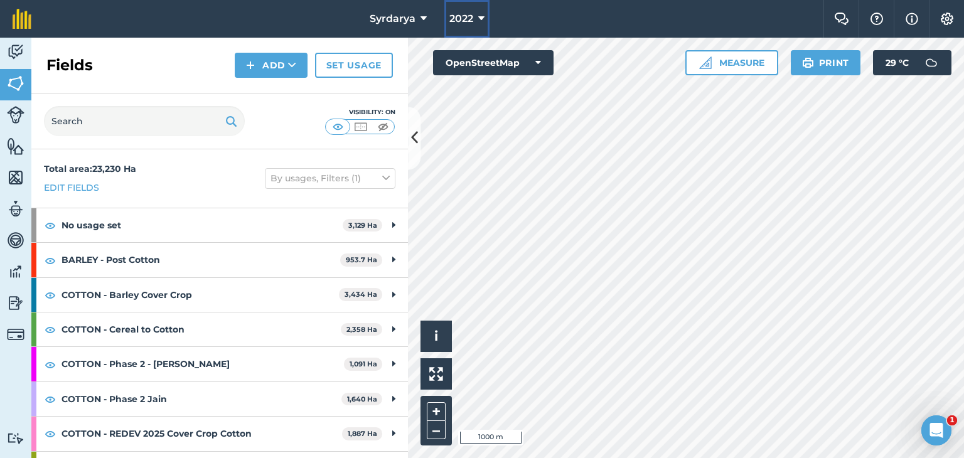
click at [464, 18] on span "2022" at bounding box center [461, 18] width 24 height 15
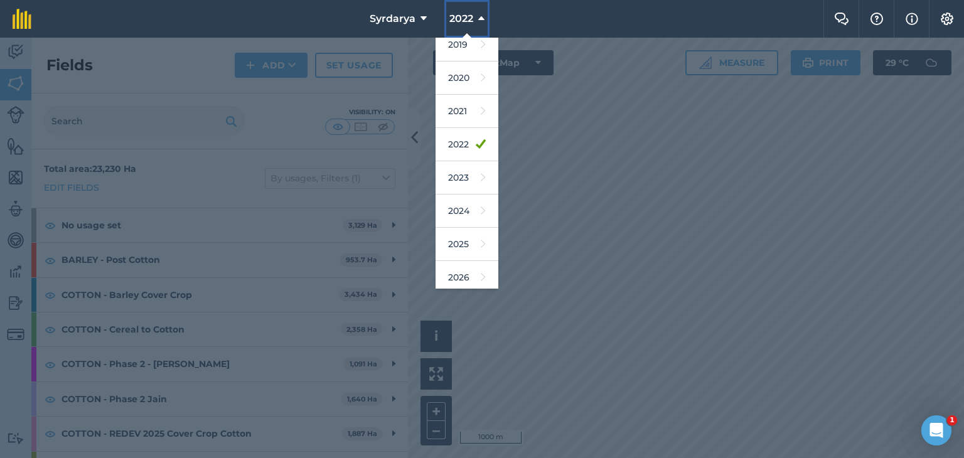
scroll to position [80, 0]
click at [462, 241] on link "2026" at bounding box center [467, 239] width 63 height 33
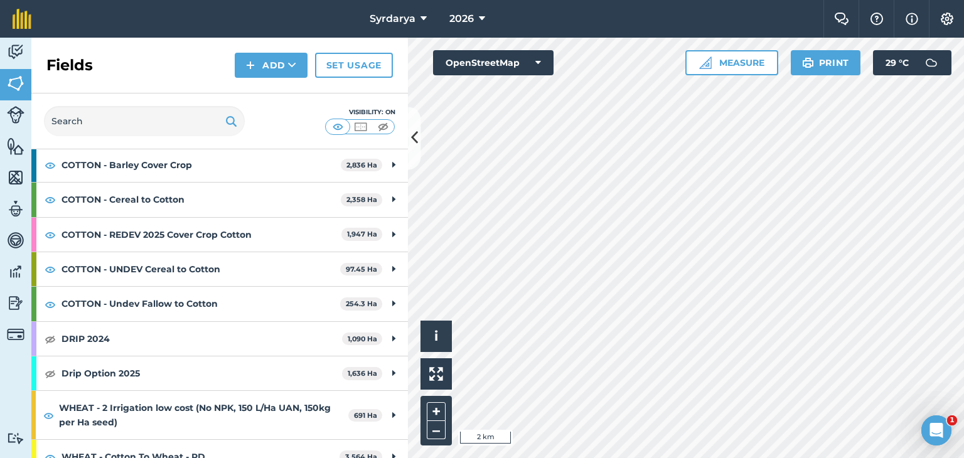
scroll to position [456, 0]
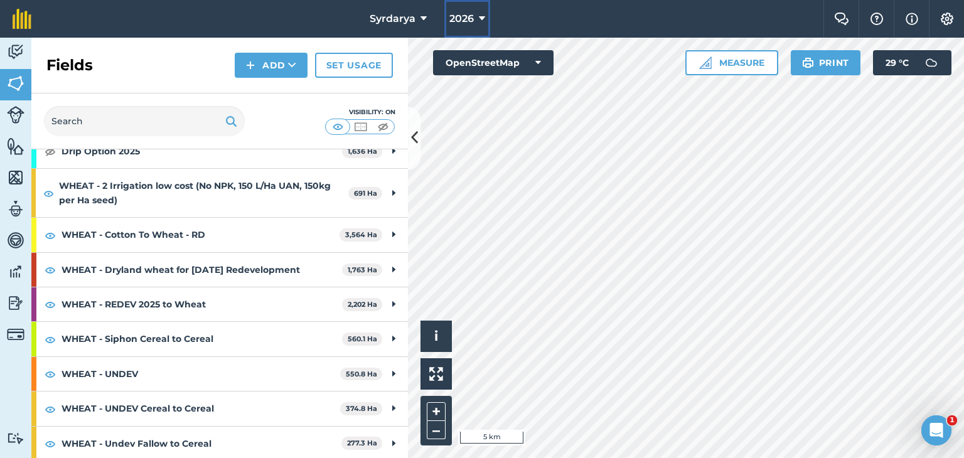
click at [482, 18] on icon at bounding box center [482, 18] width 6 height 15
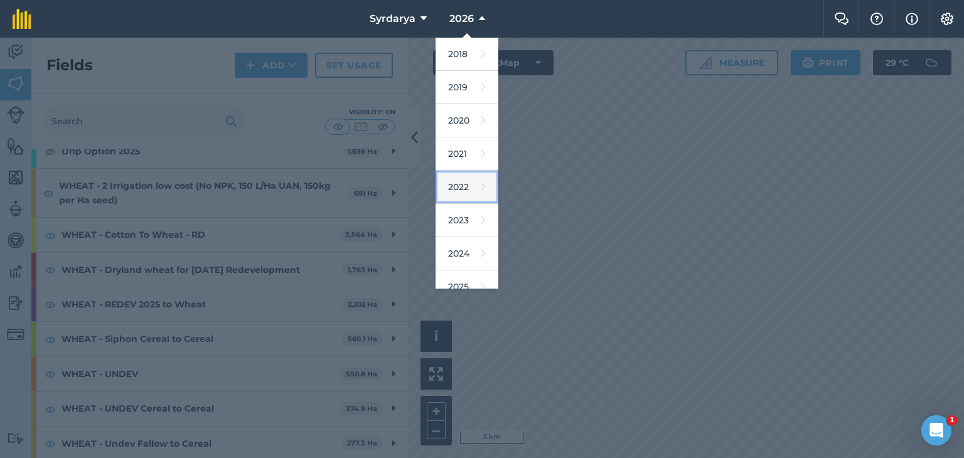
click at [459, 182] on link "2022" at bounding box center [467, 187] width 63 height 33
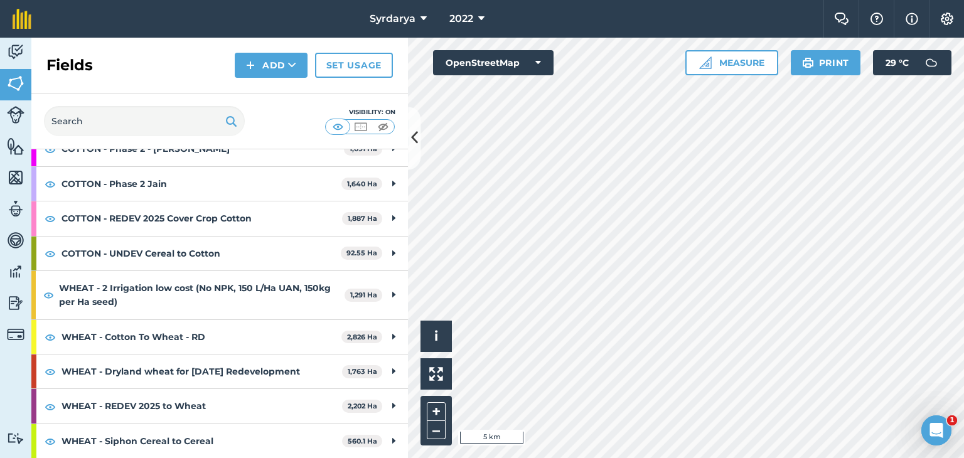
scroll to position [213, 0]
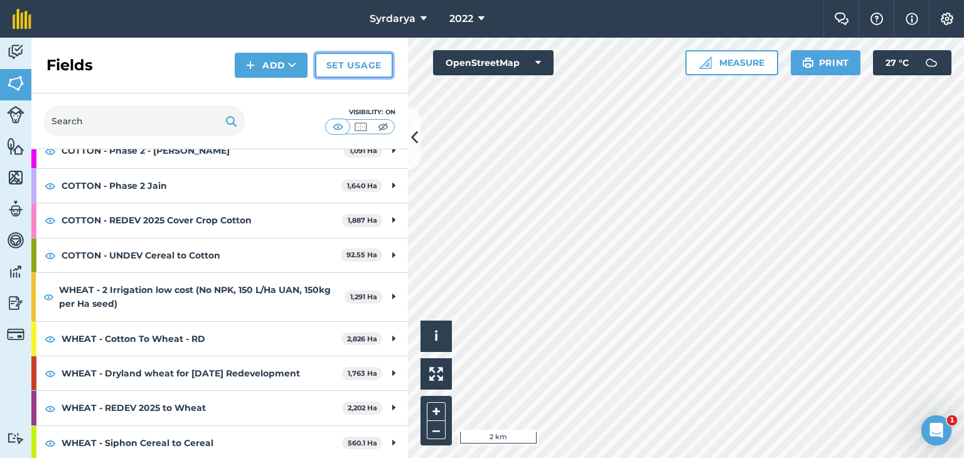
click at [351, 63] on link "Set usage" at bounding box center [354, 65] width 78 height 25
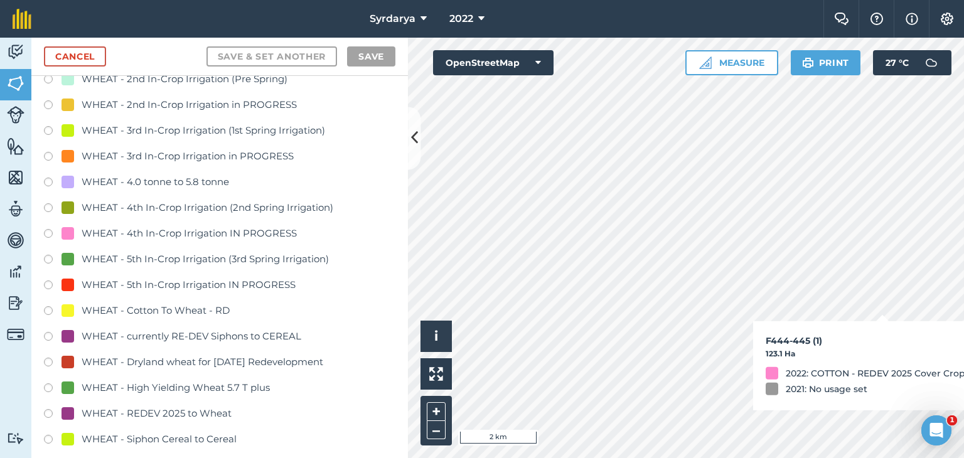
scroll to position [2699, 0]
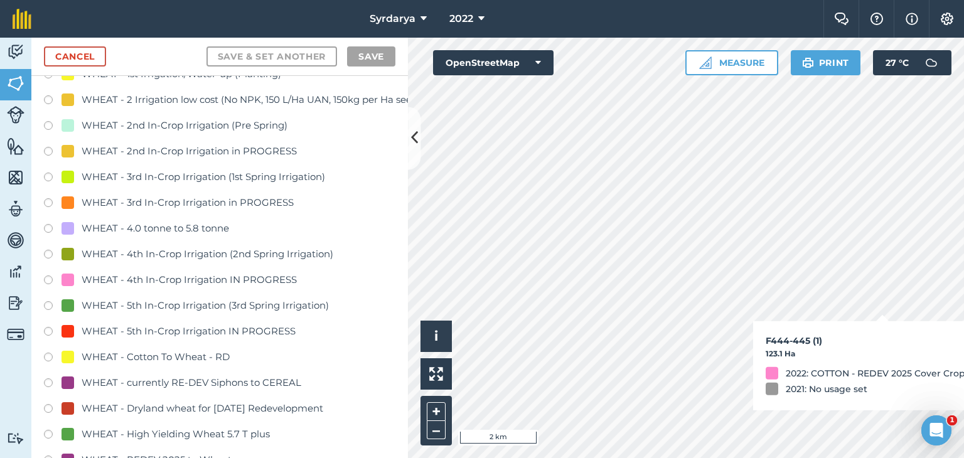
click at [48, 99] on label at bounding box center [53, 101] width 18 height 13
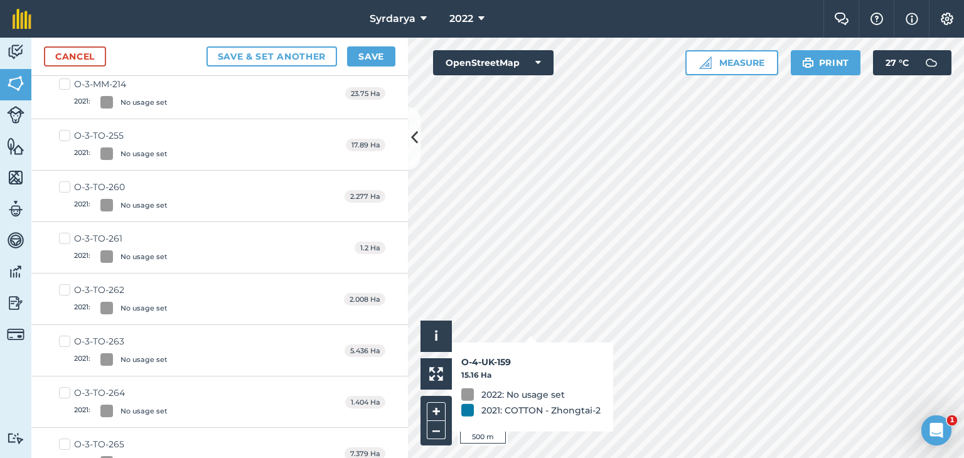
checkbox input "true"
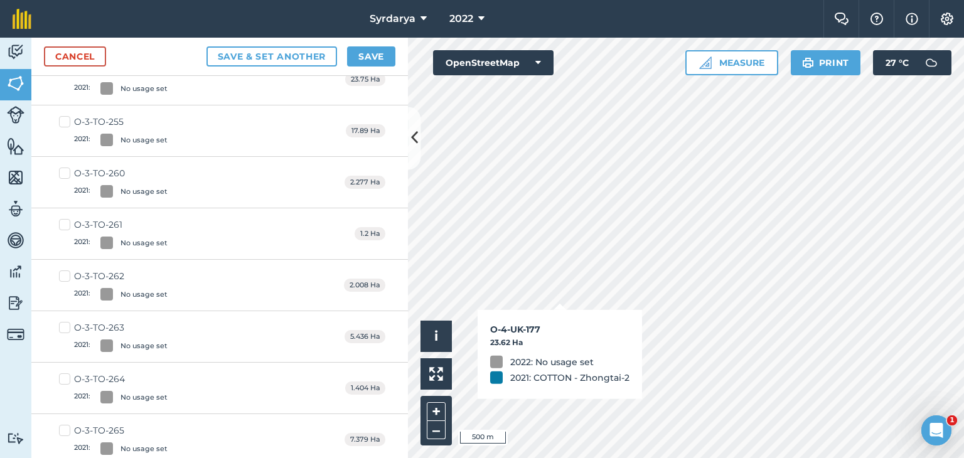
scroll to position [2684, 0]
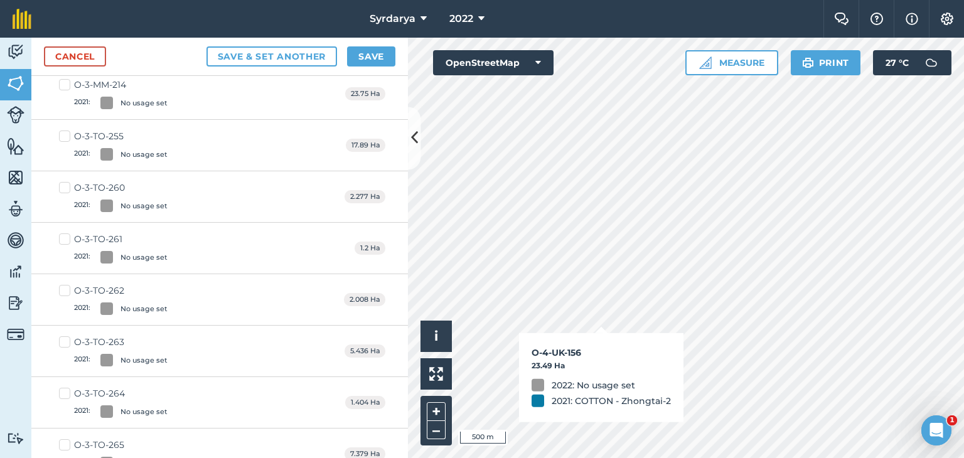
checkbox input "true"
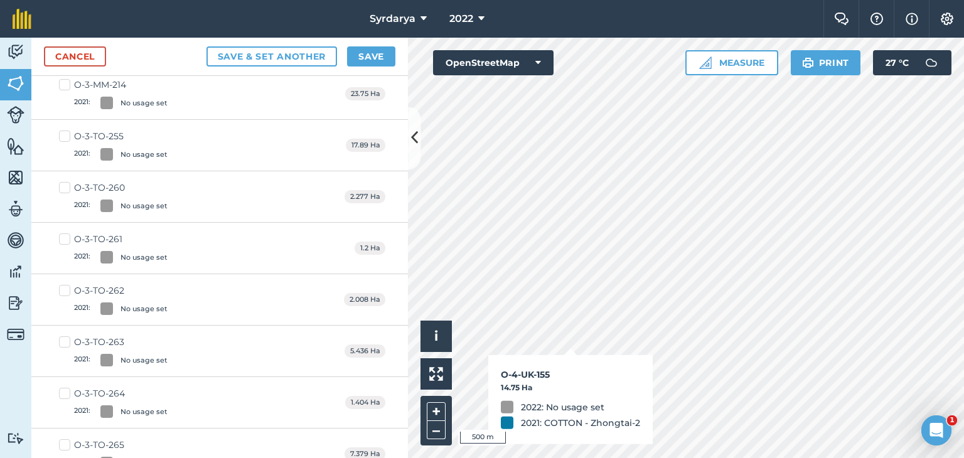
checkbox input "true"
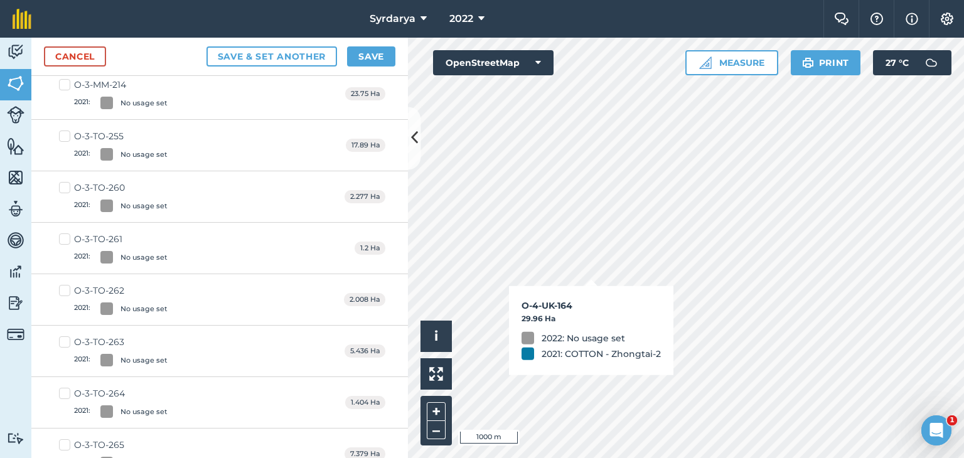
checkbox input "true"
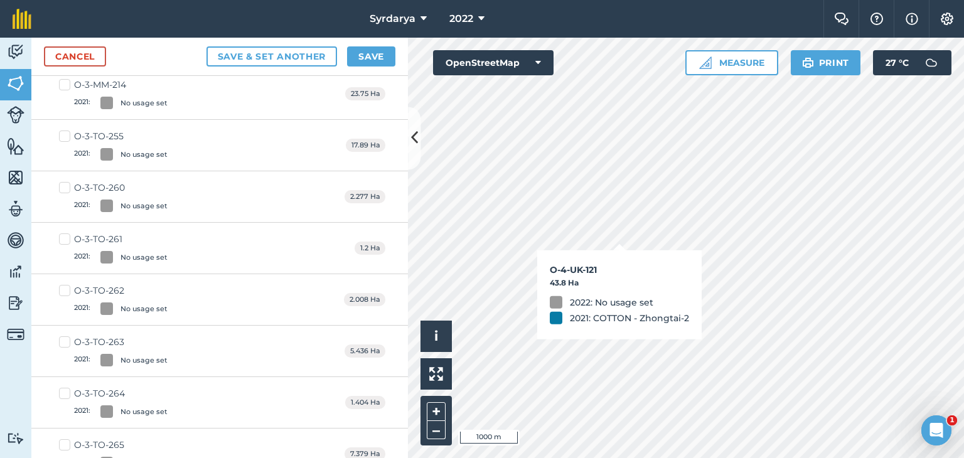
checkbox input "true"
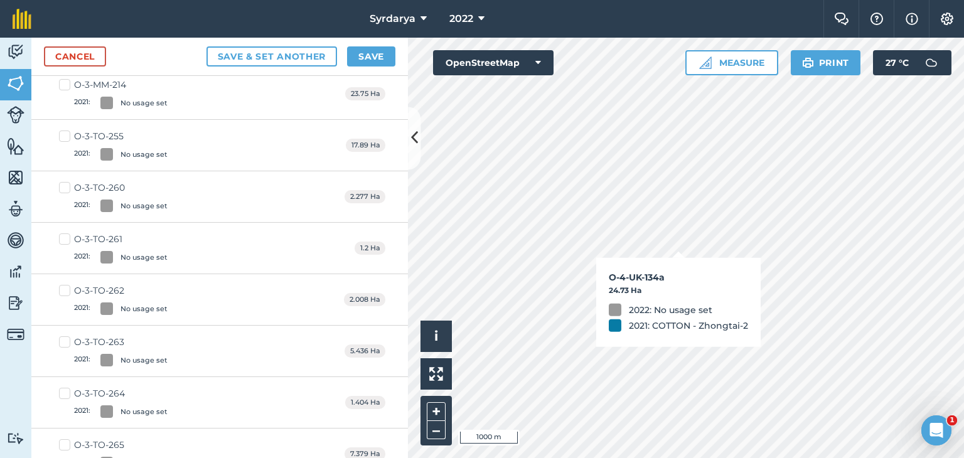
checkbox input "true"
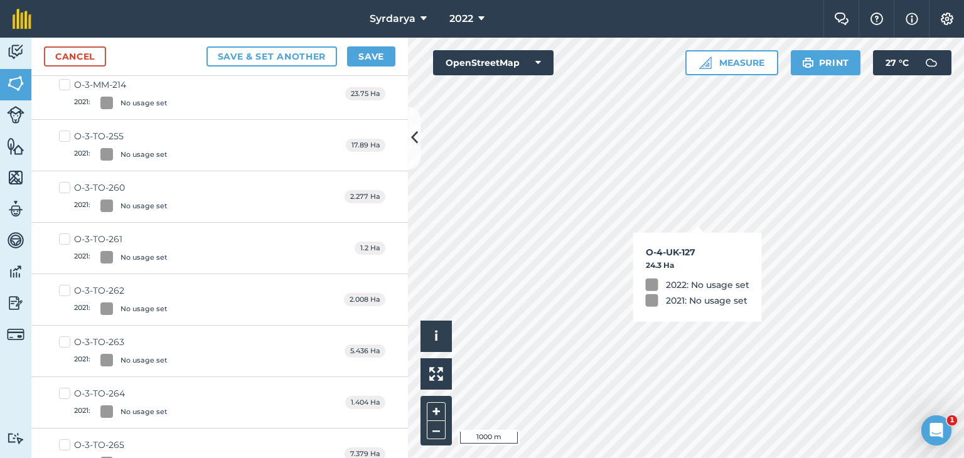
checkbox input "false"
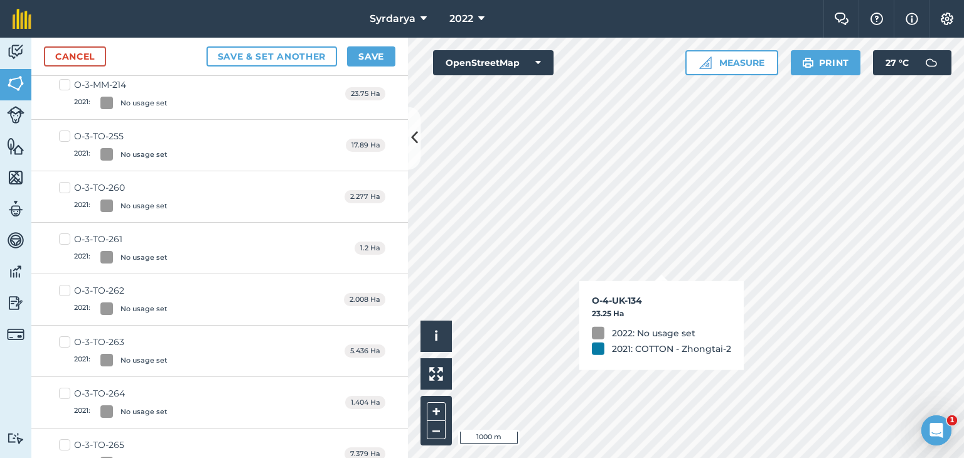
checkbox input "true"
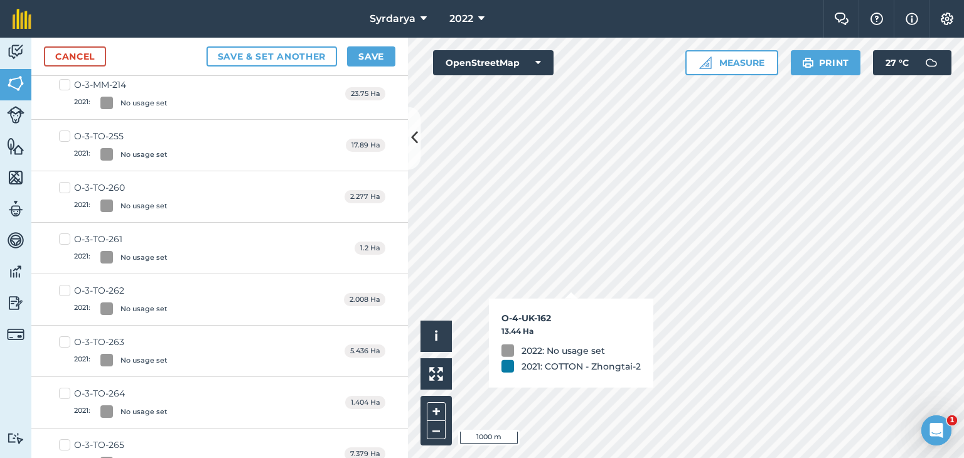
checkbox input "true"
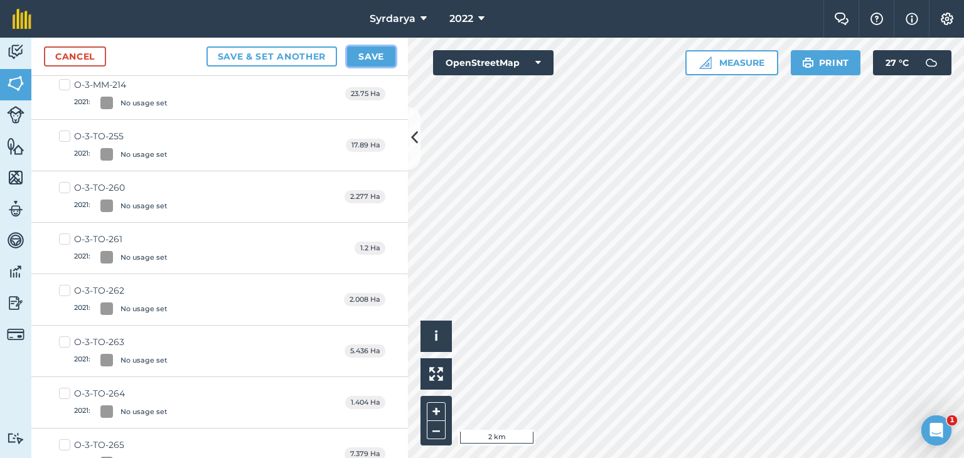
click at [377, 55] on button "Save" at bounding box center [371, 56] width 48 height 20
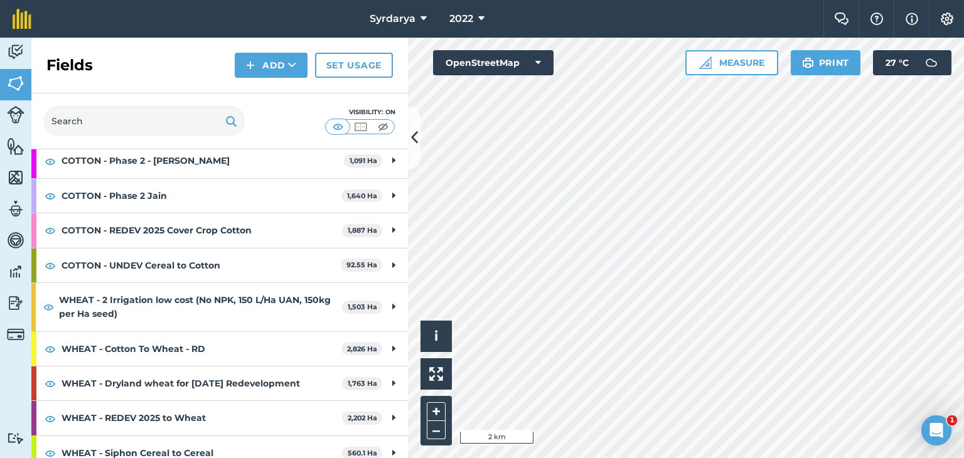
scroll to position [213, 0]
